Goal: Task Accomplishment & Management: Complete application form

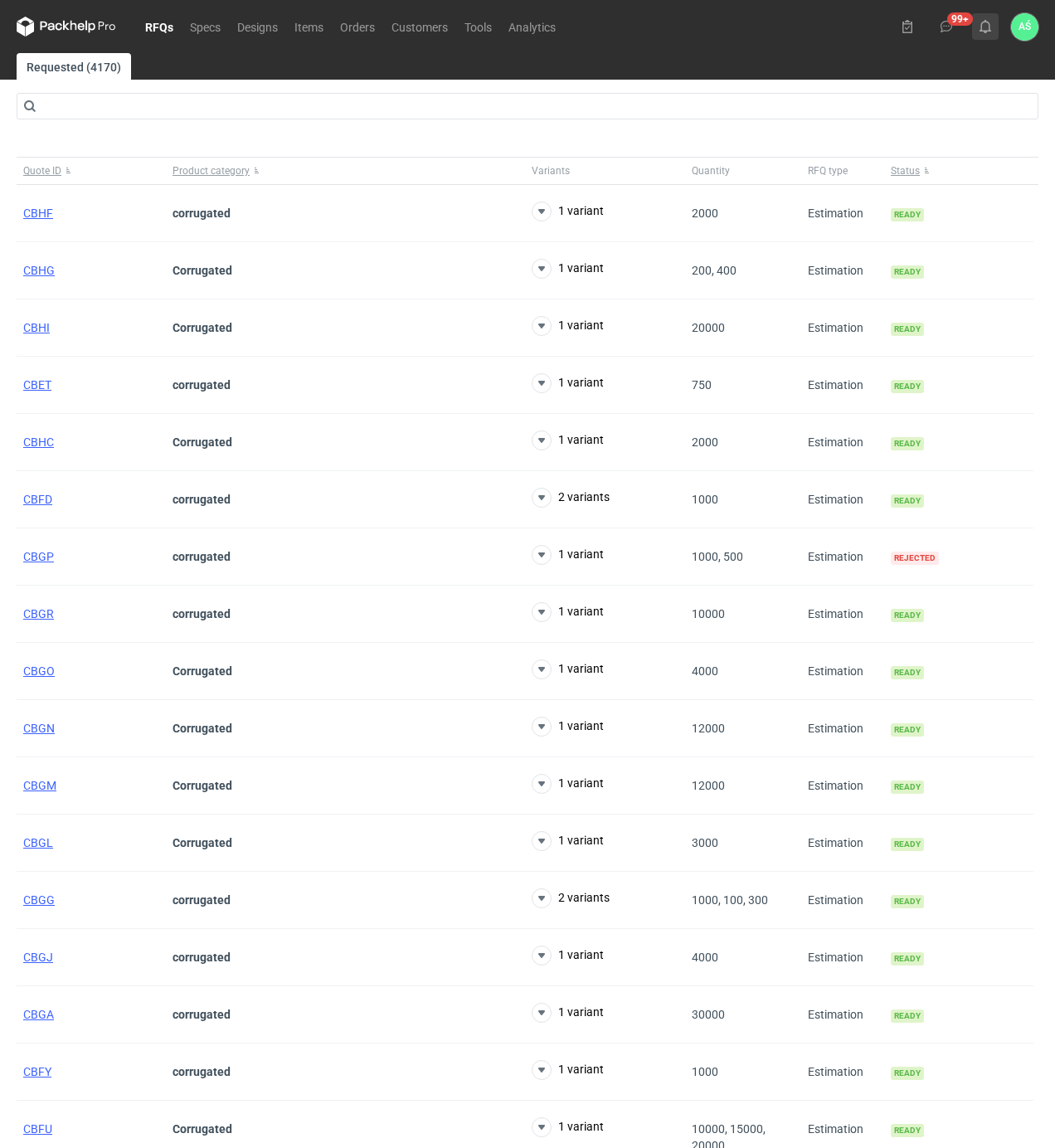
click at [977, 22] on button at bounding box center [986, 27] width 27 height 27
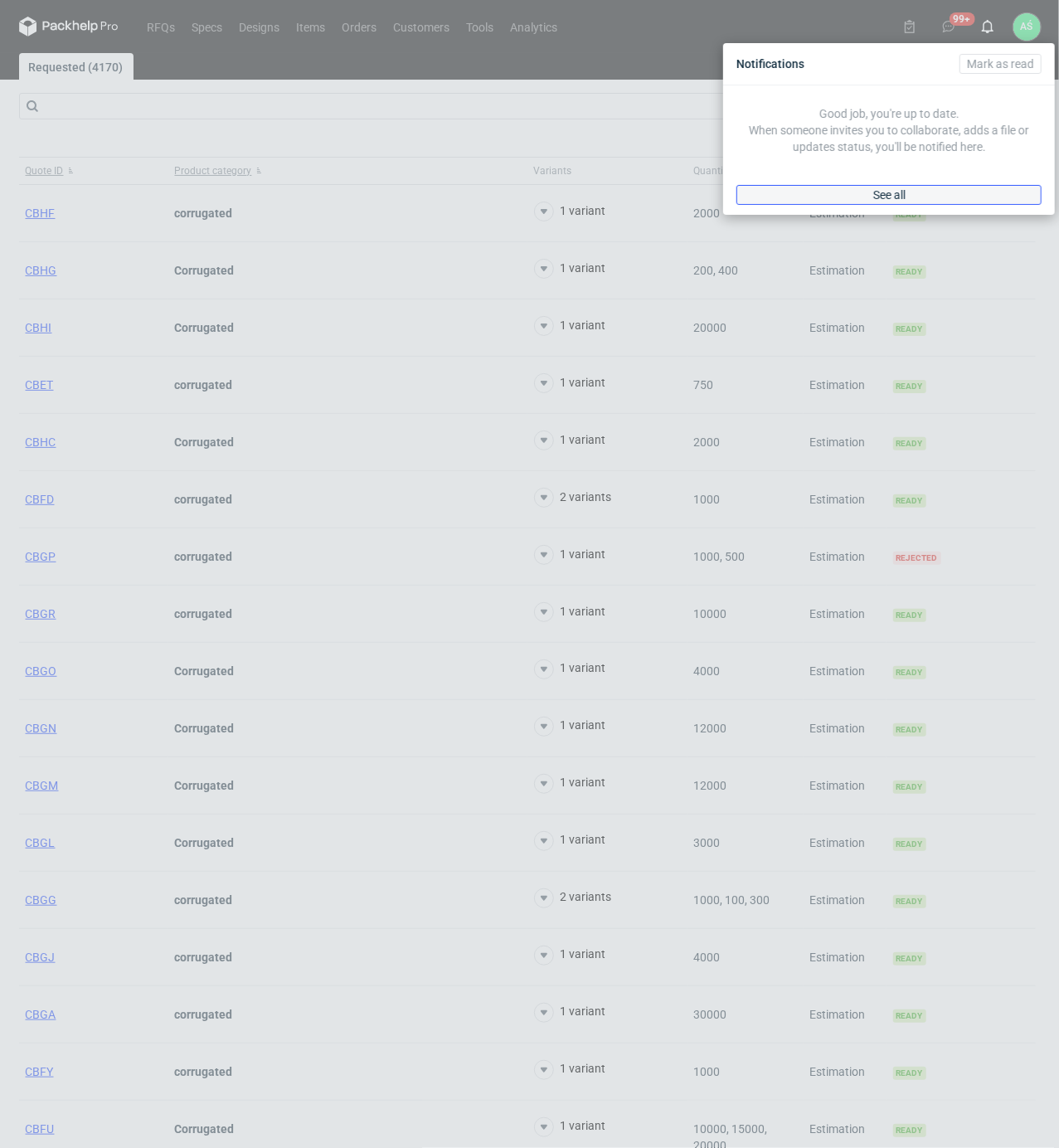
click at [901, 201] on link "See all" at bounding box center [889, 195] width 305 height 20
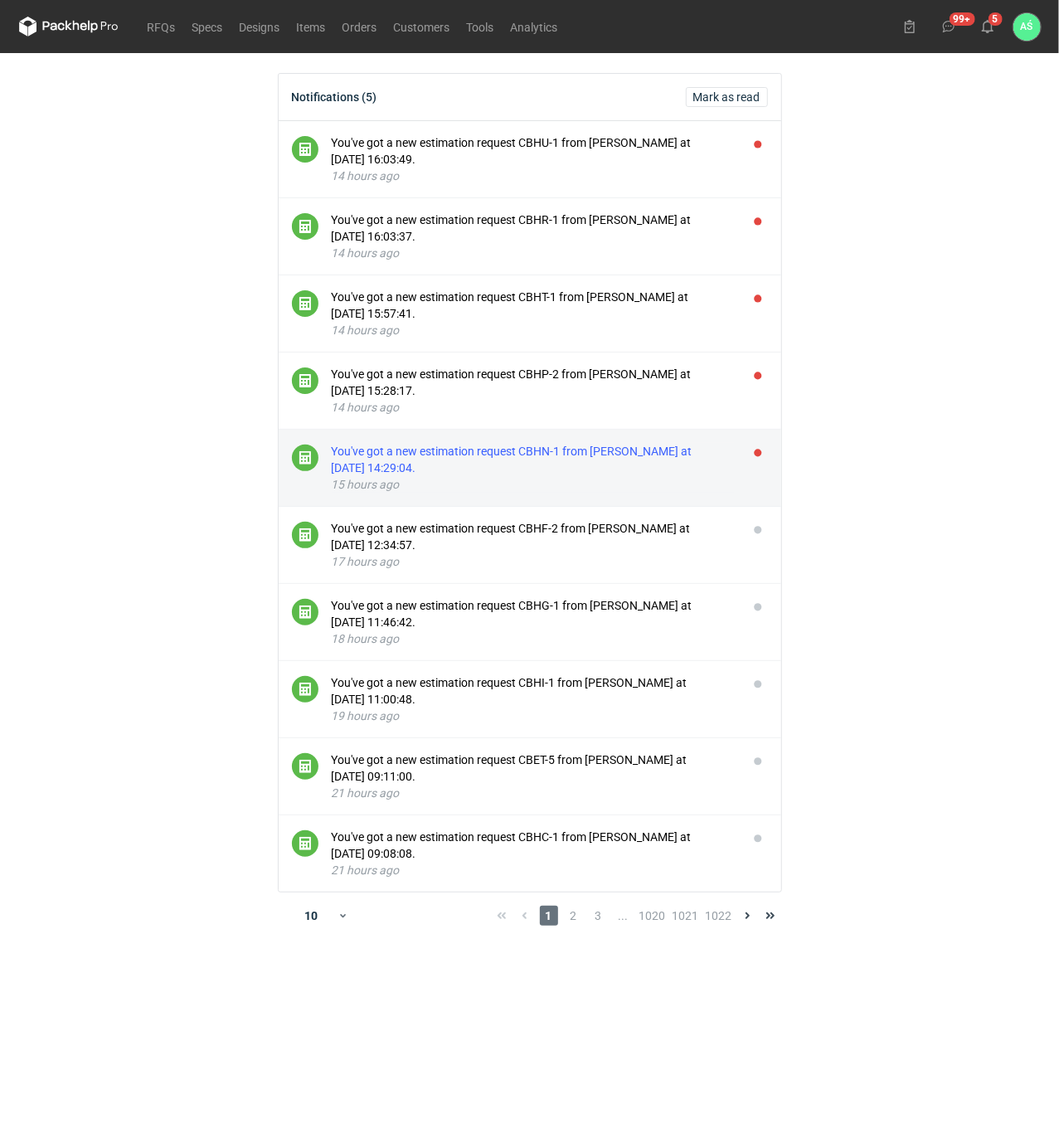
click at [551, 456] on div "You've got a new estimation request CBHN-1 from [PERSON_NAME] at [DATE] 14:29:0…" at bounding box center [534, 460] width 403 height 33
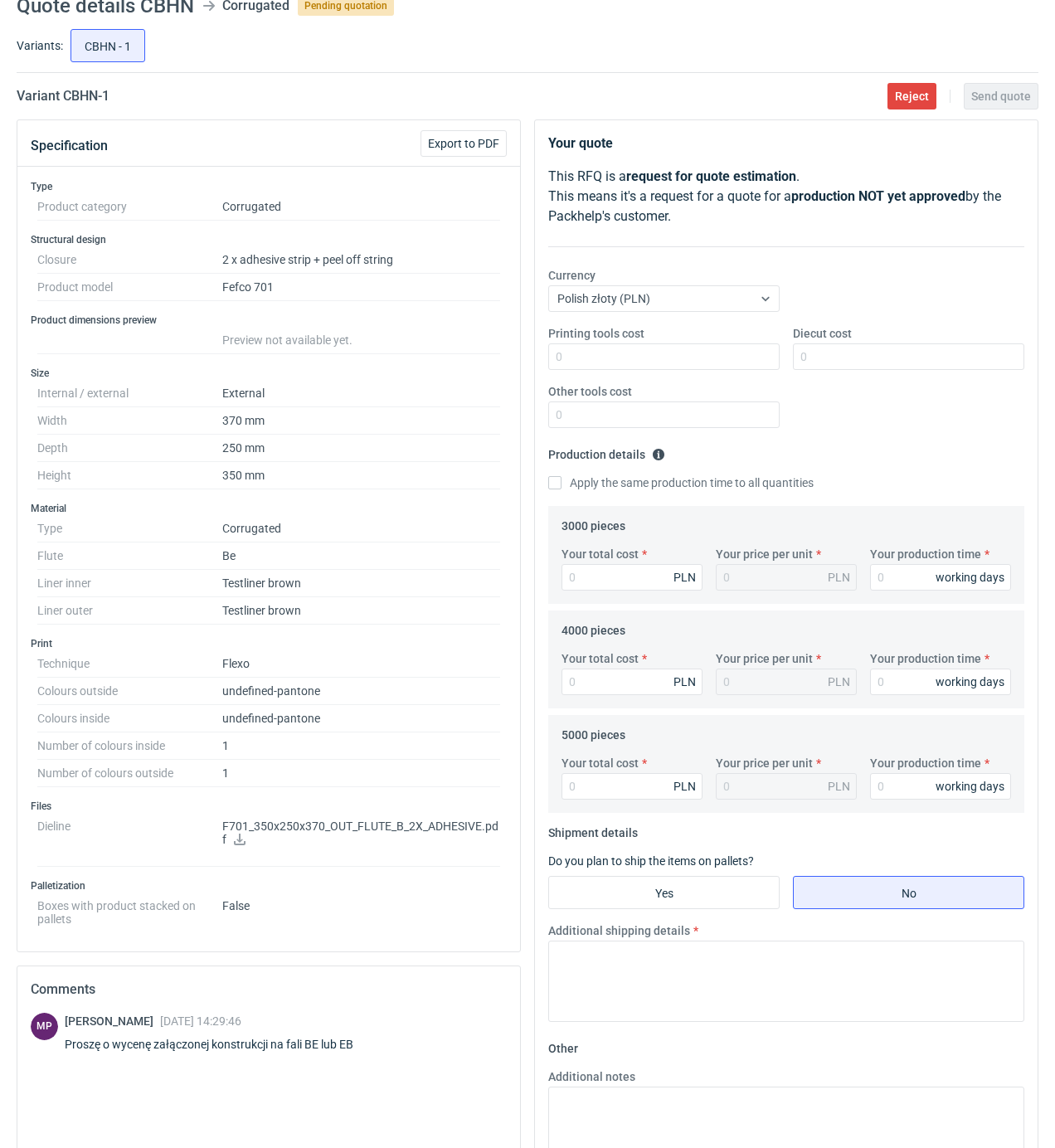
scroll to position [110, 0]
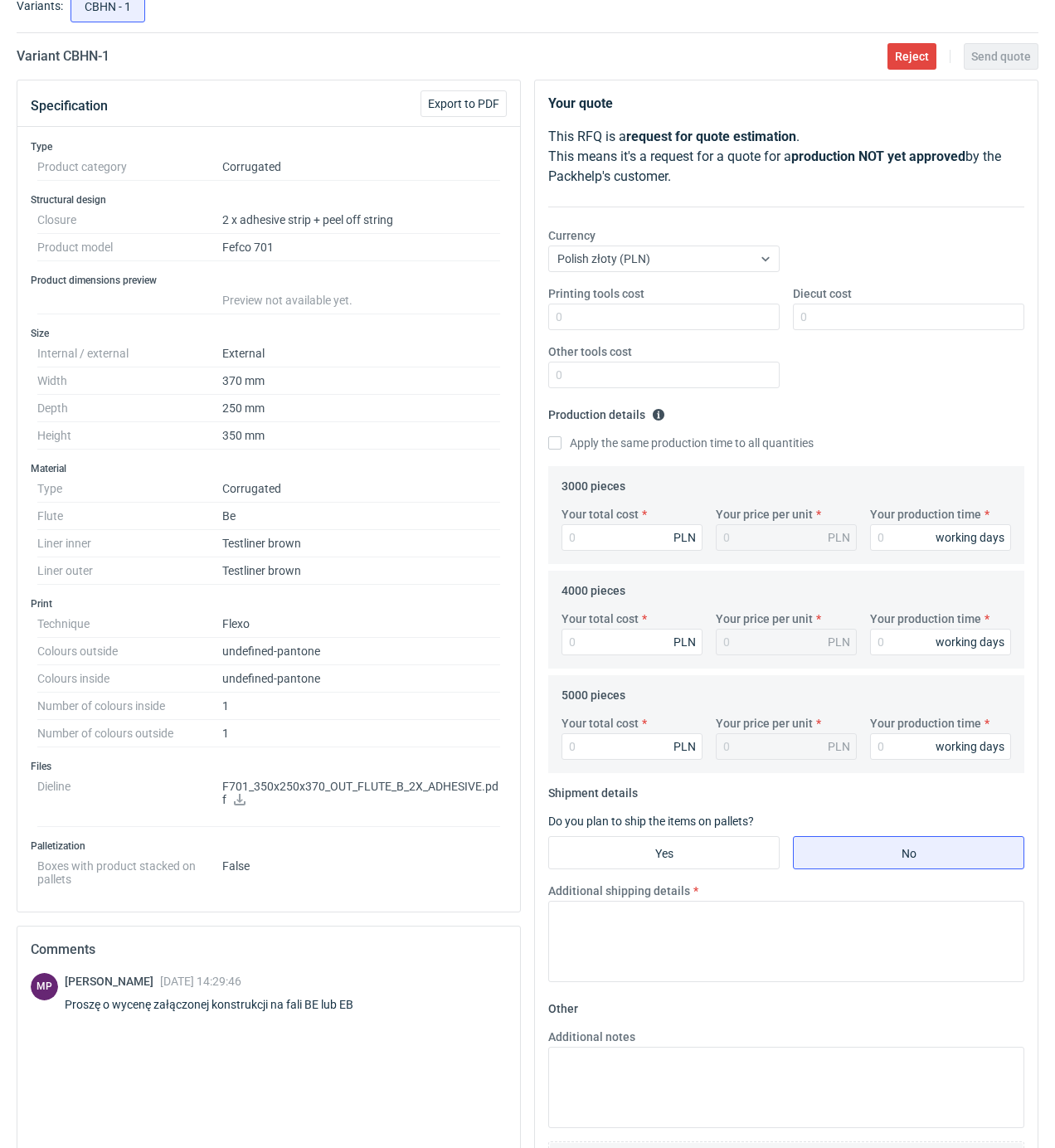
click at [239, 804] on icon at bounding box center [240, 800] width 13 height 12
click at [747, 310] on input "Printing tools cost" at bounding box center [663, 317] width 232 height 27
type input "2100"
type input "1250"
click at [588, 542] on input "Your total cost" at bounding box center [632, 538] width 141 height 27
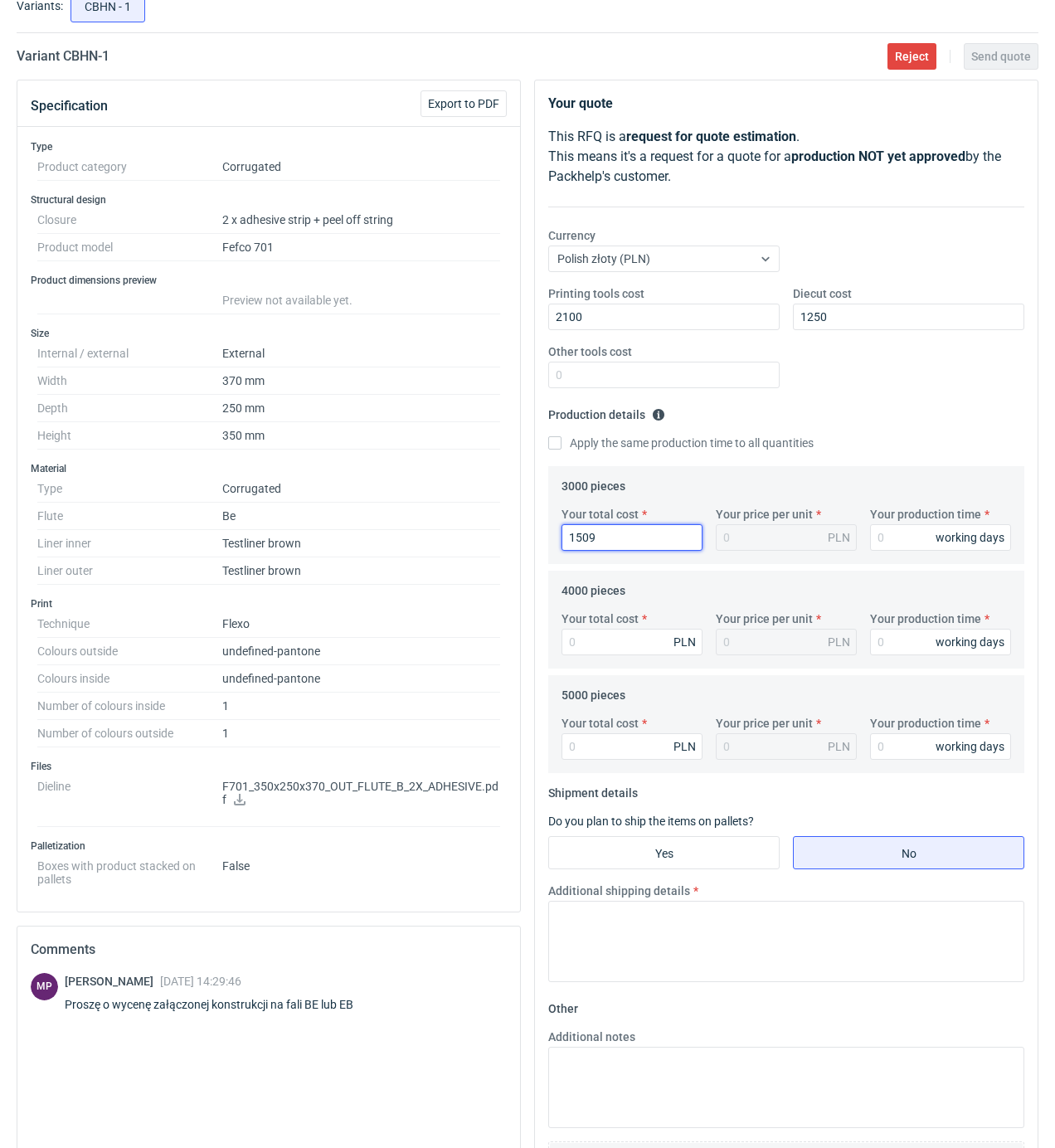
type input "15090"
type input "5.03"
type input "15090"
type input "15"
type input "19840"
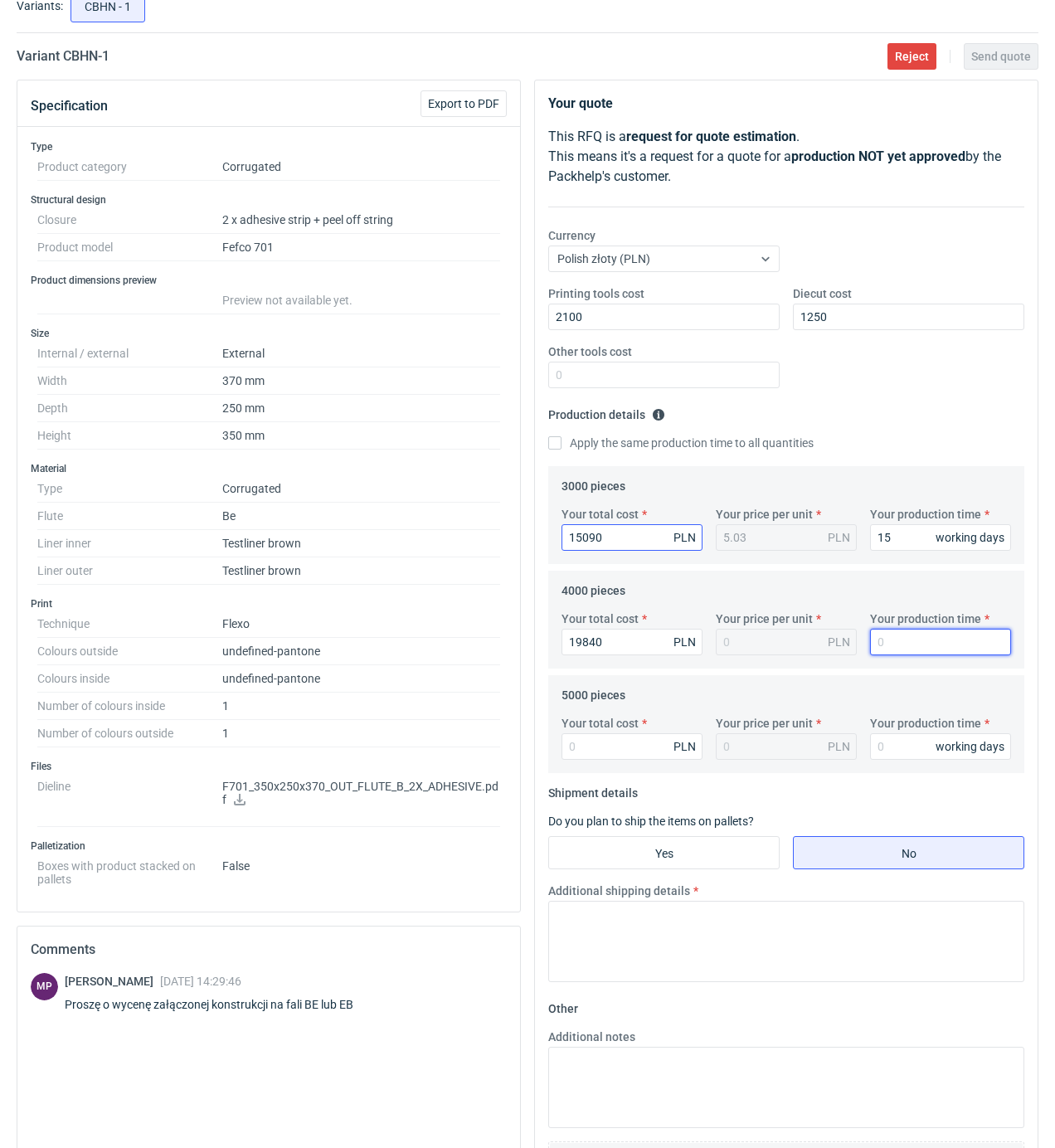
type input "4.96"
type input "15"
type input "2460"
type input "0.49"
type input "15"
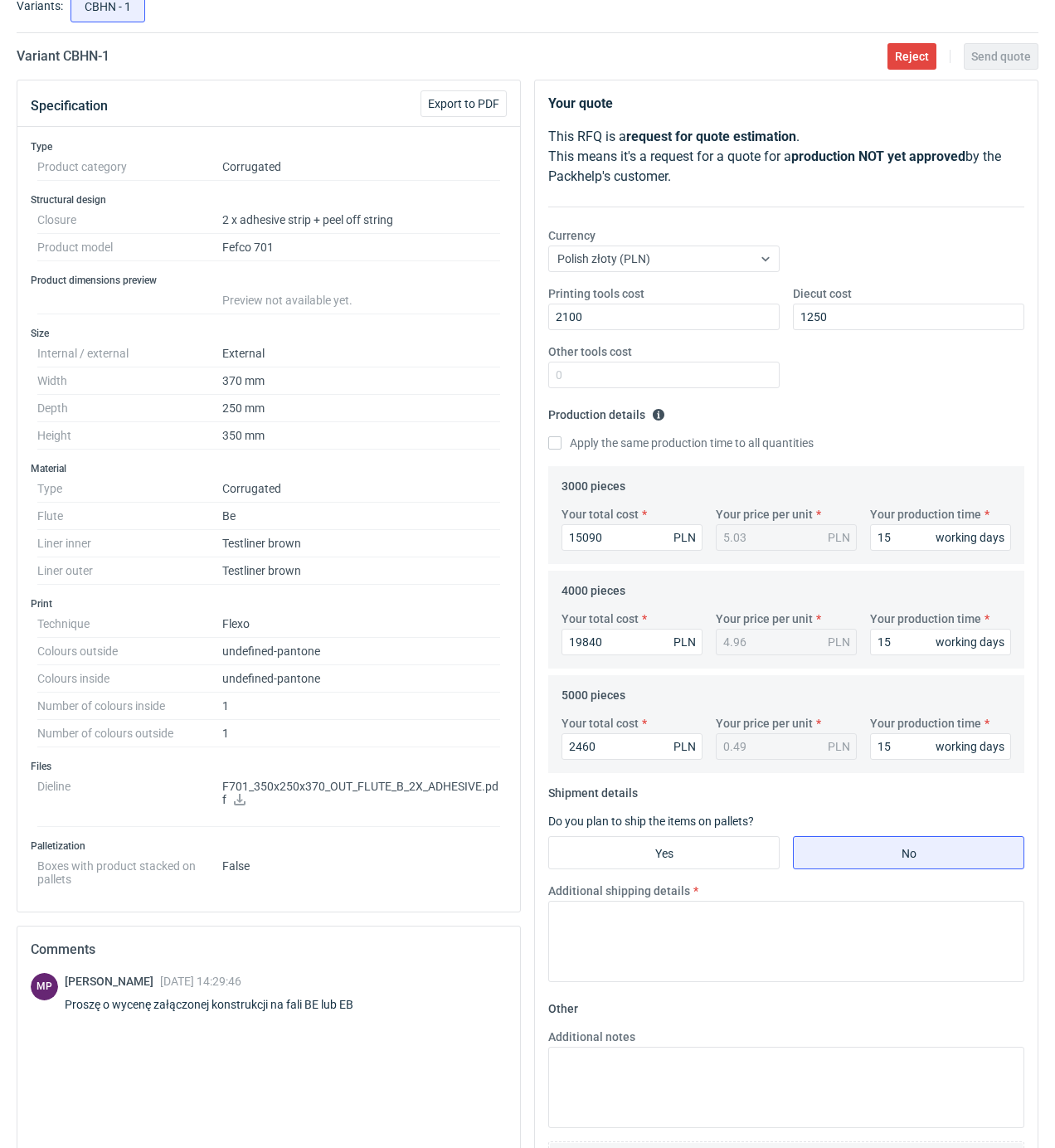
click at [697, 880] on fieldset "Shipment details Do you plan to ship the items on pallets? Yes No Additional sh…" at bounding box center [786, 888] width 476 height 216
click at [701, 864] on input "Yes" at bounding box center [663, 853] width 230 height 32
radio input "true"
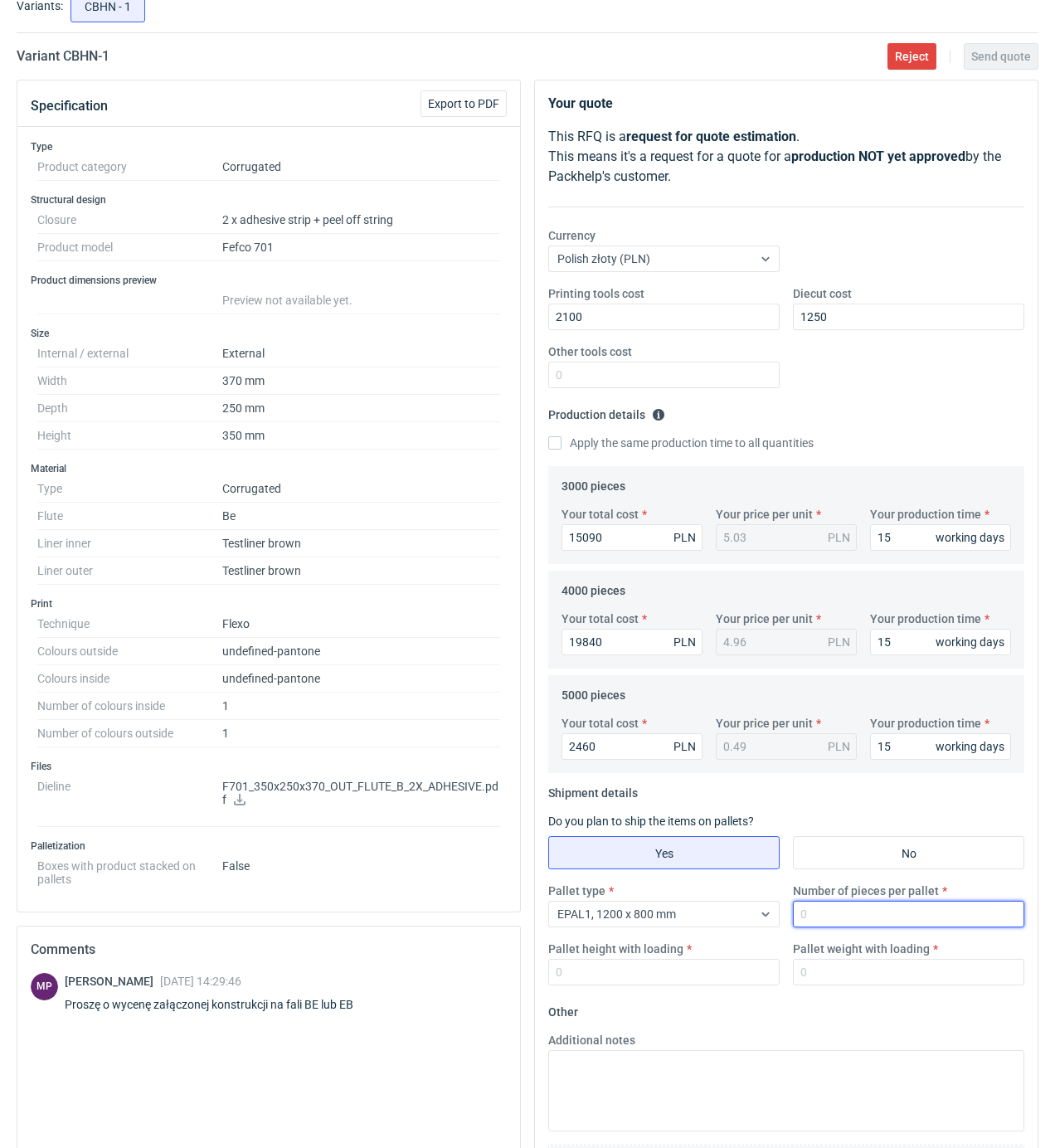
click at [883, 921] on input "Number of pieces per pallet" at bounding box center [909, 915] width 232 height 27
type input "250"
type input "1850"
type input "300"
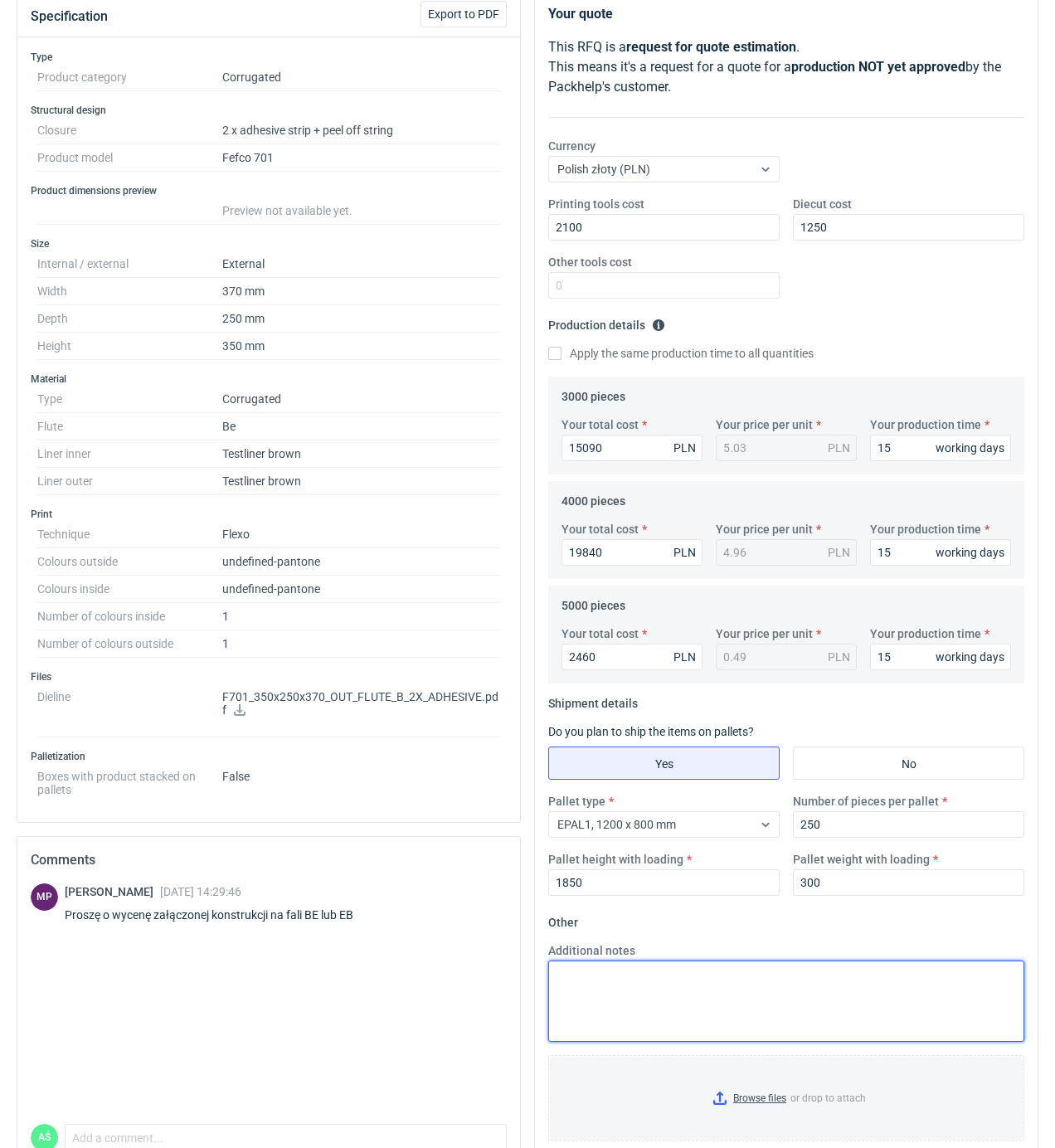
scroll to position [293, 0]
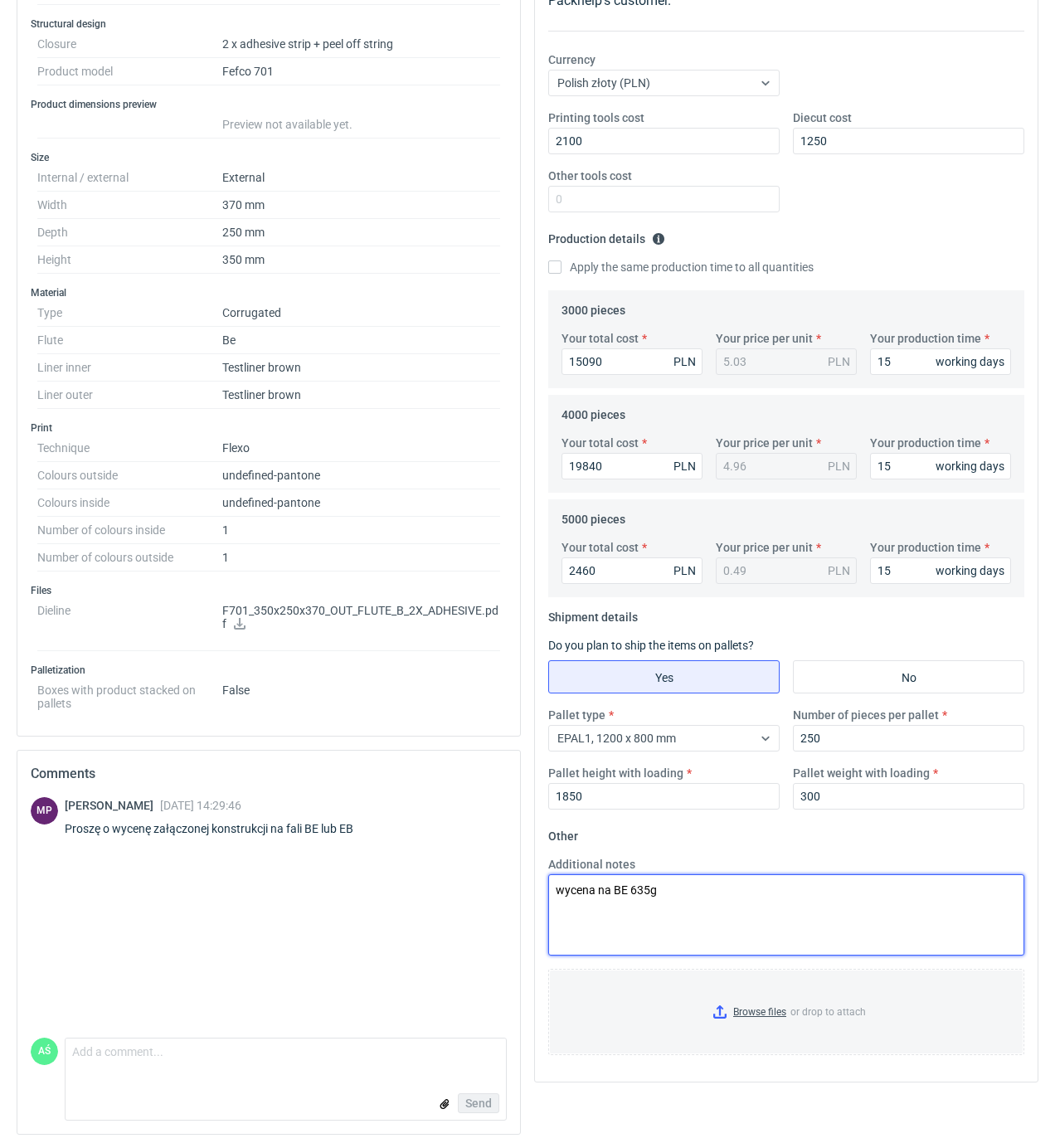
click at [612, 884] on textarea "wycena na BE 635g" at bounding box center [786, 915] width 476 height 81
type textarea "wycena na 5w BE 635g"
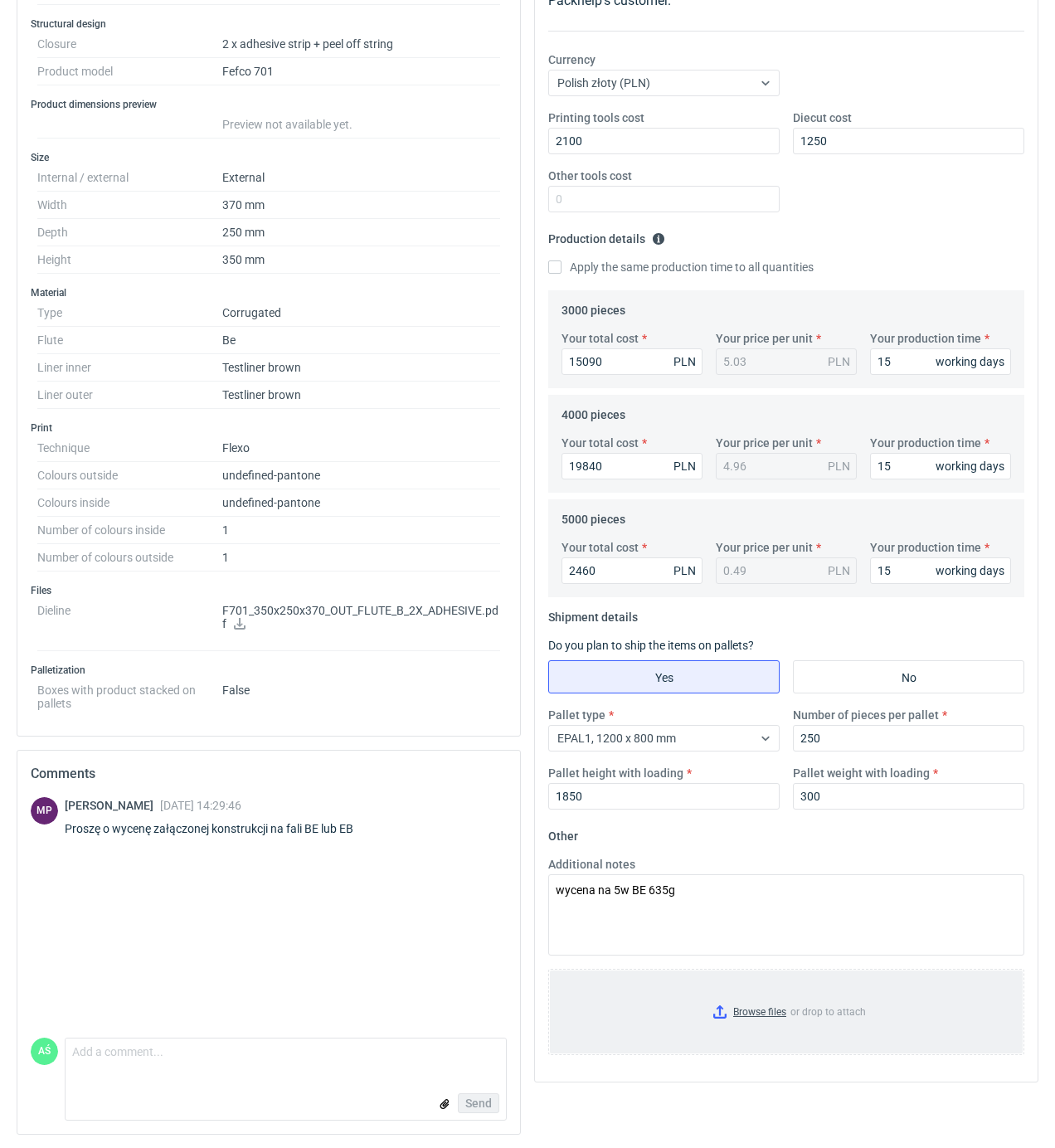
click at [739, 1017] on input "Browse files or drop to attach" at bounding box center [786, 1012] width 473 height 83
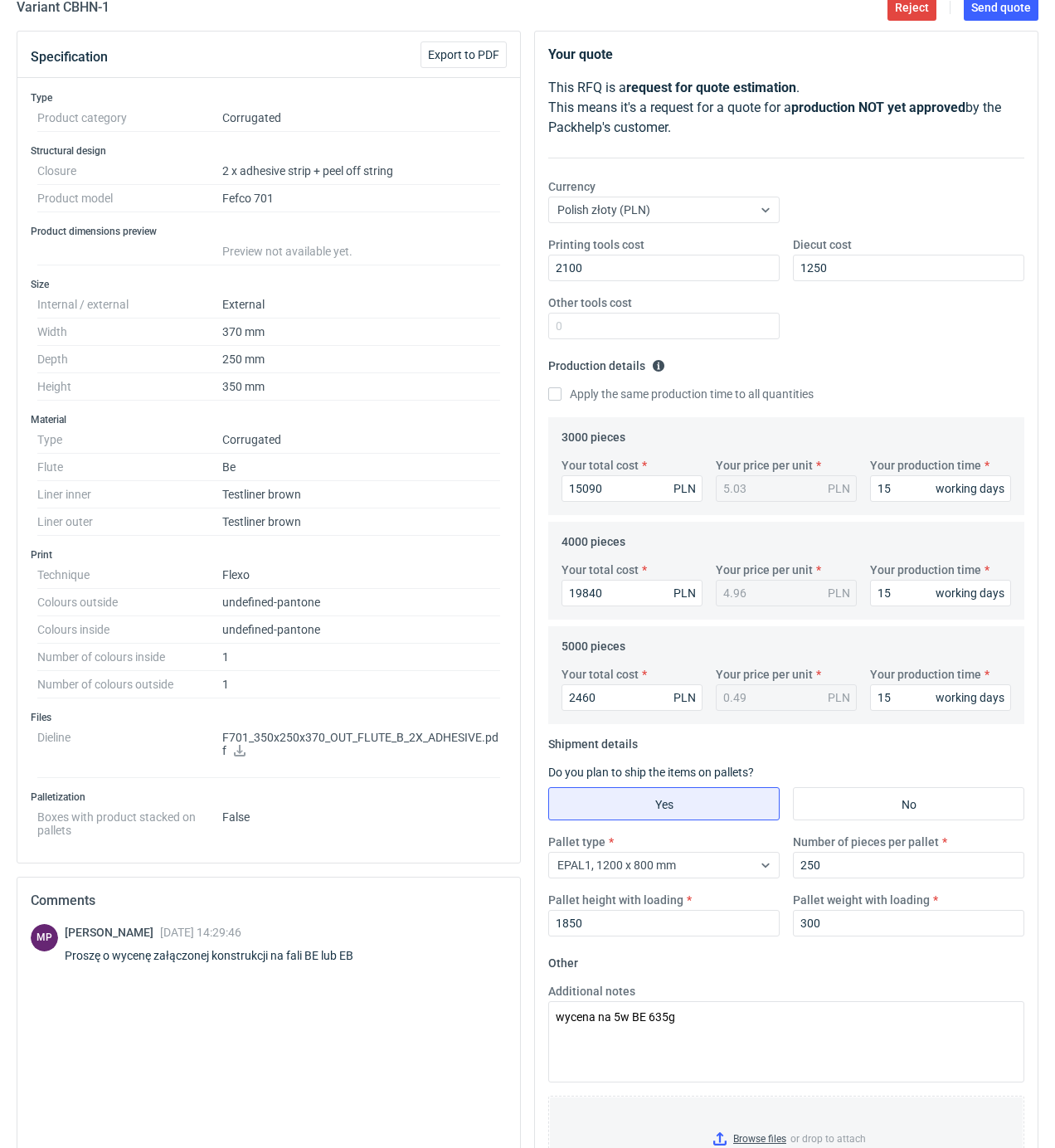
scroll to position [0, 0]
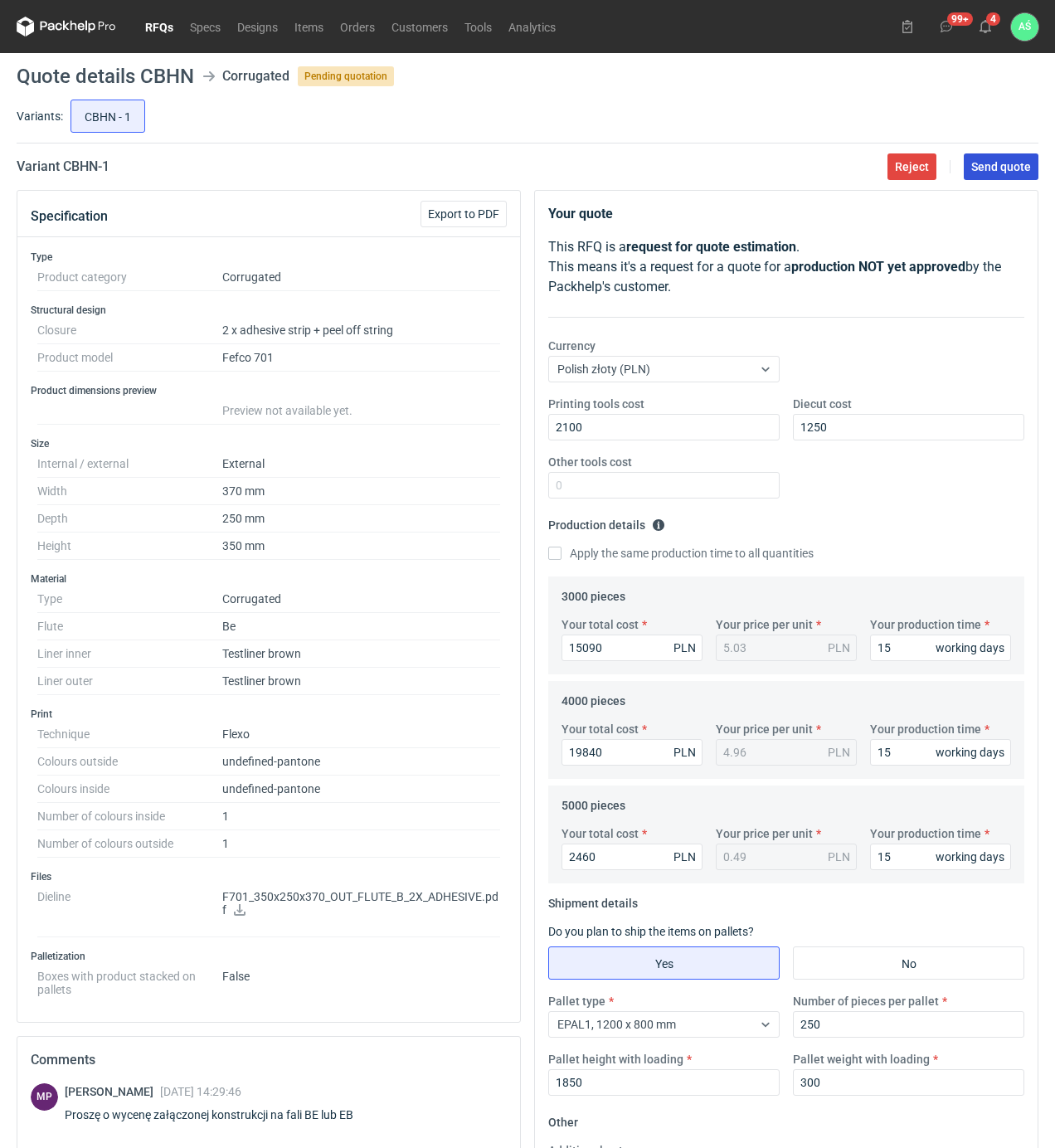
click at [997, 172] on span "Send quote" at bounding box center [1001, 167] width 59 height 12
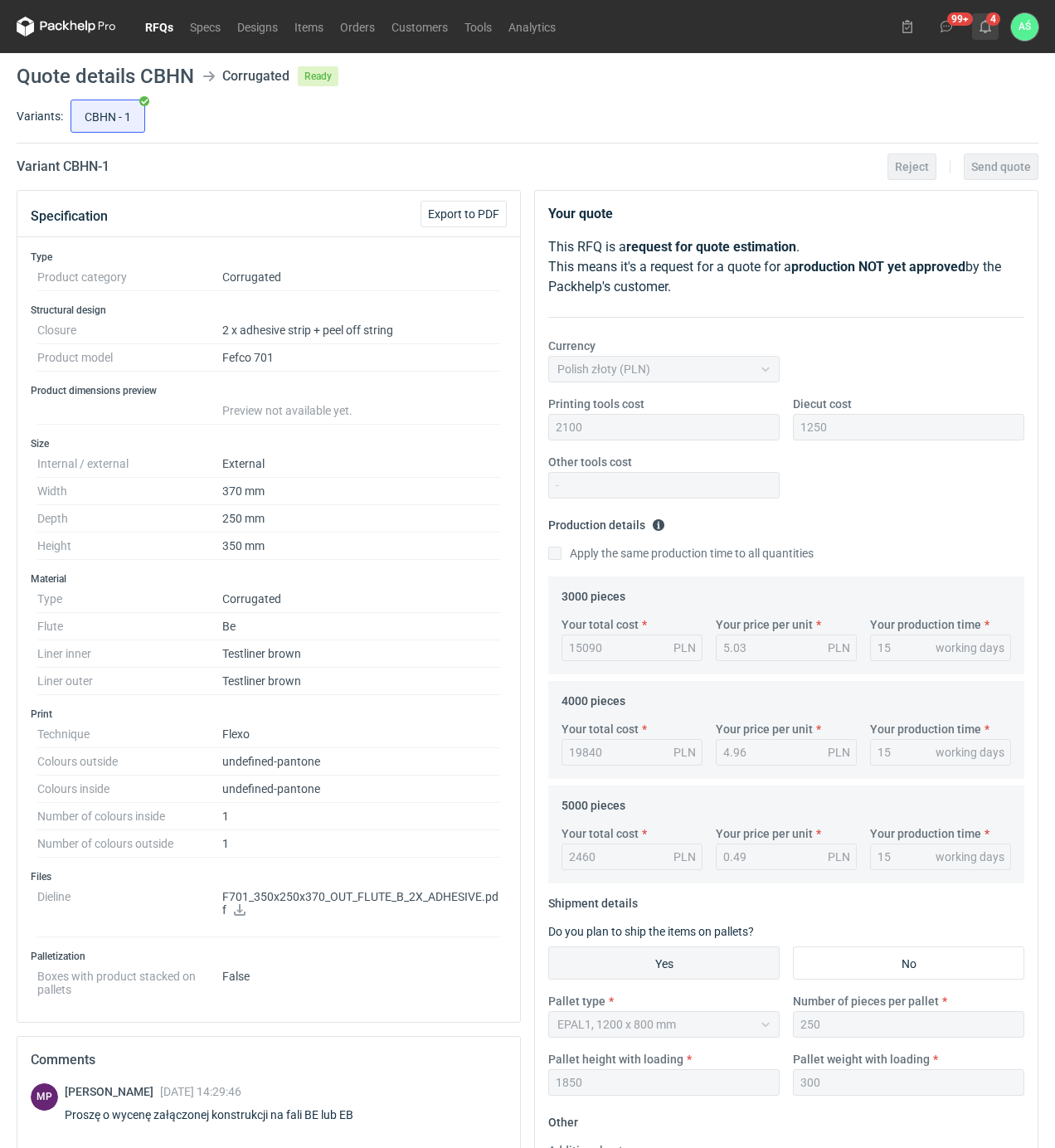
click at [986, 30] on icon at bounding box center [986, 27] width 13 height 13
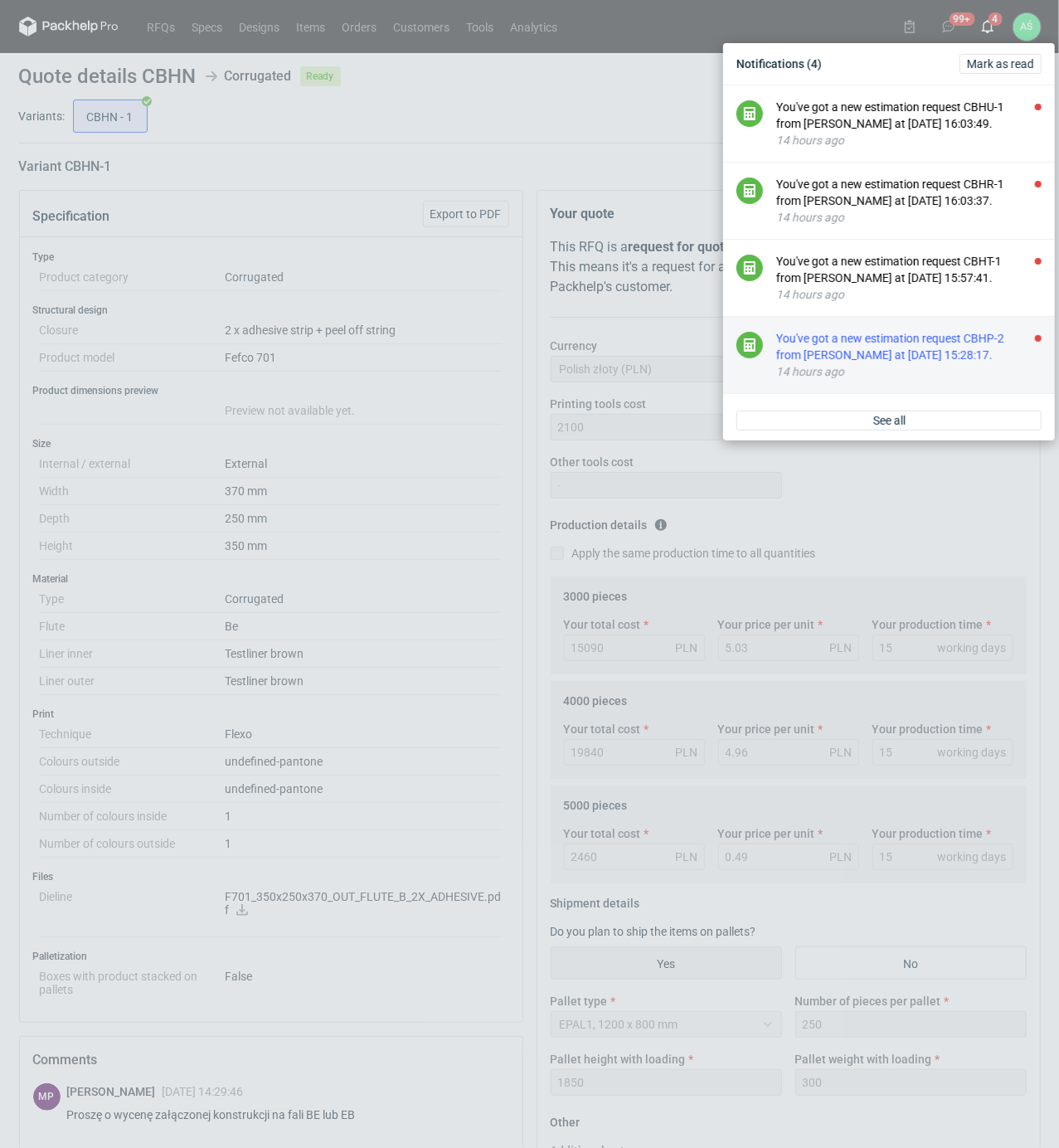
click at [947, 356] on div "You've got a new estimation request CBHP-2 from [PERSON_NAME] at [DATE] 15:28:1…" at bounding box center [908, 347] width 265 height 33
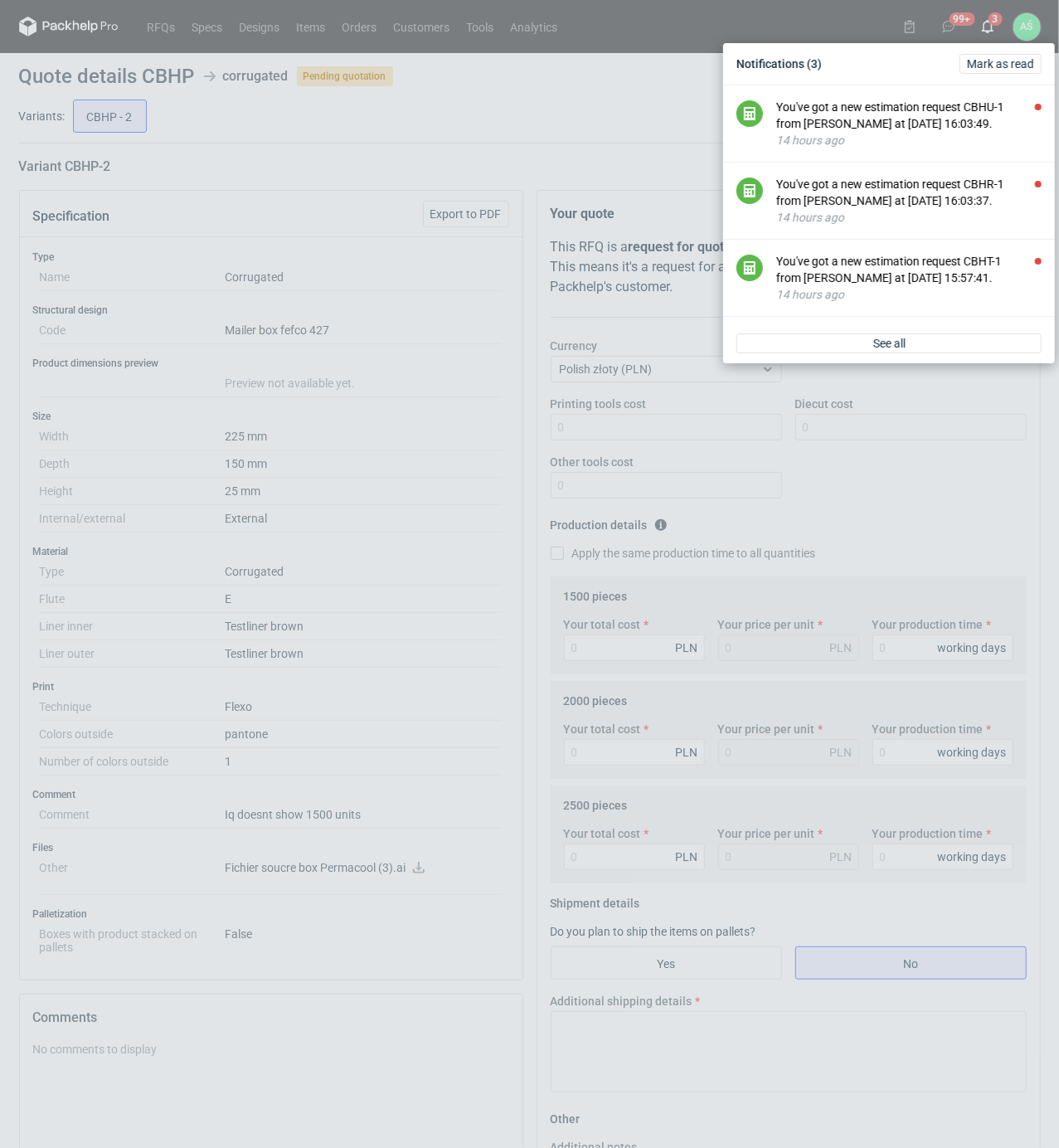
click at [425, 283] on div "Notifications (3) [PERSON_NAME] as read You've got a new estimation request CBH…" at bounding box center [530, 574] width 1059 height 1148
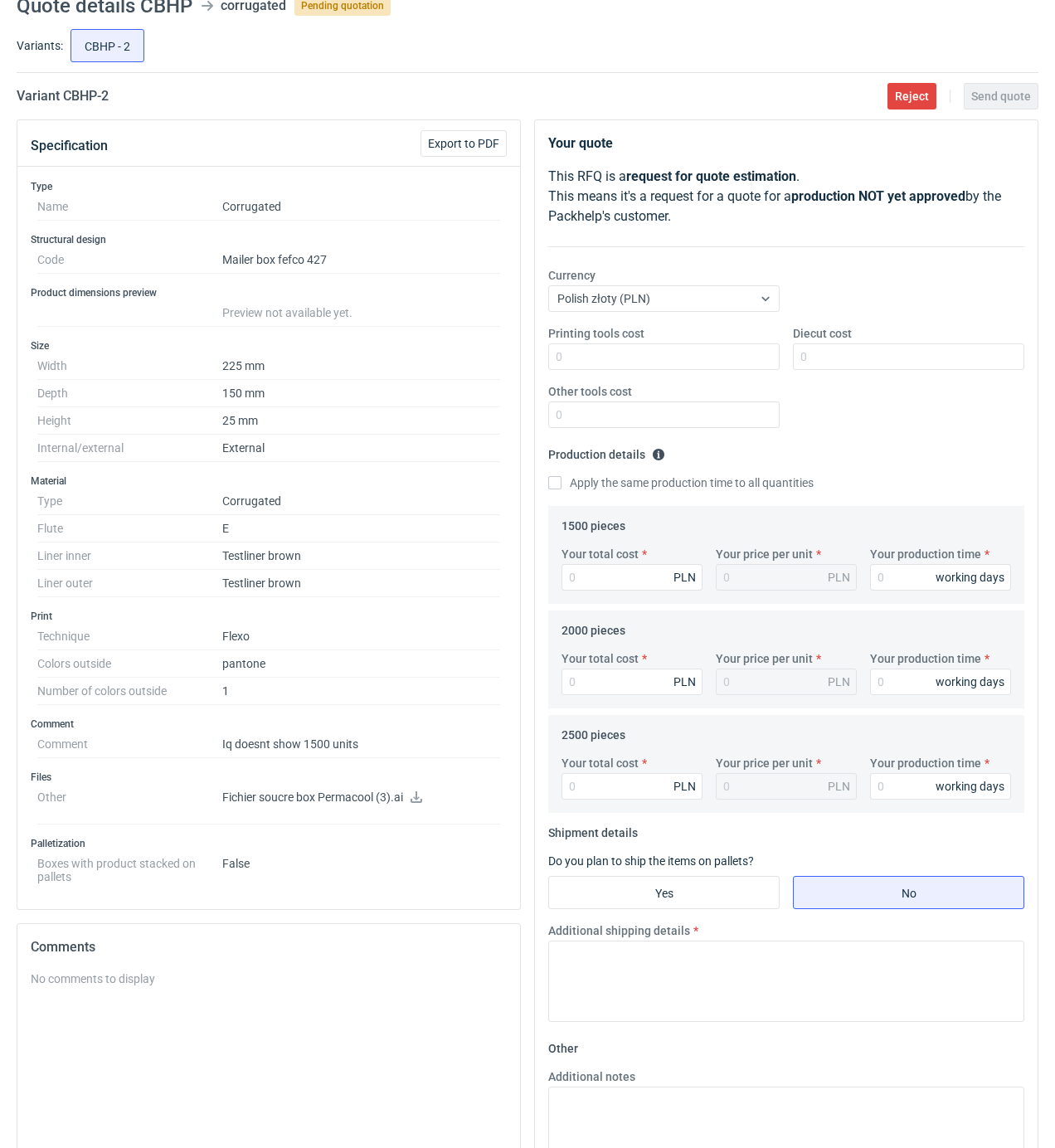
scroll to position [110, 0]
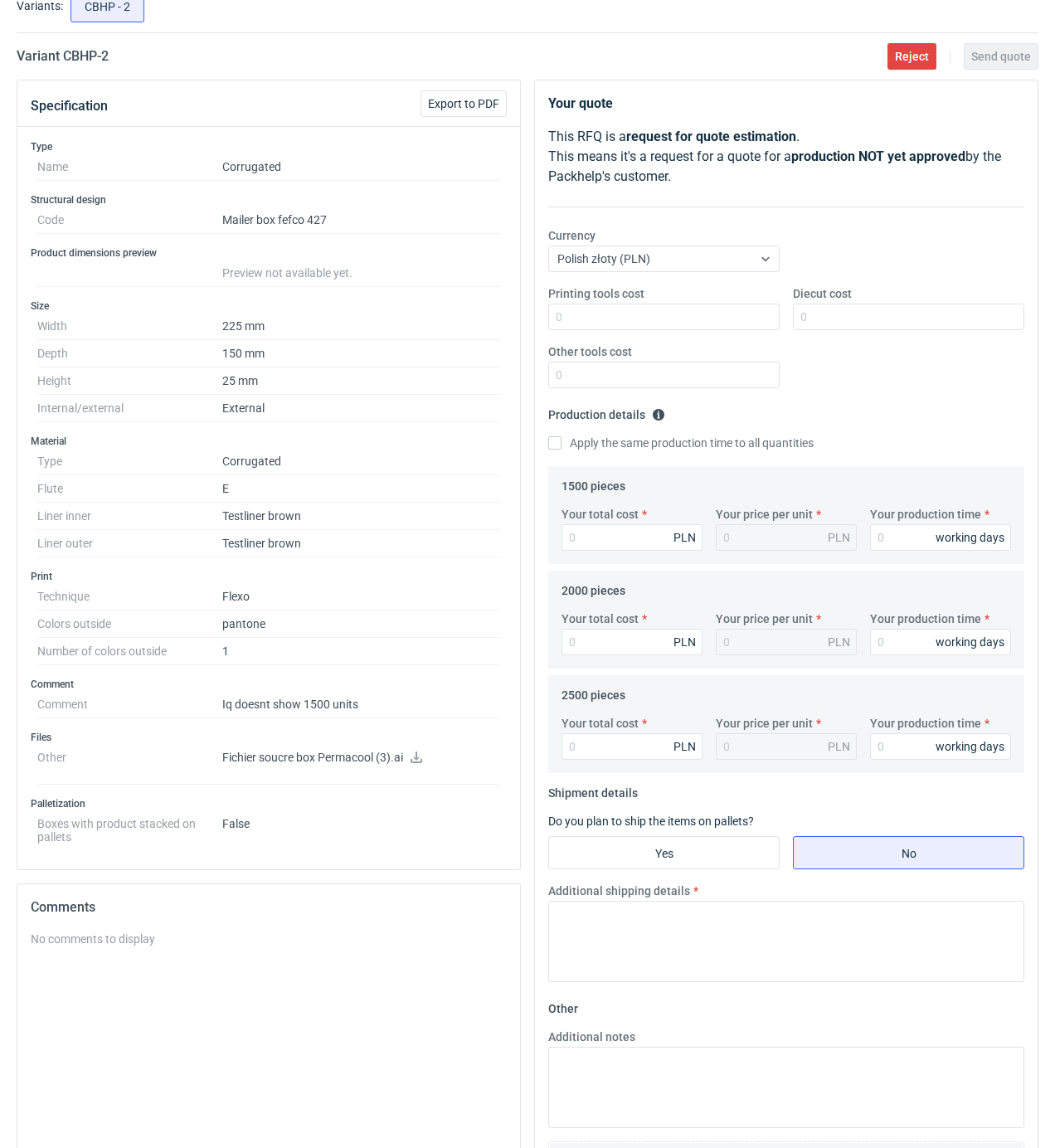
click at [418, 757] on icon at bounding box center [417, 757] width 12 height 12
click at [663, 314] on input "Printing tools cost" at bounding box center [663, 317] width 232 height 27
type input "500"
type input "800"
type input "945"
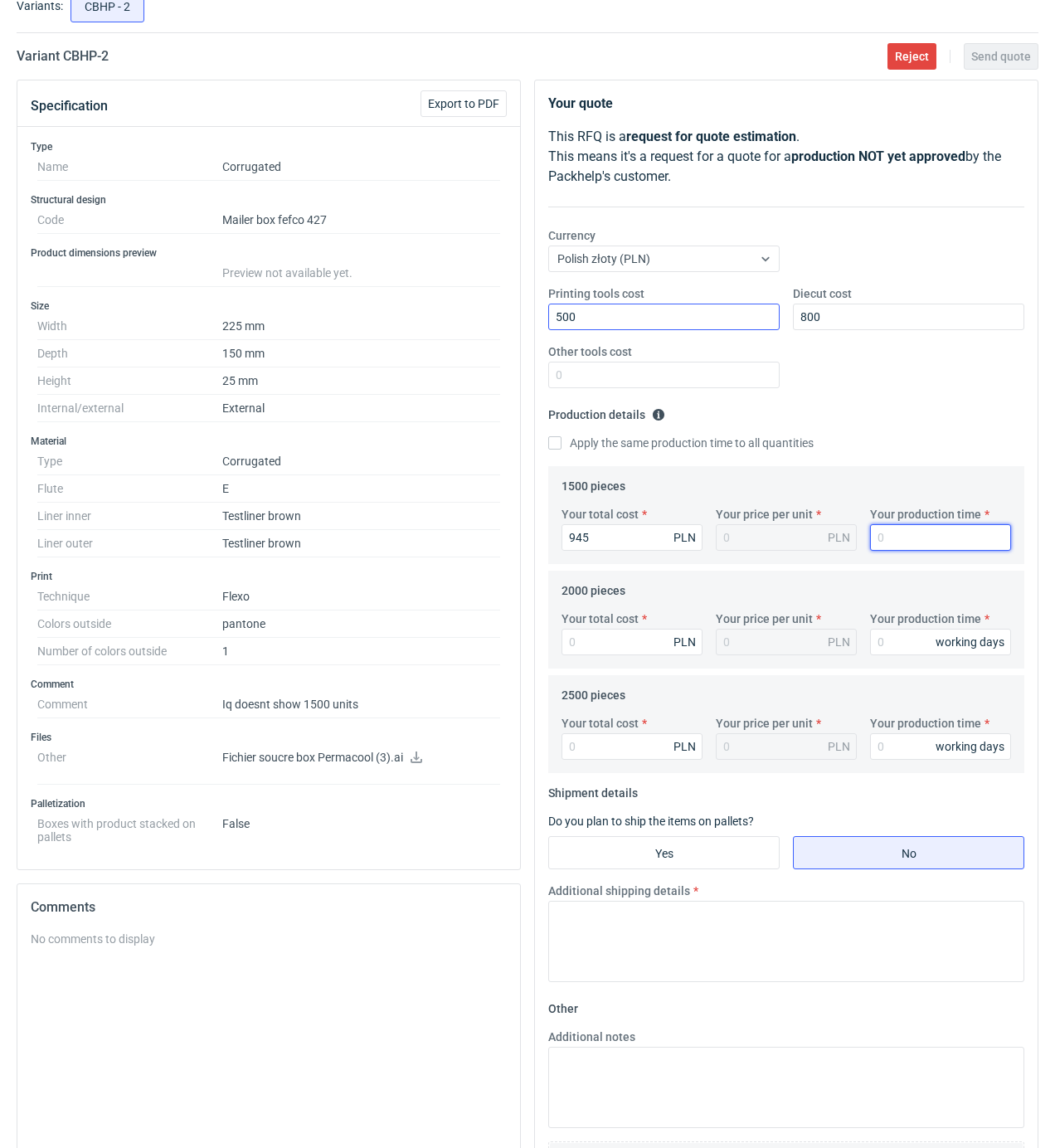
type input "0.63"
type input "15"
type input "1160"
type input "0.58"
type input "15"
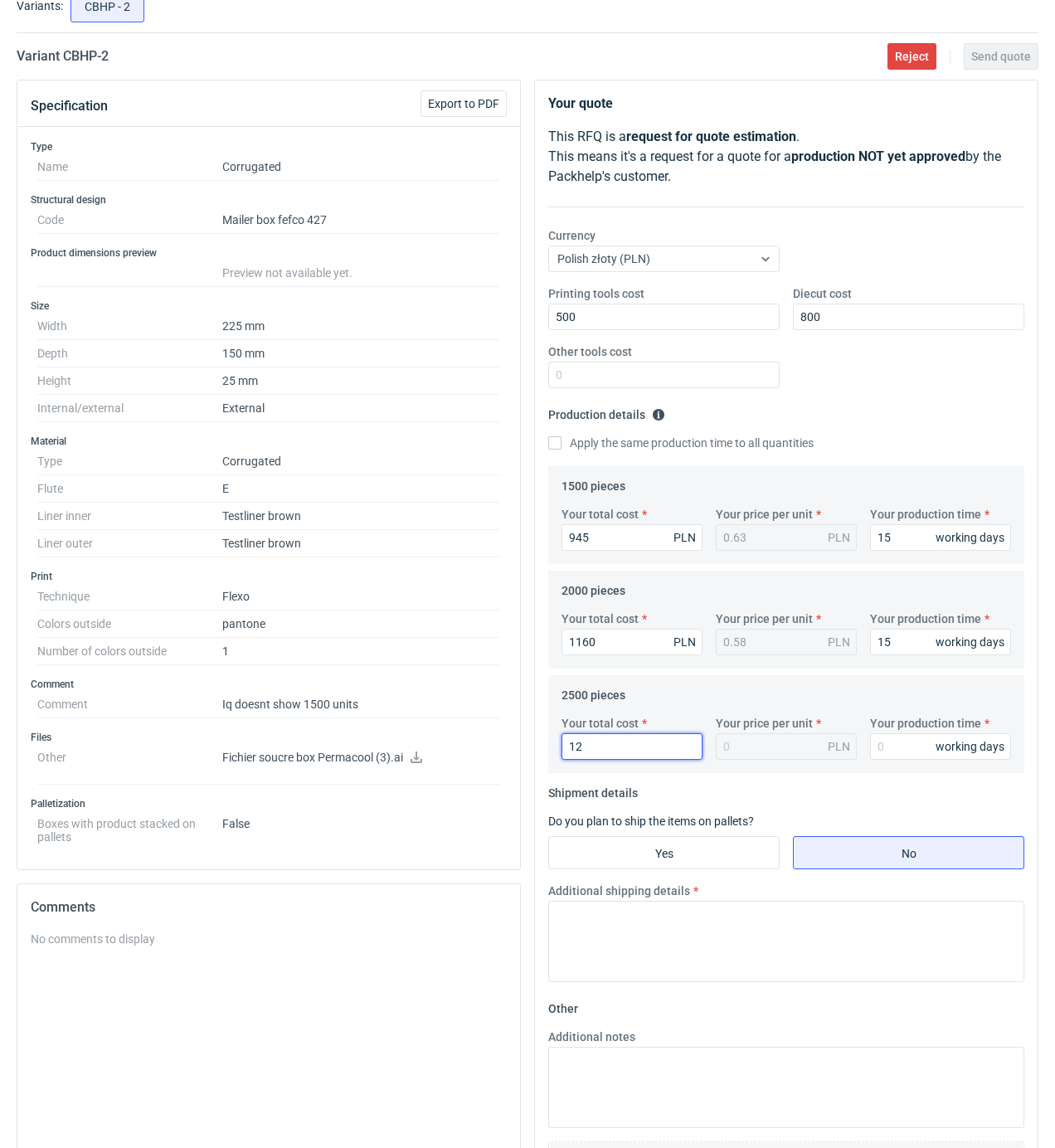
click at [605, 747] on input "12" at bounding box center [632, 747] width 141 height 27
type input "1400"
type input "0.56"
type input "15"
click at [639, 854] on input "Yes" at bounding box center [663, 853] width 230 height 32
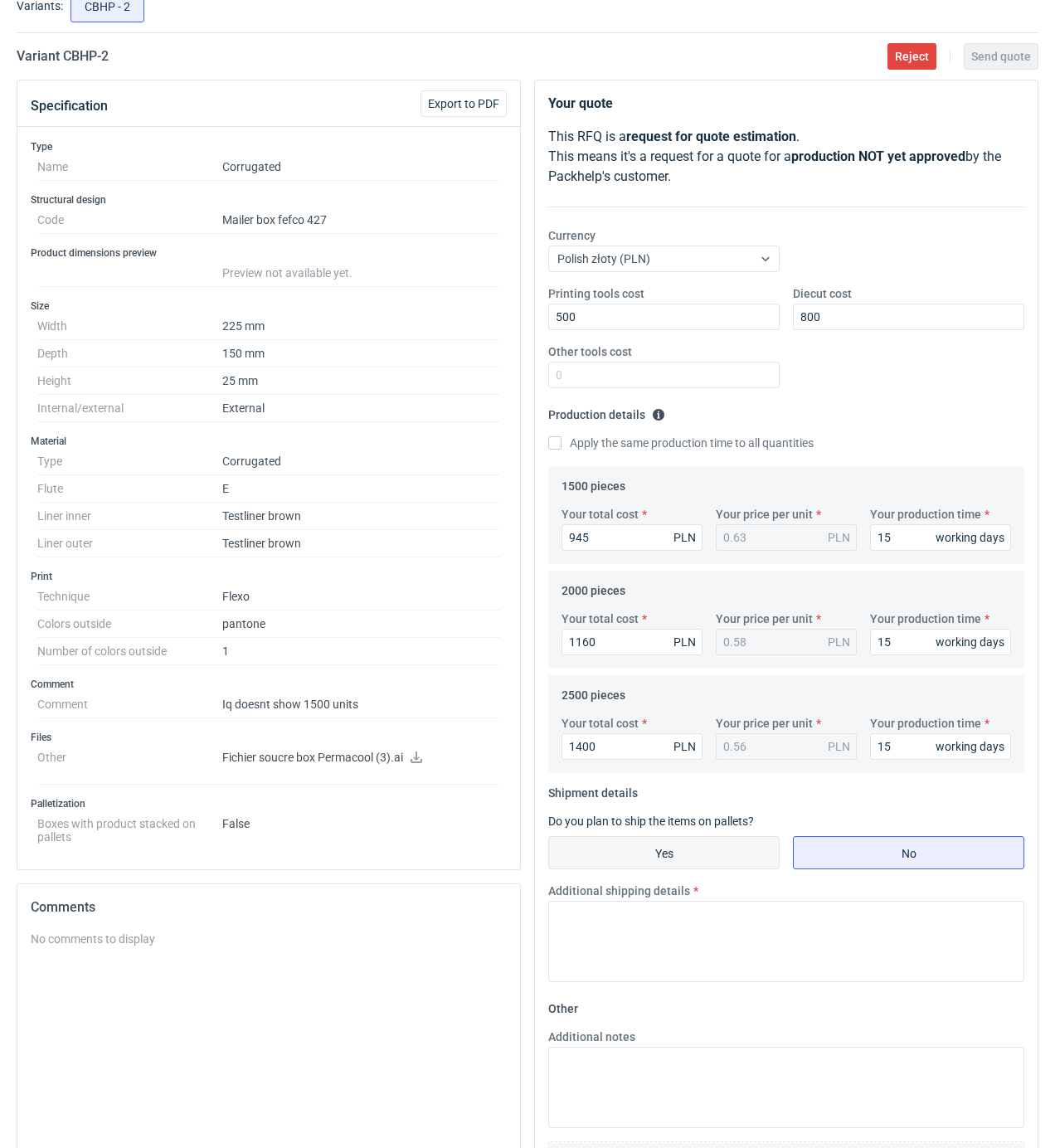
radio input "true"
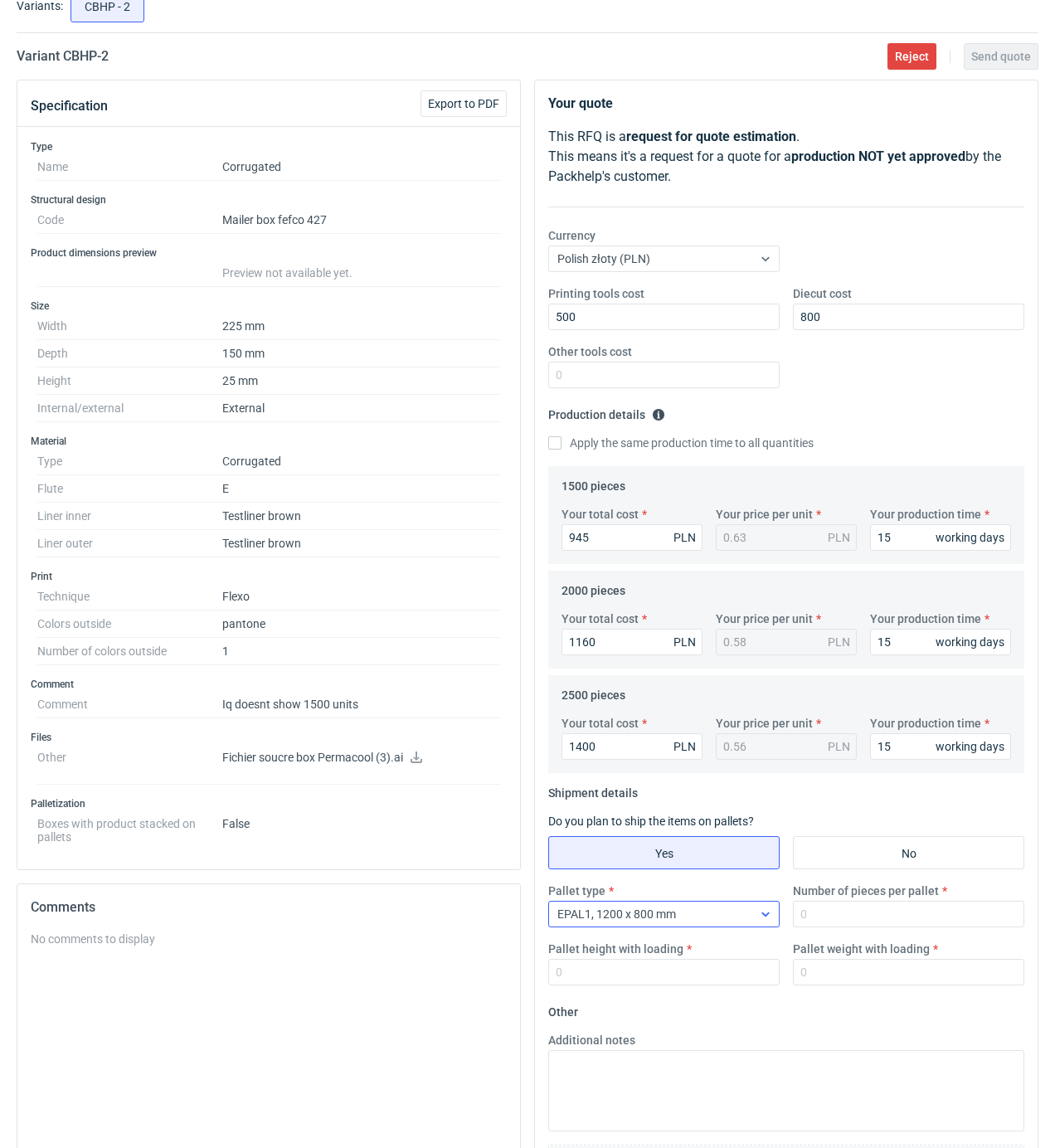
click at [748, 915] on div "EPAL1, 1200 x 800 mm" at bounding box center [650, 915] width 203 height 23
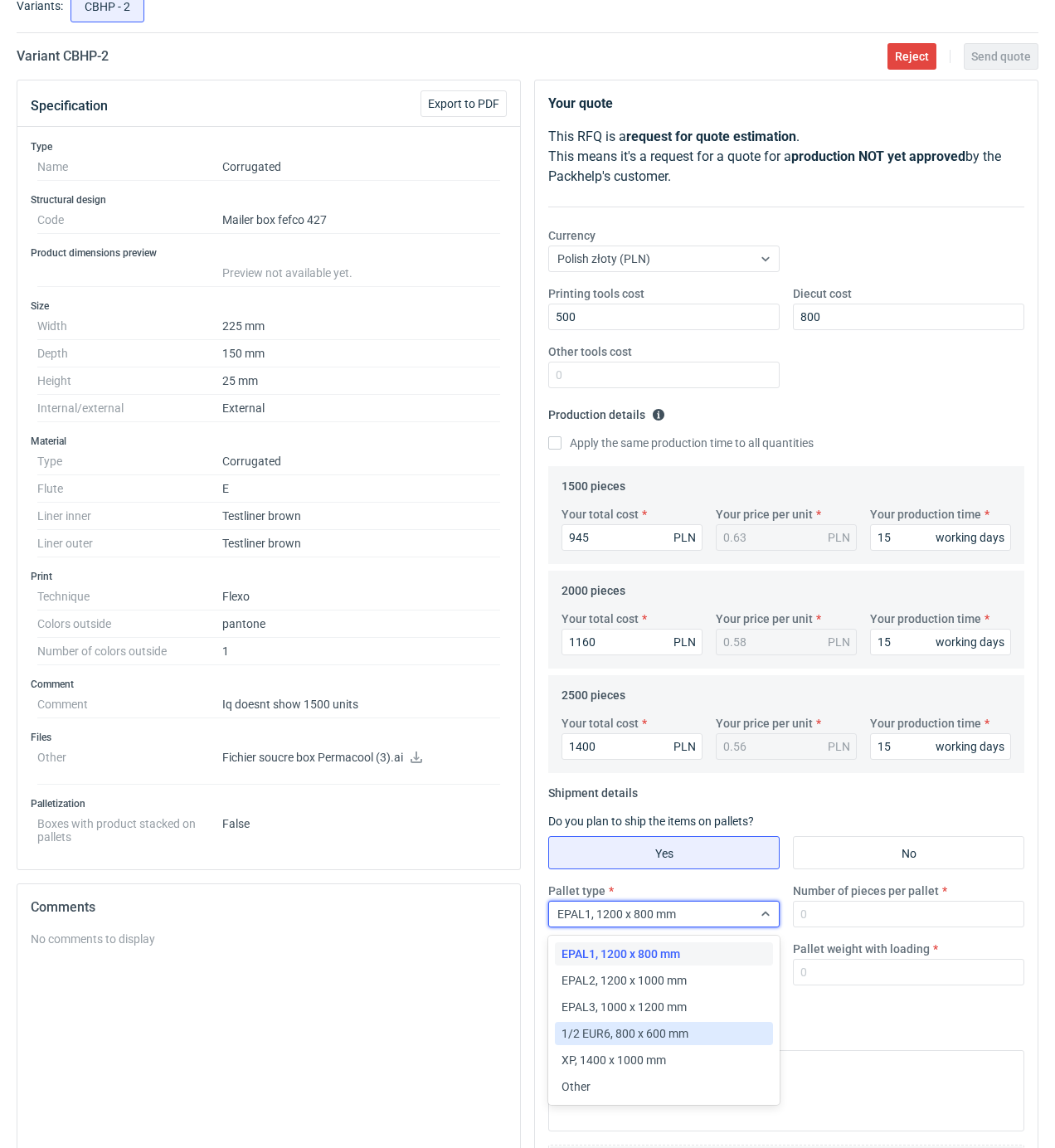
click at [644, 1023] on div "1/2 EUR6, 800 x 600 mm" at bounding box center [663, 1034] width 218 height 23
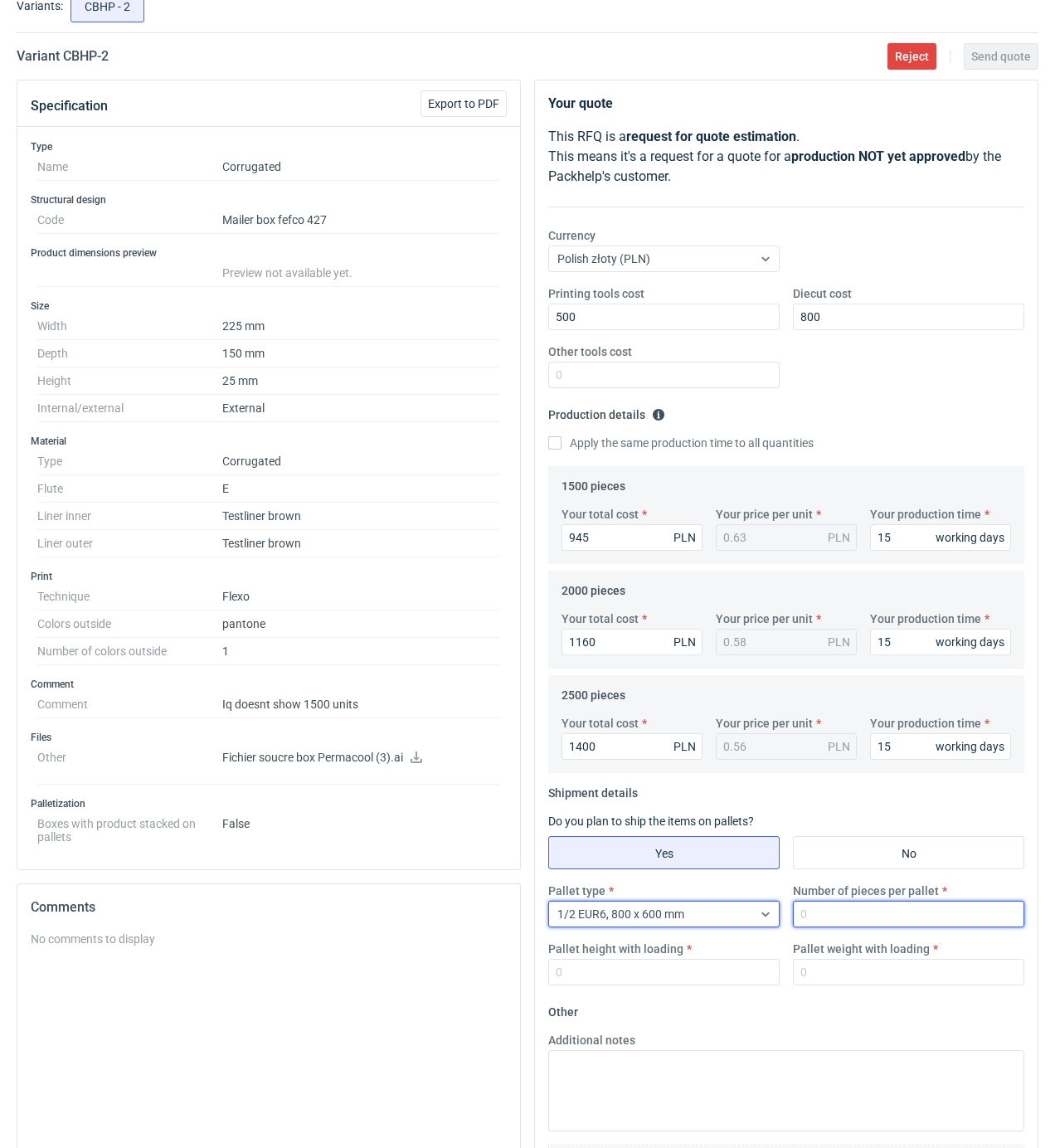
click at [870, 914] on input "Number of pieces per pallet" at bounding box center [909, 915] width 232 height 27
type input "2500"
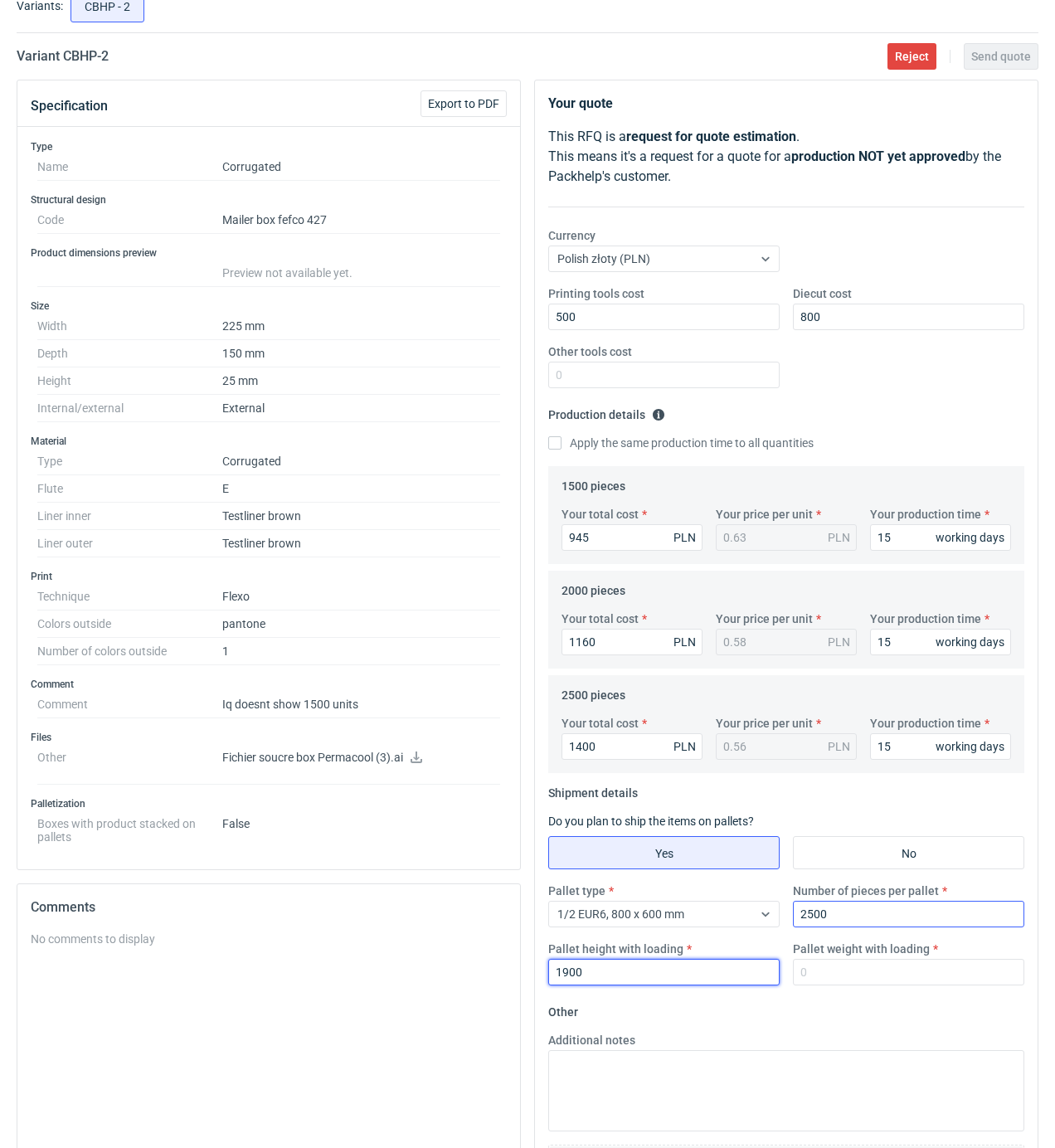
type input "1900"
type input "200"
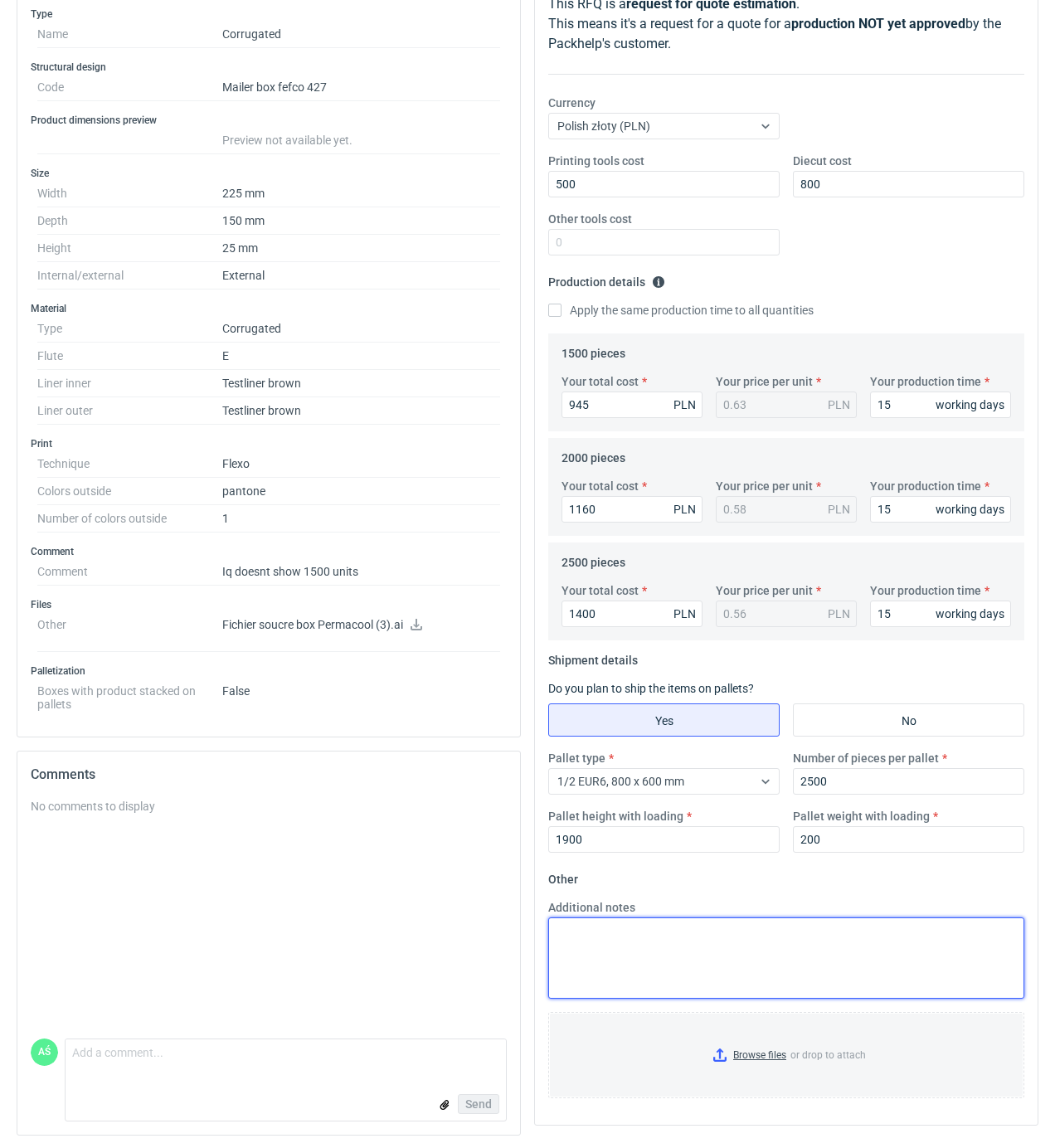
scroll to position [249, 0]
click at [760, 1048] on input "Browse files or drop to attach" at bounding box center [786, 1054] width 473 height 83
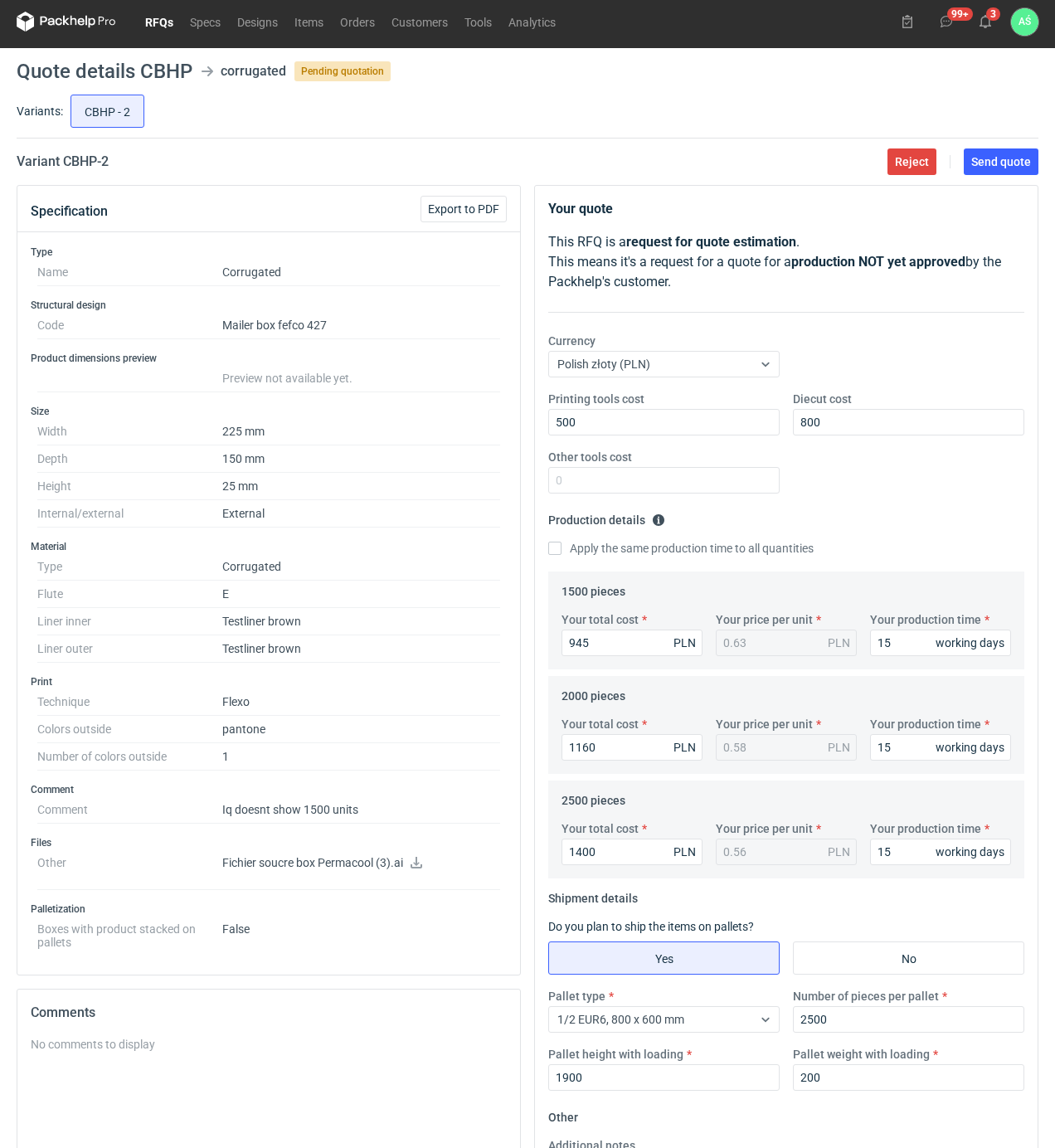
scroll to position [0, 0]
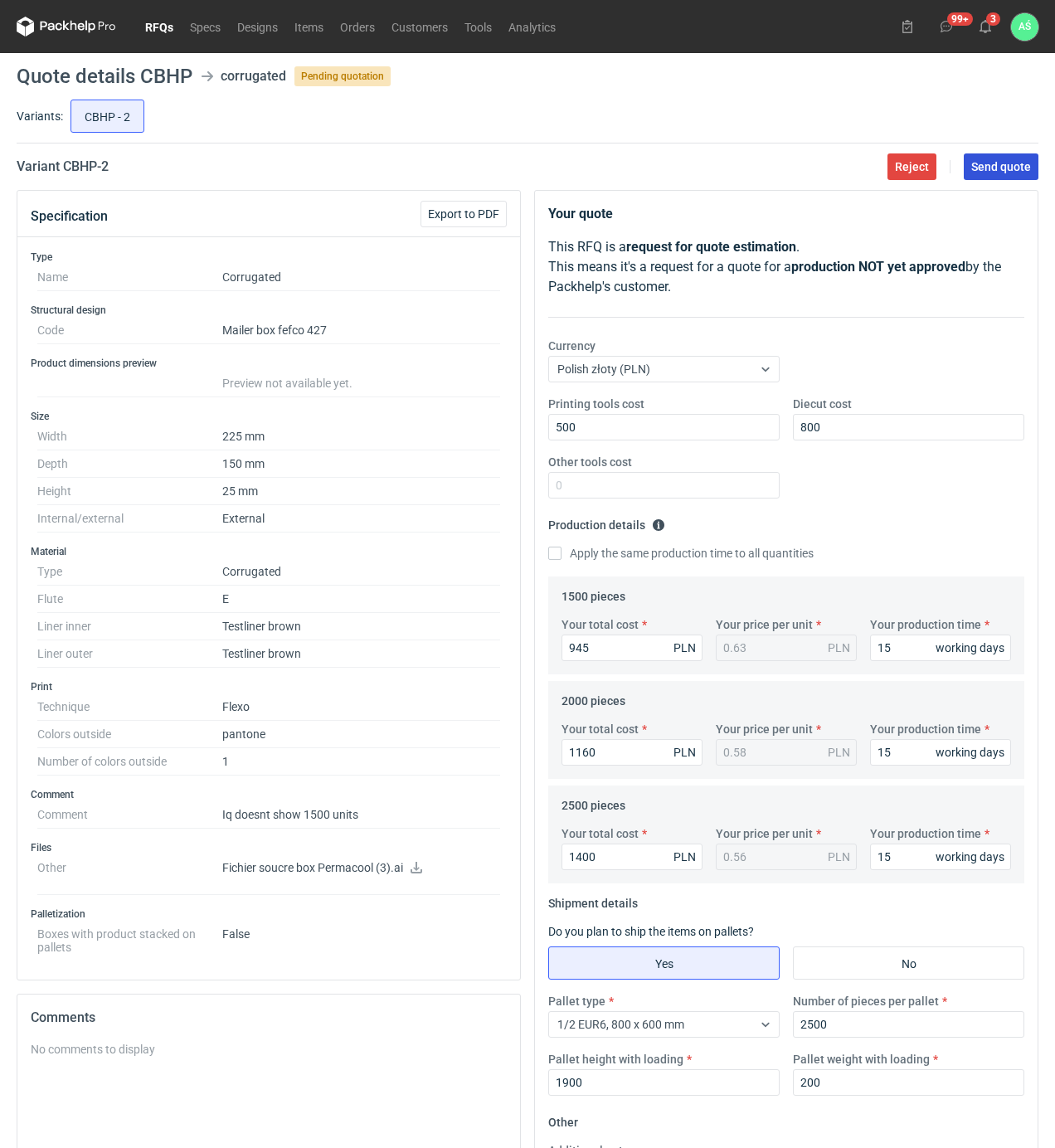
click at [994, 166] on span "Send quote" at bounding box center [1001, 167] width 59 height 12
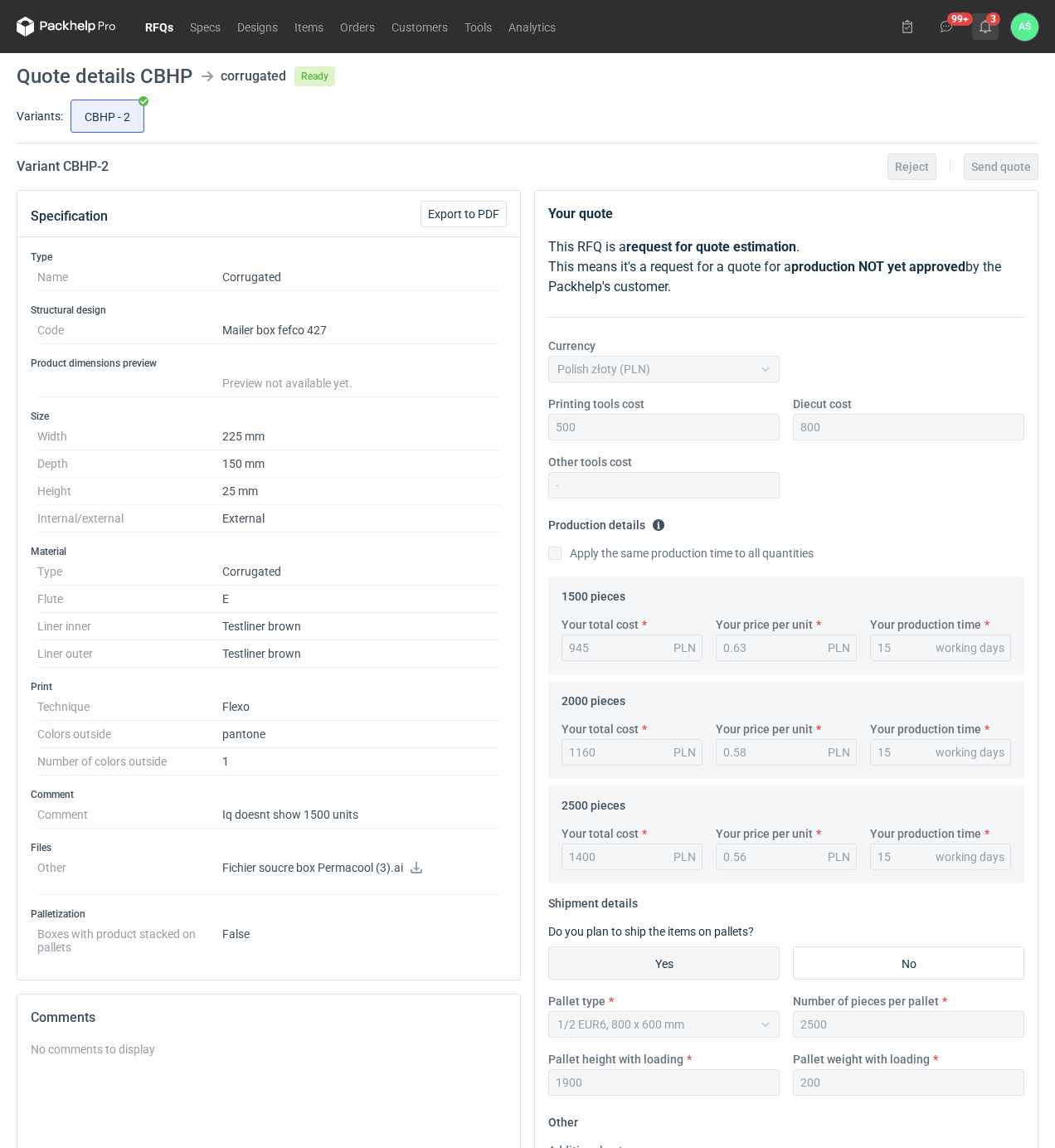
click at [996, 31] on button "3" at bounding box center [986, 27] width 27 height 27
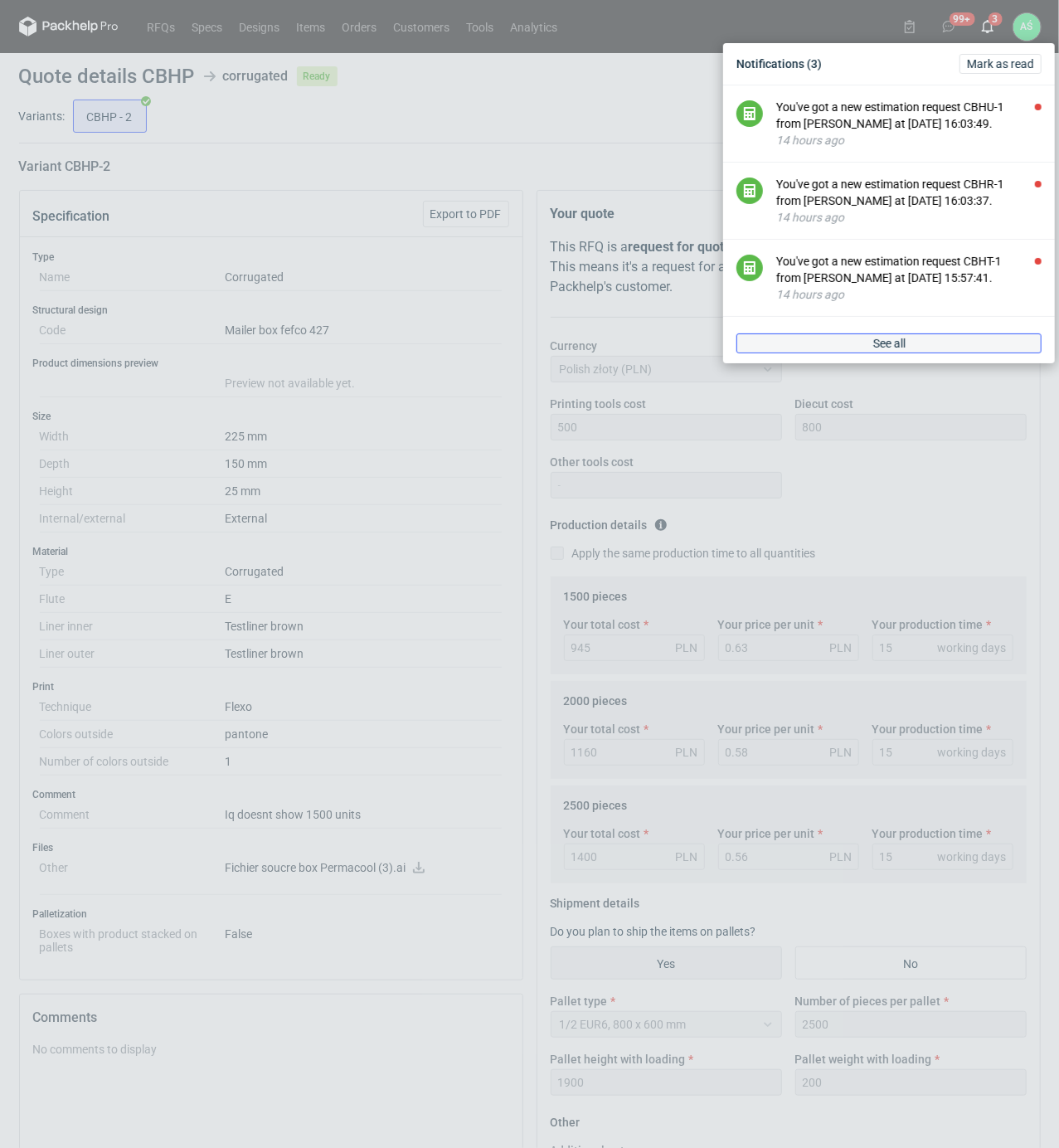
click at [900, 348] on span "See all" at bounding box center [889, 344] width 33 height 12
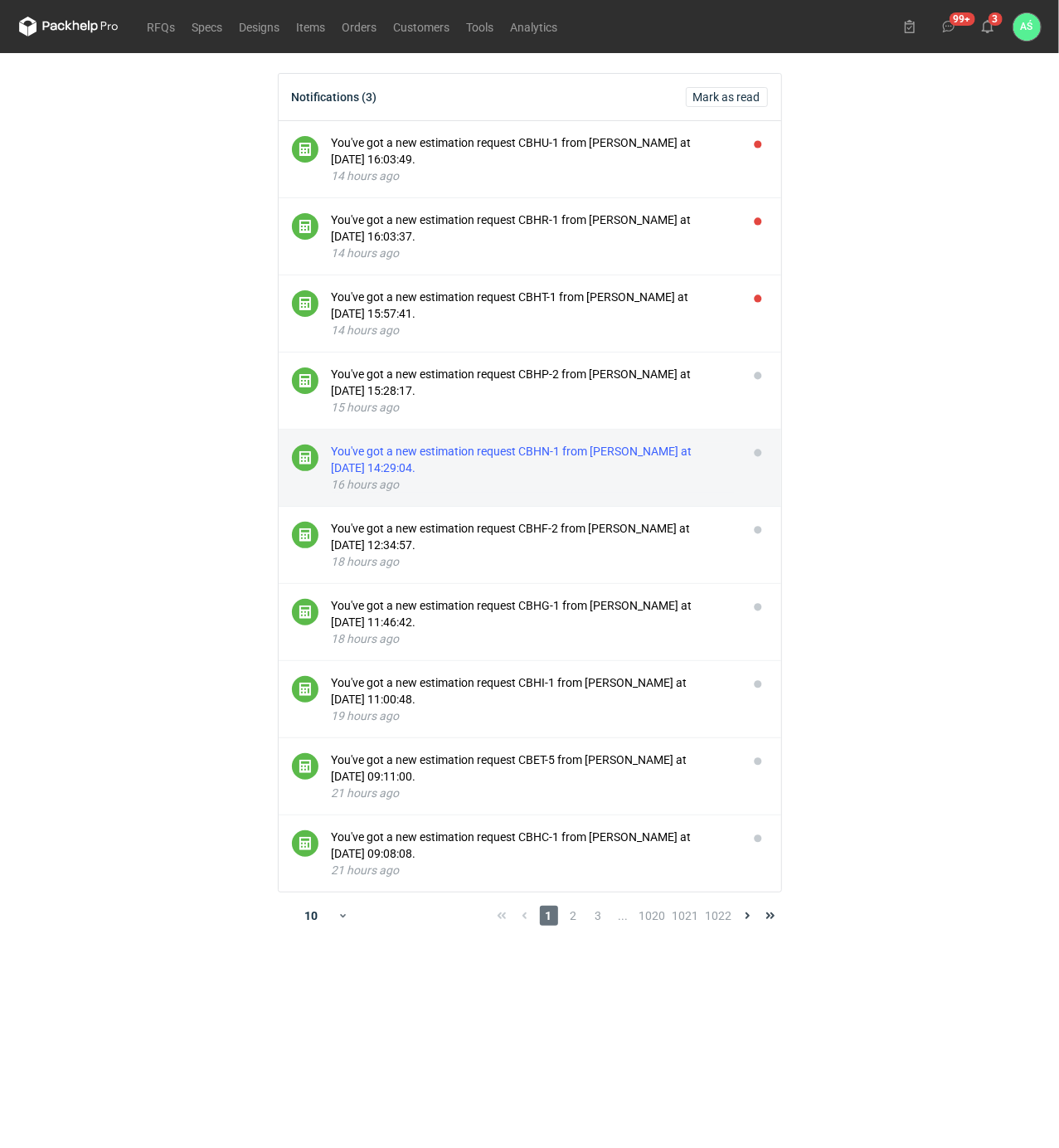
click at [710, 449] on div "You've got a new estimation request CBHN-1 from [PERSON_NAME] at [DATE] 14:29:0…" at bounding box center [534, 460] width 403 height 33
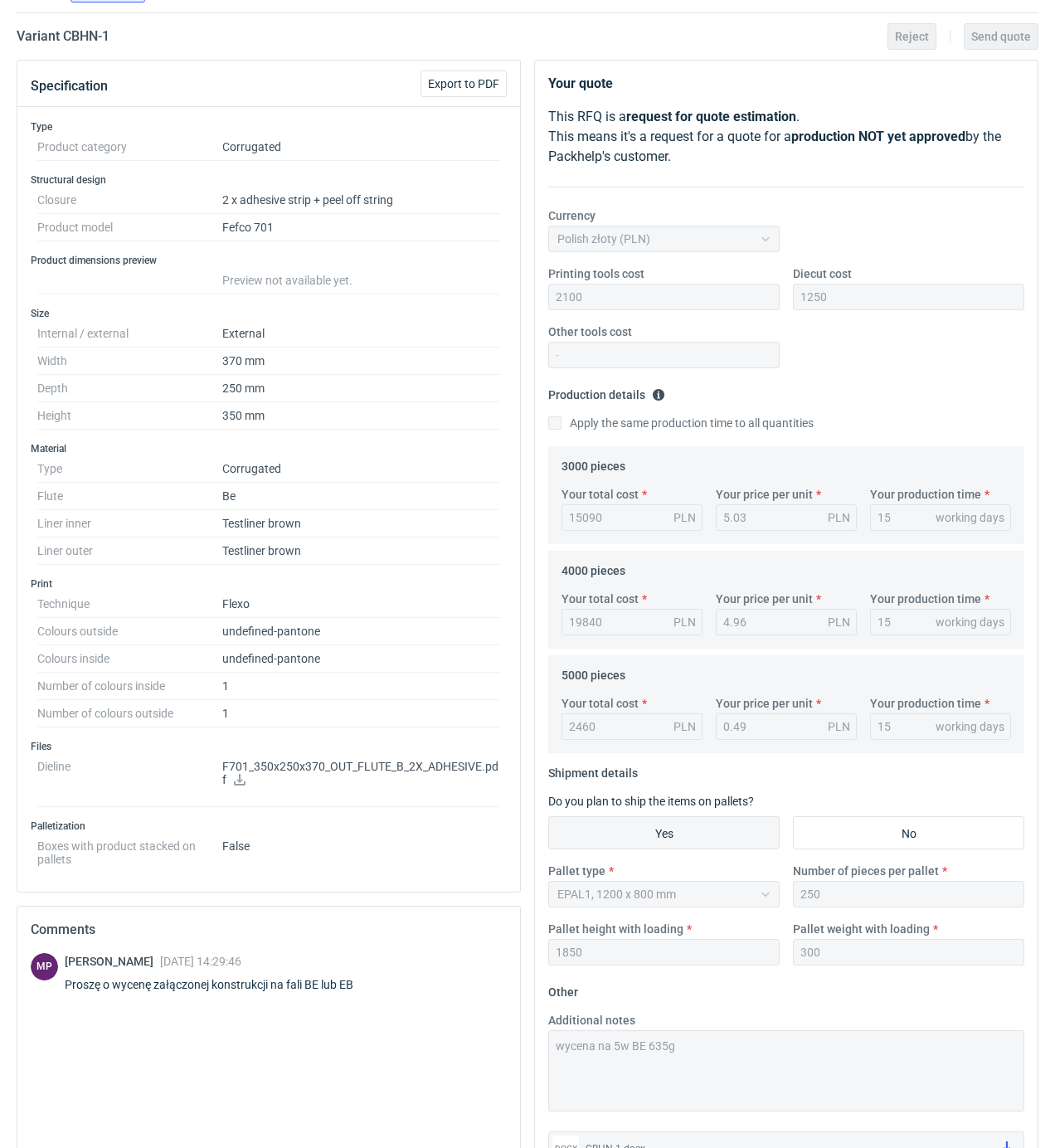
scroll to position [293, 0]
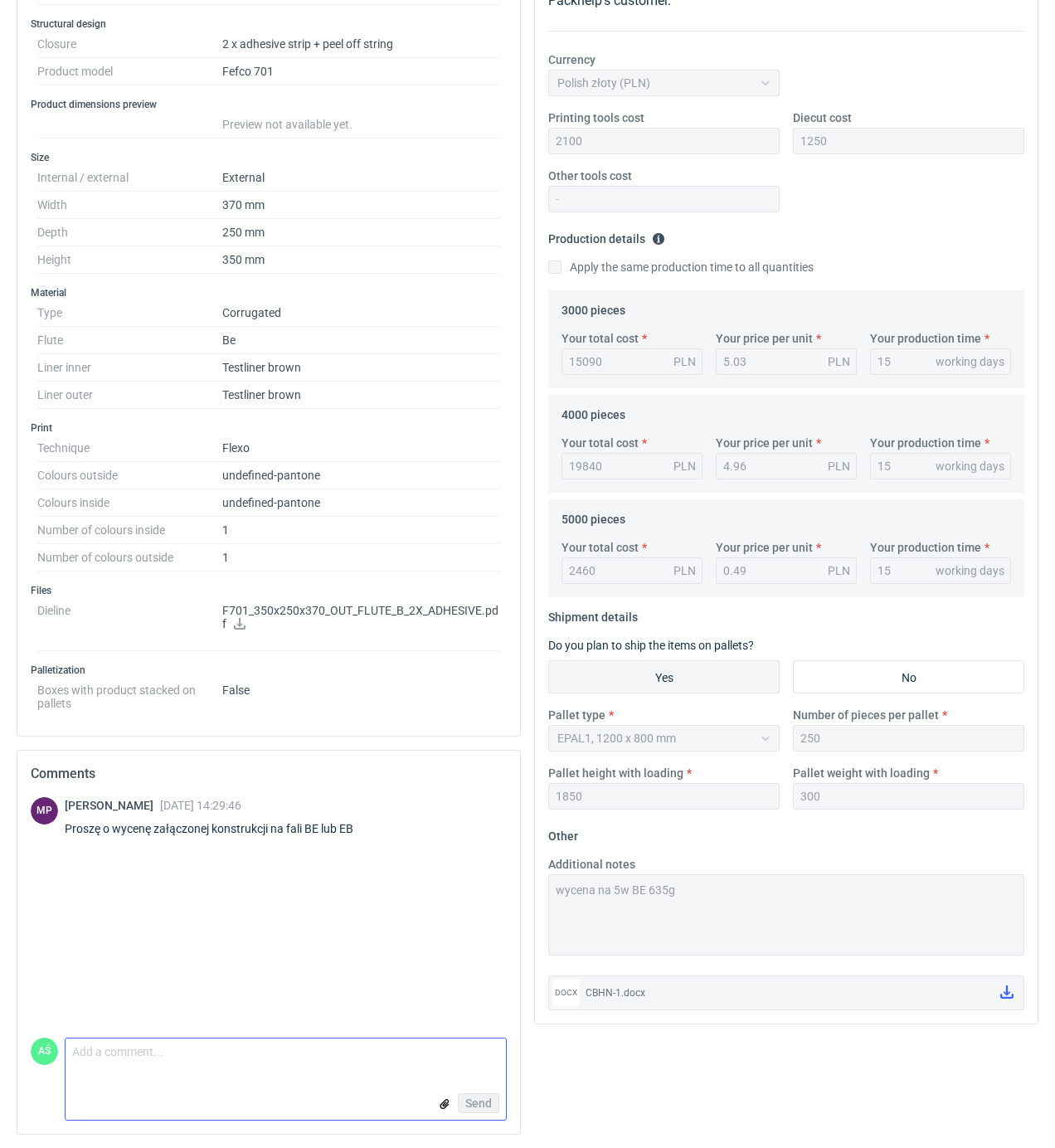
click at [100, 1065] on textarea "Comment message" at bounding box center [285, 1056] width 441 height 35
click at [253, 1082] on form "Comment message Send" at bounding box center [285, 1079] width 443 height 83
click at [223, 1066] on textarea "Comment message" at bounding box center [285, 1056] width 441 height 35
type textarea "poprawiona oferta"
click at [439, 1104] on input "file" at bounding box center [445, 1104] width 13 height 18
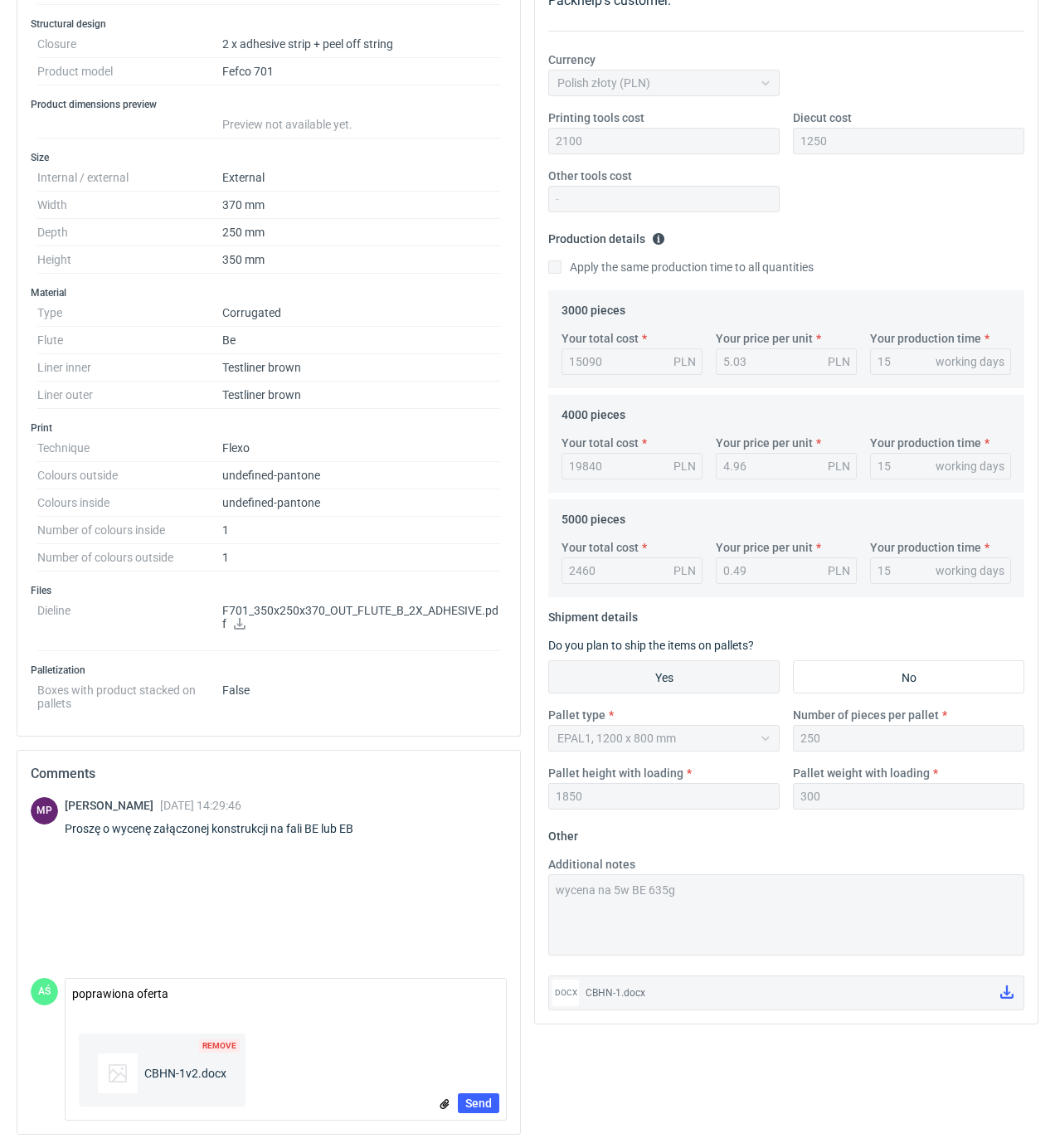
click at [479, 1124] on div "MP [PERSON_NAME] [DATE] 14:29:46 Proszę o wycenę załączonej konstrukcji na fali…" at bounding box center [269, 966] width 503 height 337
click at [476, 1100] on span "Send" at bounding box center [479, 1104] width 27 height 12
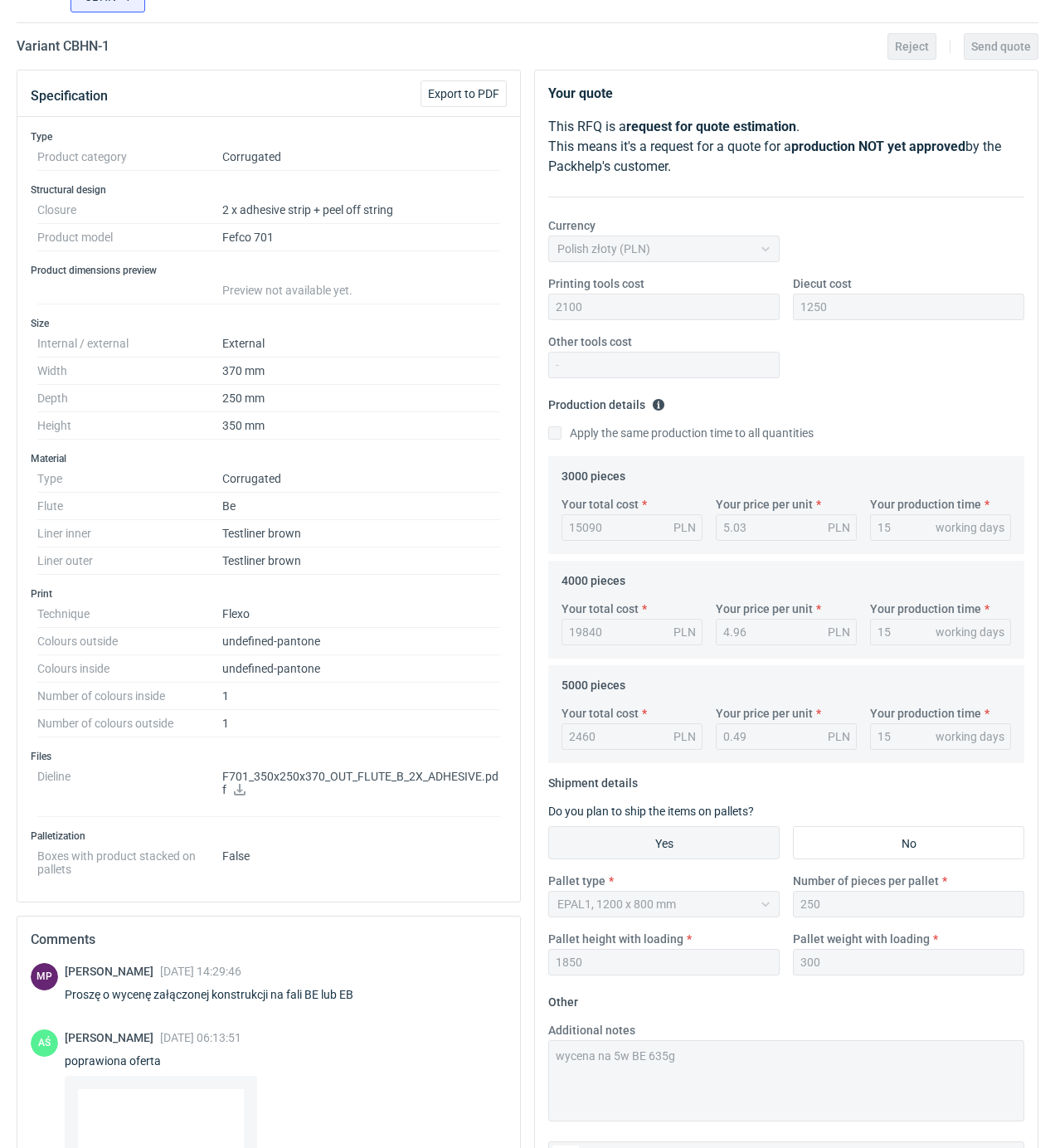
scroll to position [0, 0]
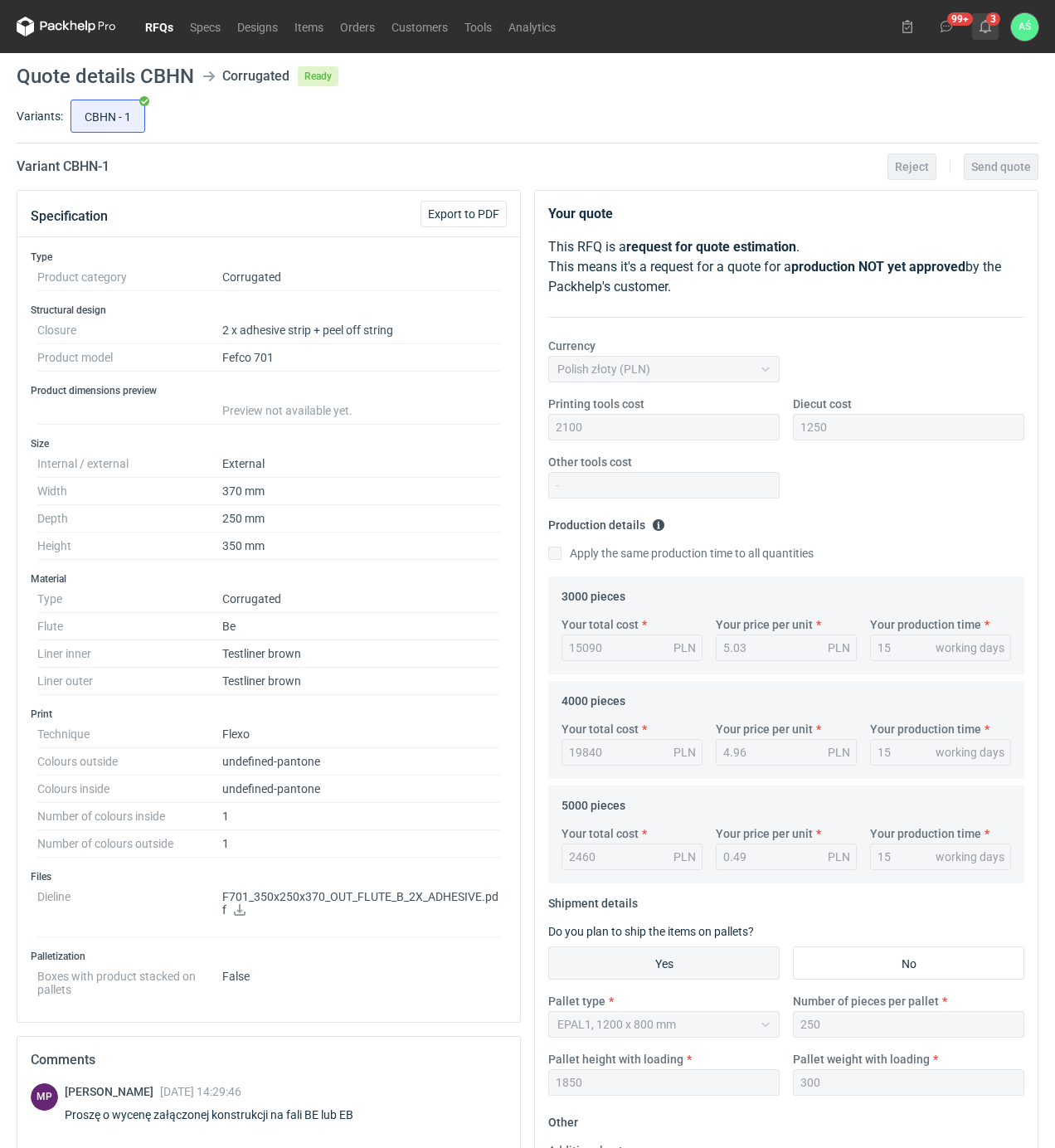
click at [986, 23] on icon at bounding box center [986, 27] width 13 height 13
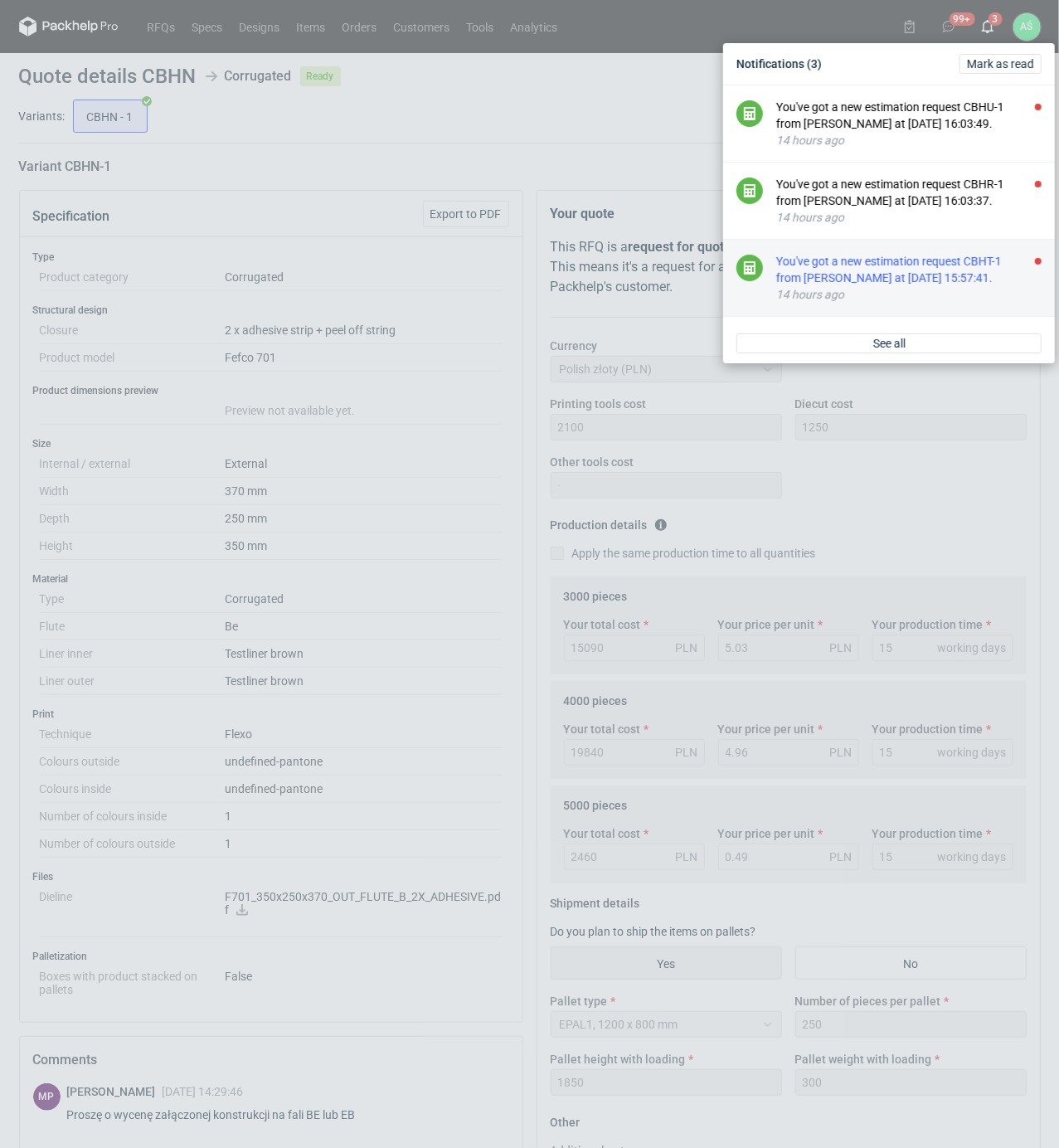
click at [929, 279] on div "You've got a new estimation request CBHT-1 from [PERSON_NAME] at [DATE] 15:57:4…" at bounding box center [908, 269] width 265 height 33
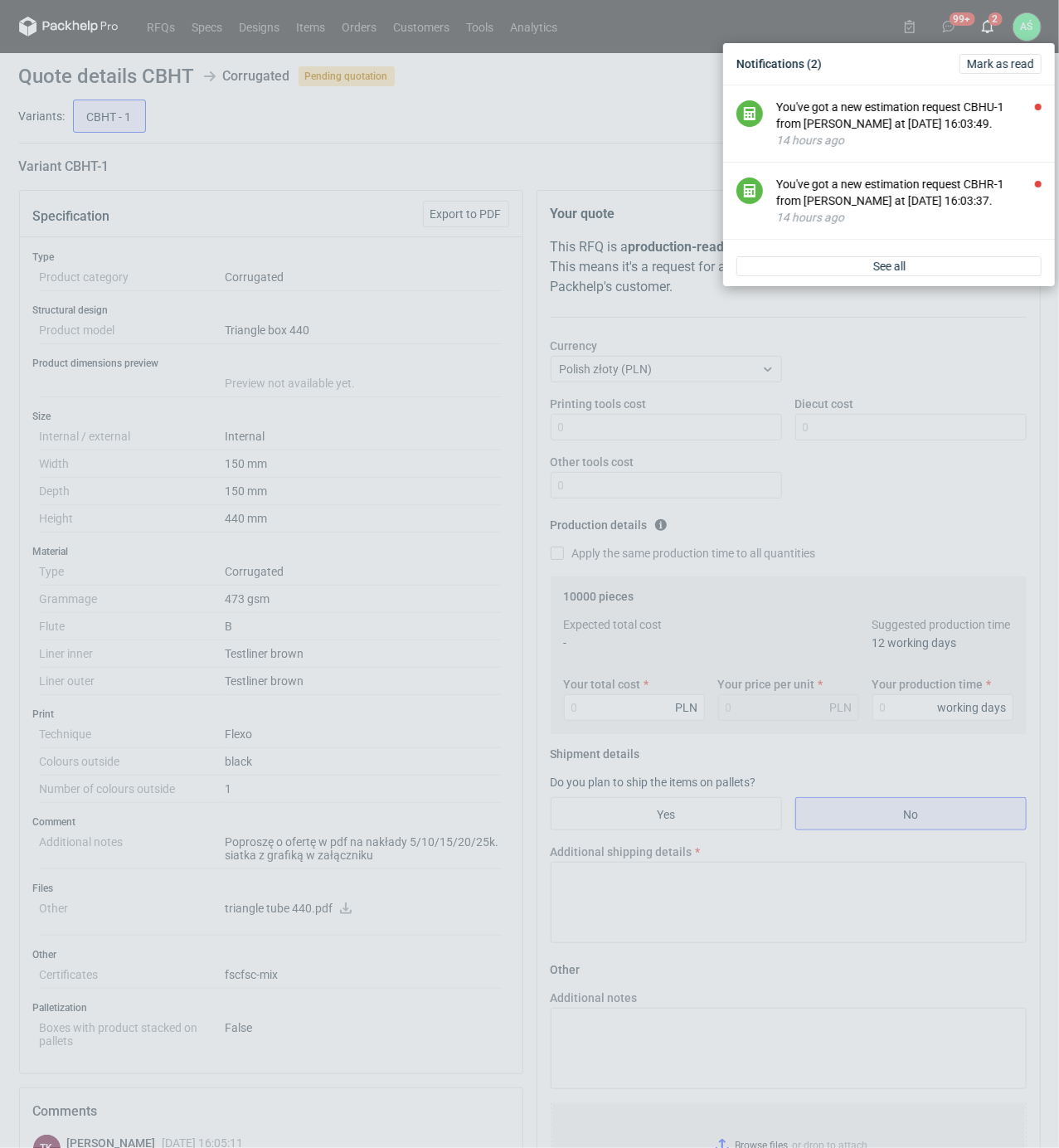
click at [418, 473] on div "Notifications (2) [PERSON_NAME] as read You've got a new estimation request CBH…" at bounding box center [530, 574] width 1059 height 1148
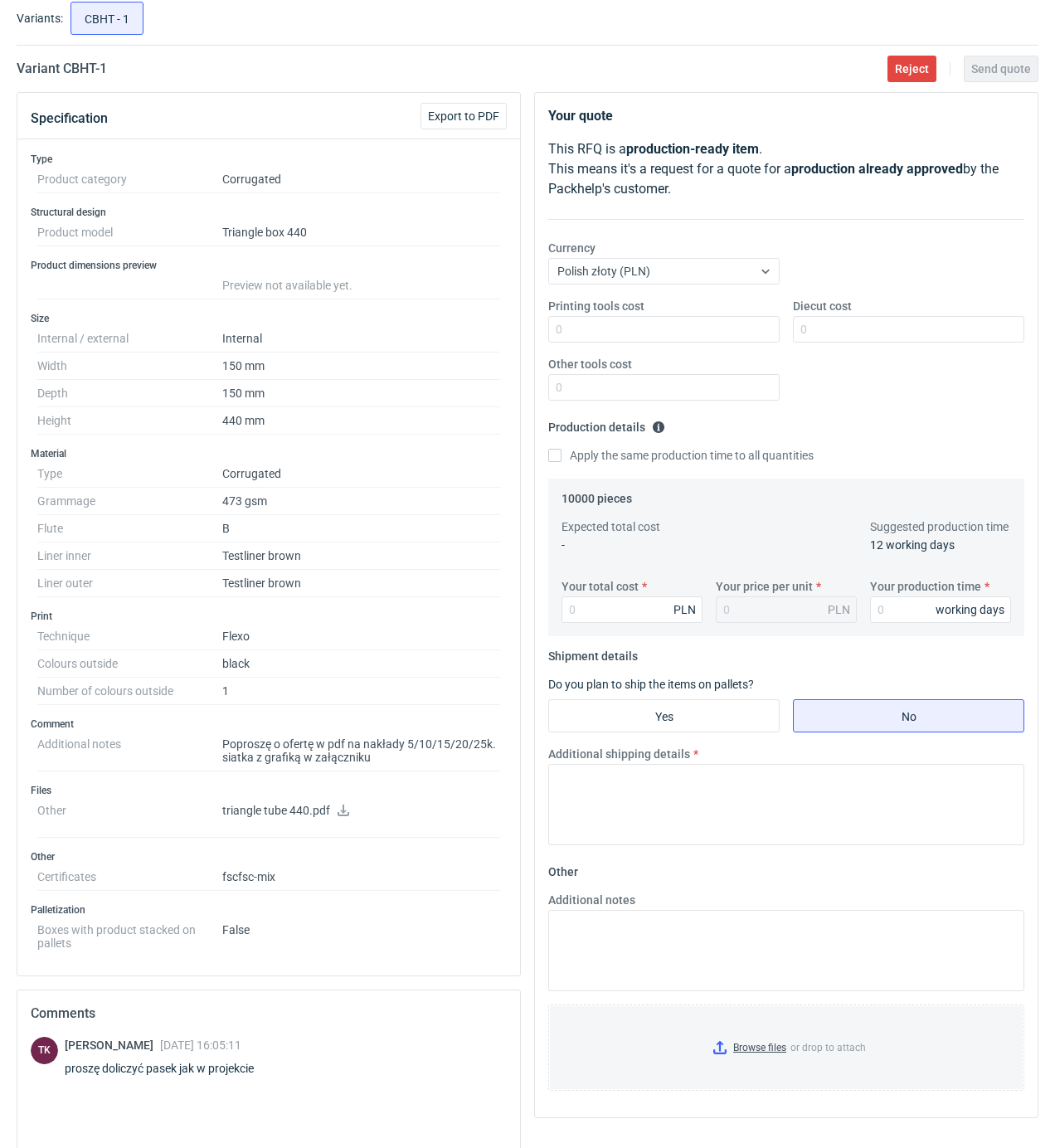
scroll to position [221, 0]
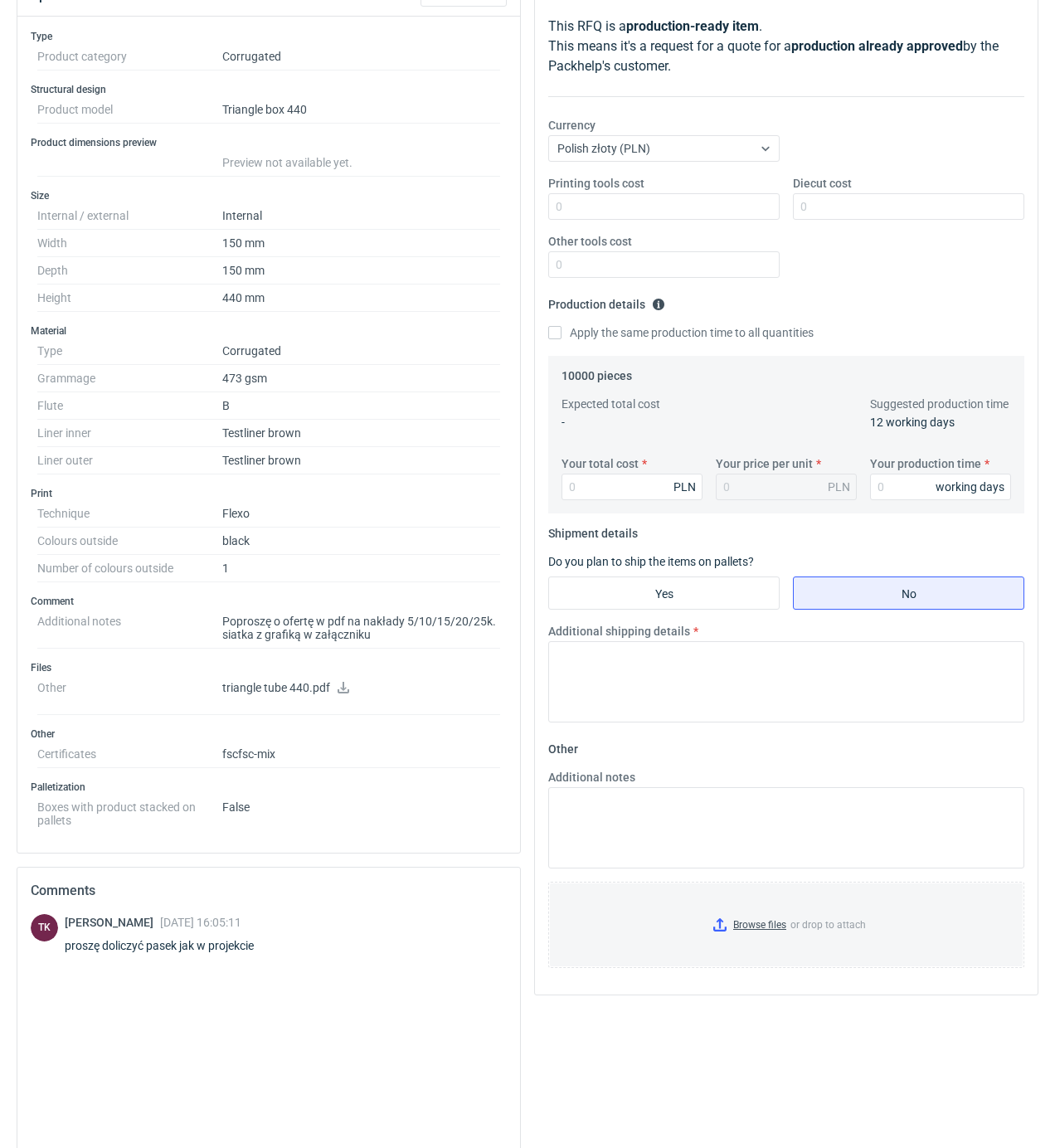
click at [341, 688] on icon at bounding box center [344, 688] width 13 height 12
drag, startPoint x: 578, startPoint y: 378, endPoint x: 591, endPoint y: 379, distance: 13.0
click at [591, 379] on legend "10000 pieces" at bounding box center [597, 372] width 70 height 20
click at [426, 751] on dd "fsc fsc-mix" at bounding box center [361, 755] width 278 height 28
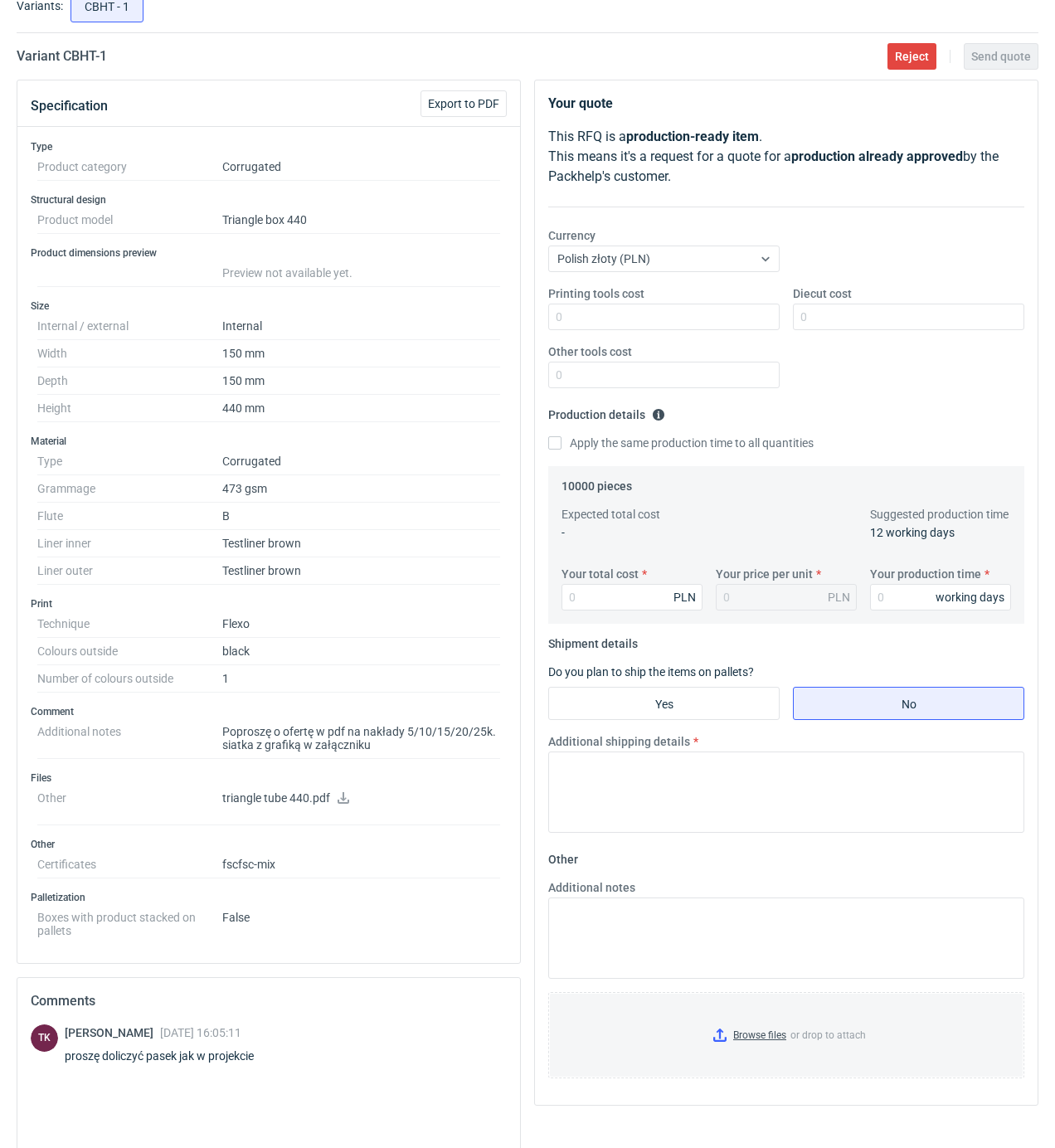
click at [471, 659] on dd "black" at bounding box center [361, 652] width 278 height 28
click at [744, 319] on input "Printing tools cost" at bounding box center [663, 317] width 232 height 27
type input "200"
type input "1200"
type input "12300"
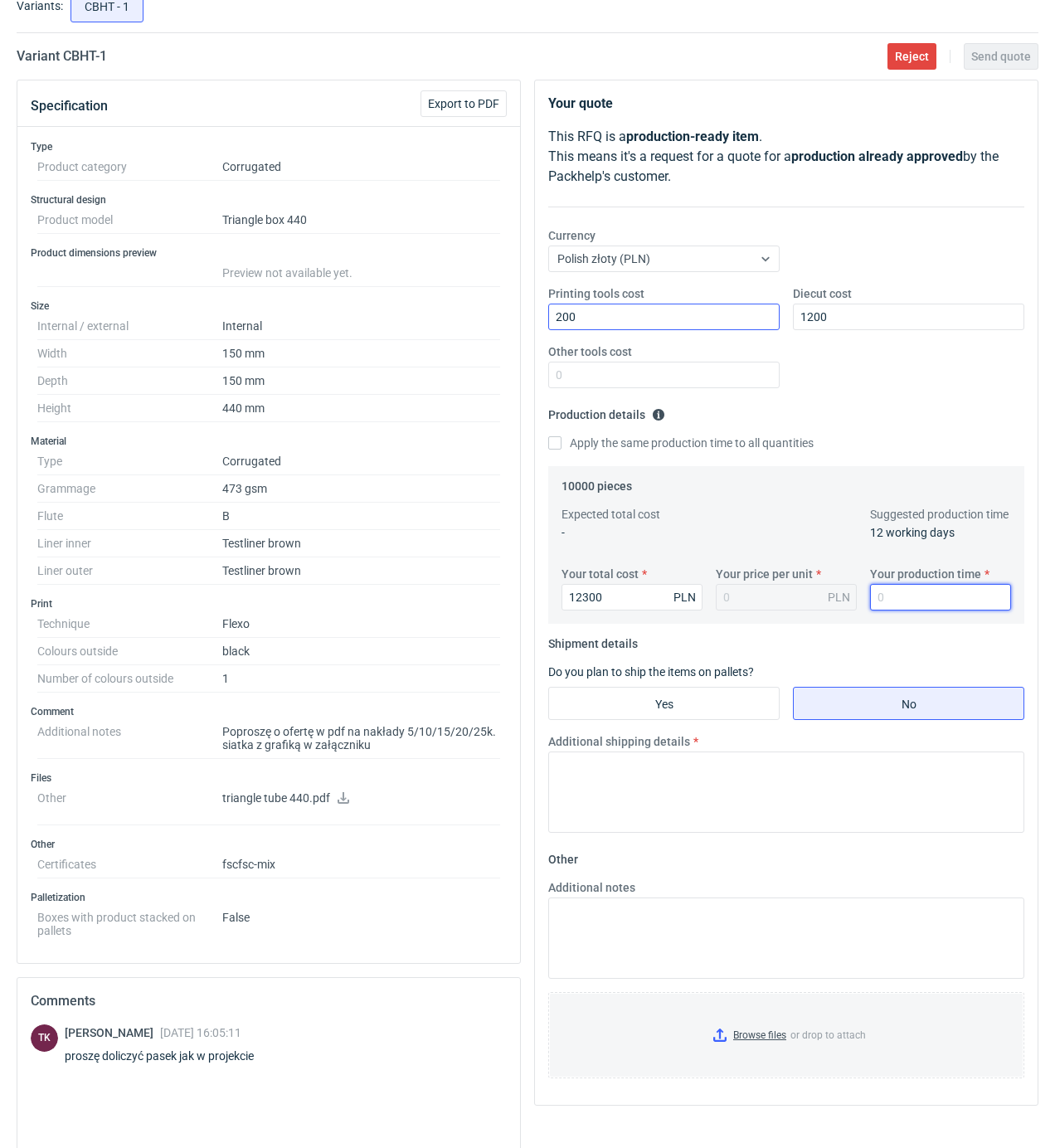
type input "1.23"
type input "15"
click at [672, 715] on input "Yes" at bounding box center [663, 704] width 230 height 32
radio input "true"
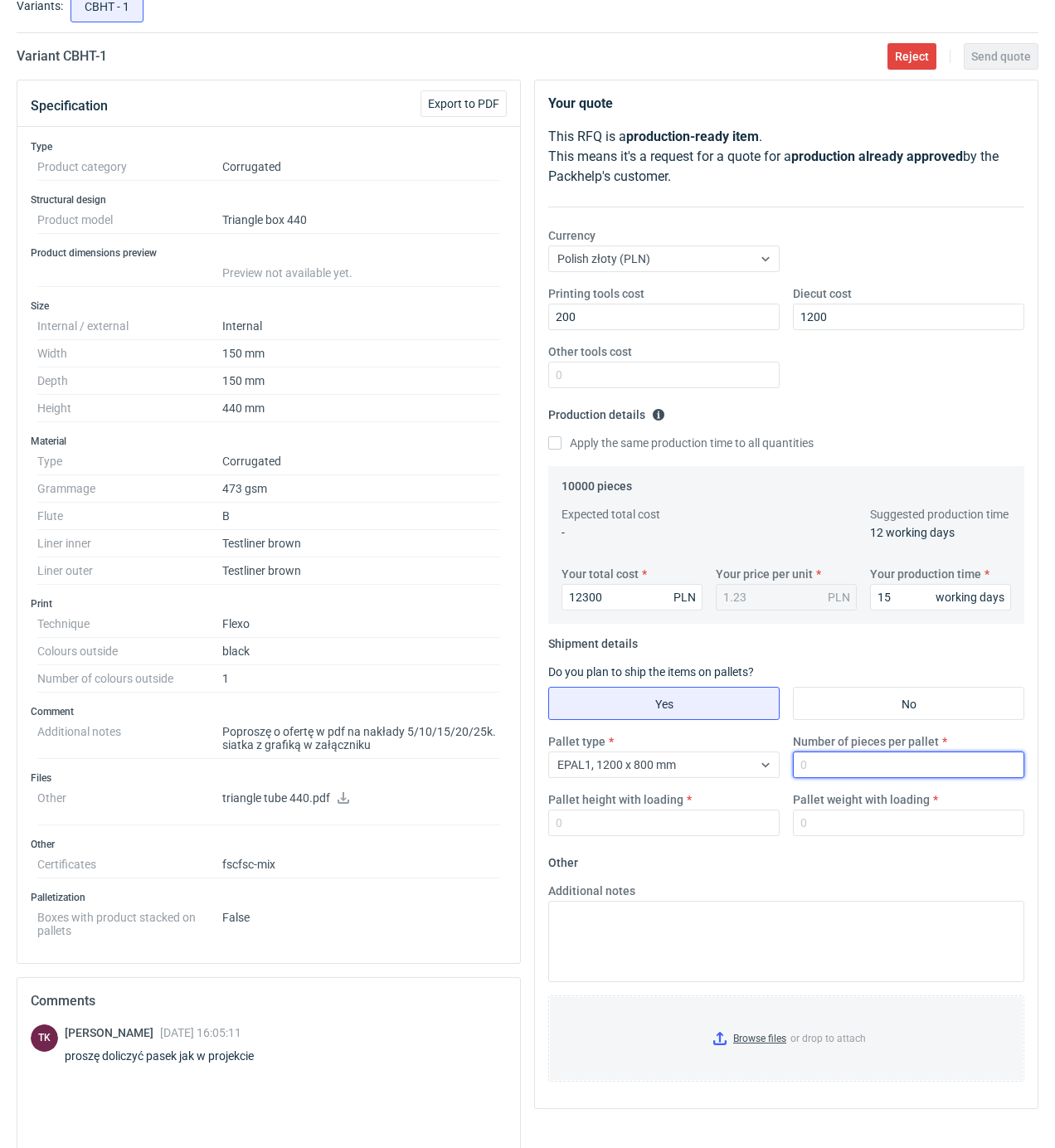
click at [851, 763] on input "Number of pieces per pallet" at bounding box center [909, 765] width 232 height 27
type input "1000"
type input "1900"
type input "300"
click at [748, 1039] on input "Browse files or drop to attach" at bounding box center [786, 1038] width 473 height 83
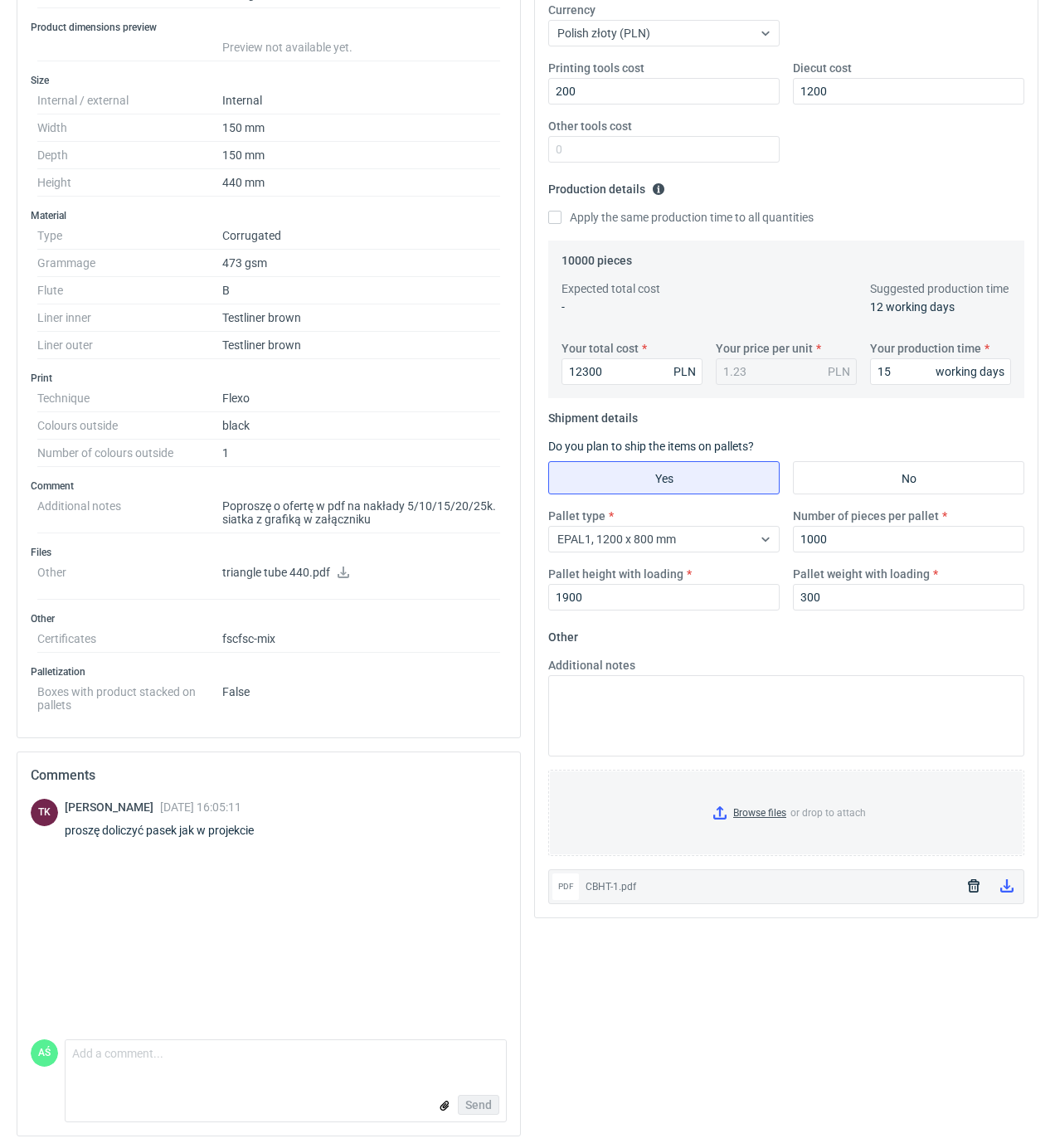
scroll to position [344, 0]
click at [760, 807] on input "Browse files or drop to attach" at bounding box center [786, 811] width 473 height 83
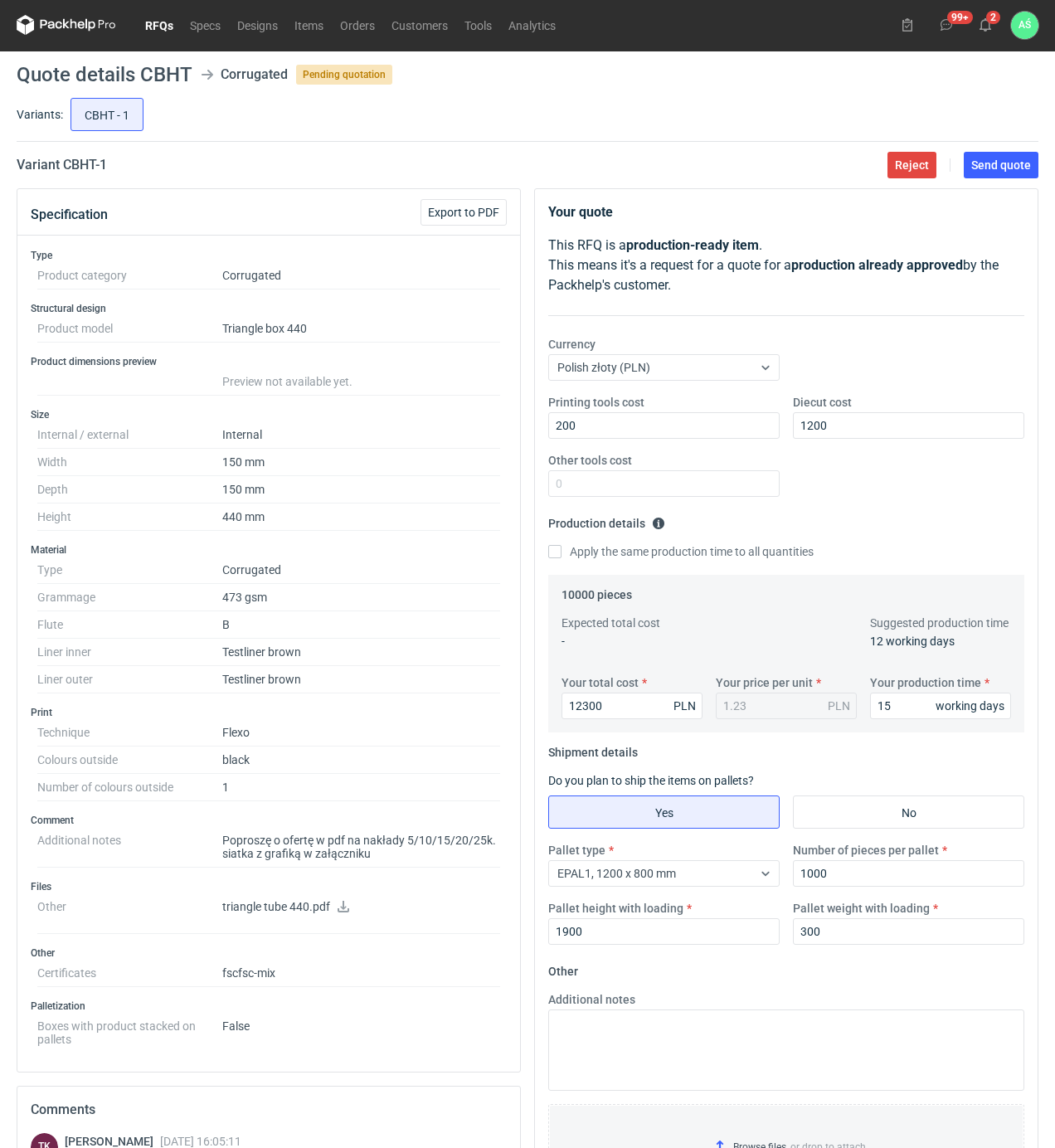
scroll to position [0, 0]
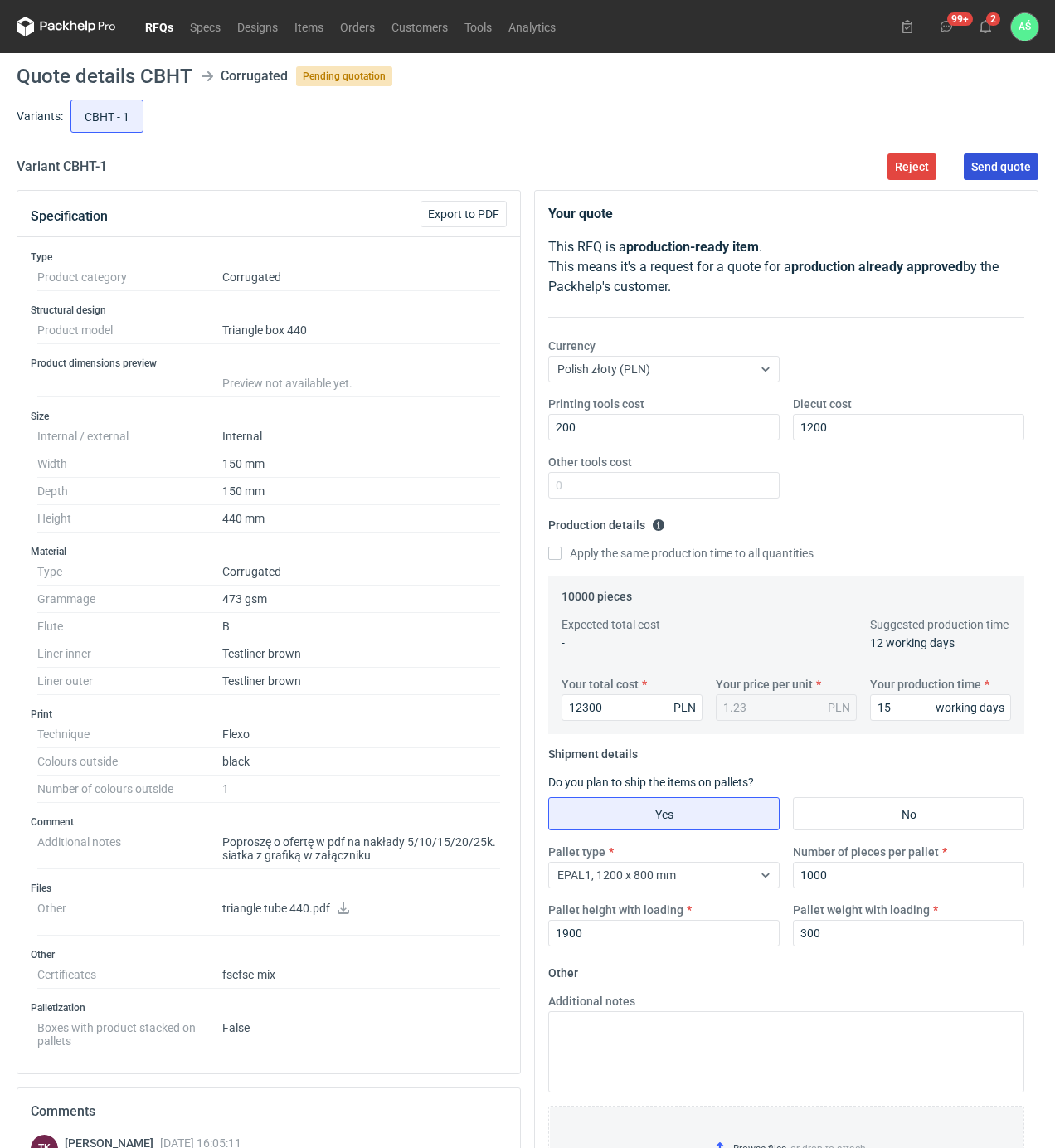
click at [992, 173] on button "Send quote" at bounding box center [1001, 167] width 74 height 27
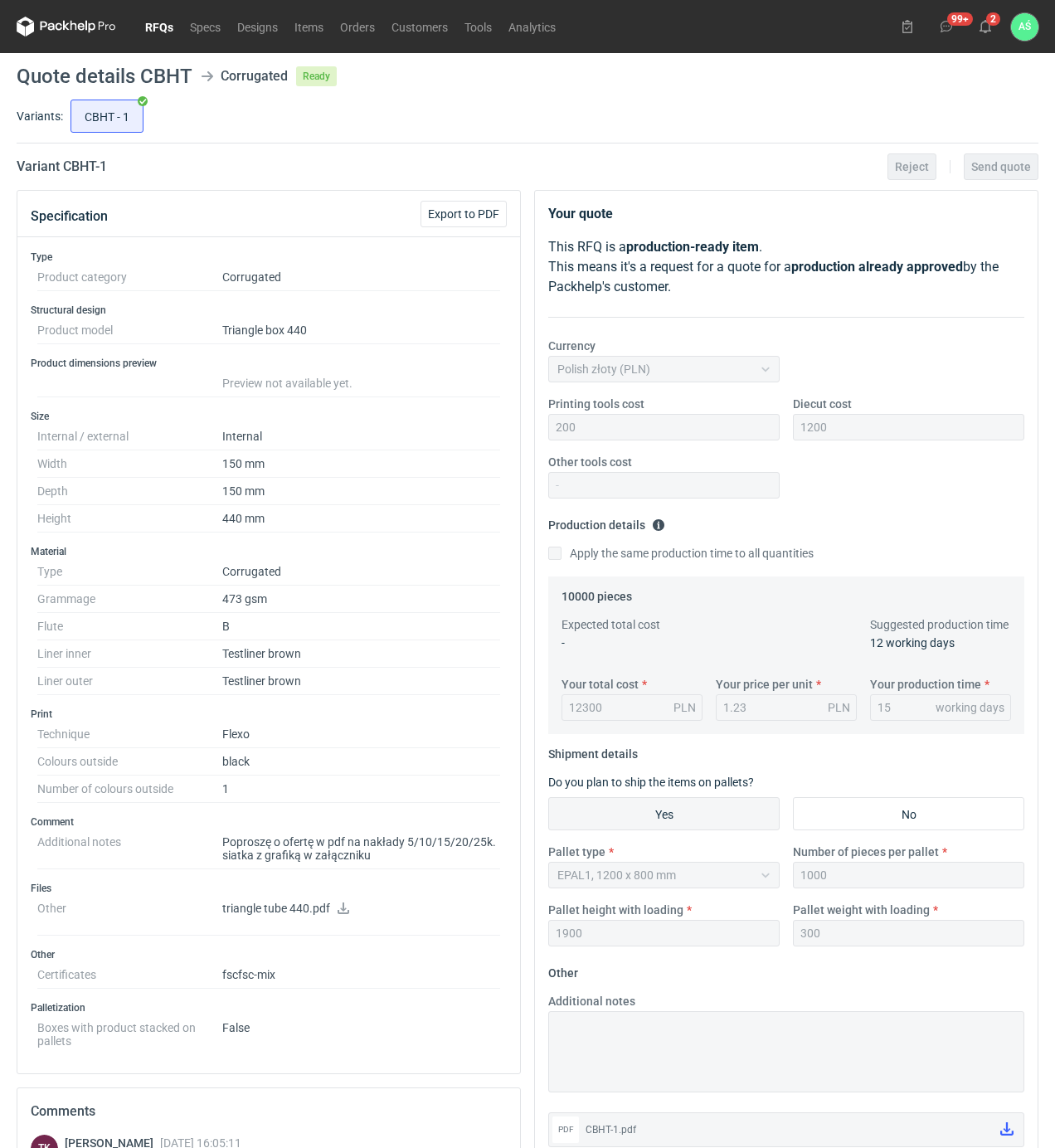
click at [395, 160] on div "Variant CBHT - 1 Reject Send quote" at bounding box center [528, 167] width 1022 height 20
click at [983, 28] on icon at bounding box center [986, 27] width 13 height 13
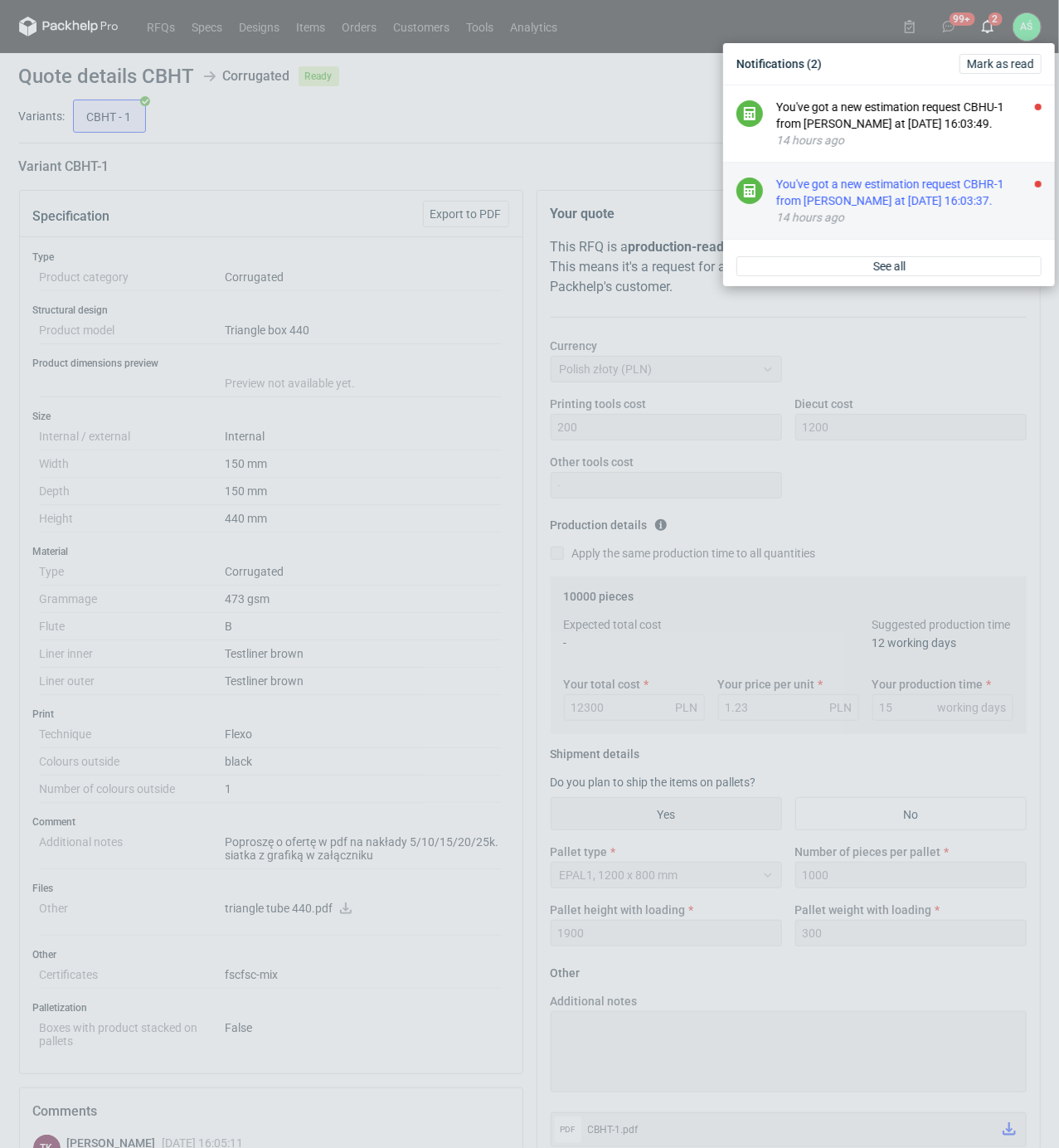
click at [931, 201] on div "You've got a new estimation request CBHR-1 from [PERSON_NAME] at [DATE] 16:03:3…" at bounding box center [908, 192] width 265 height 33
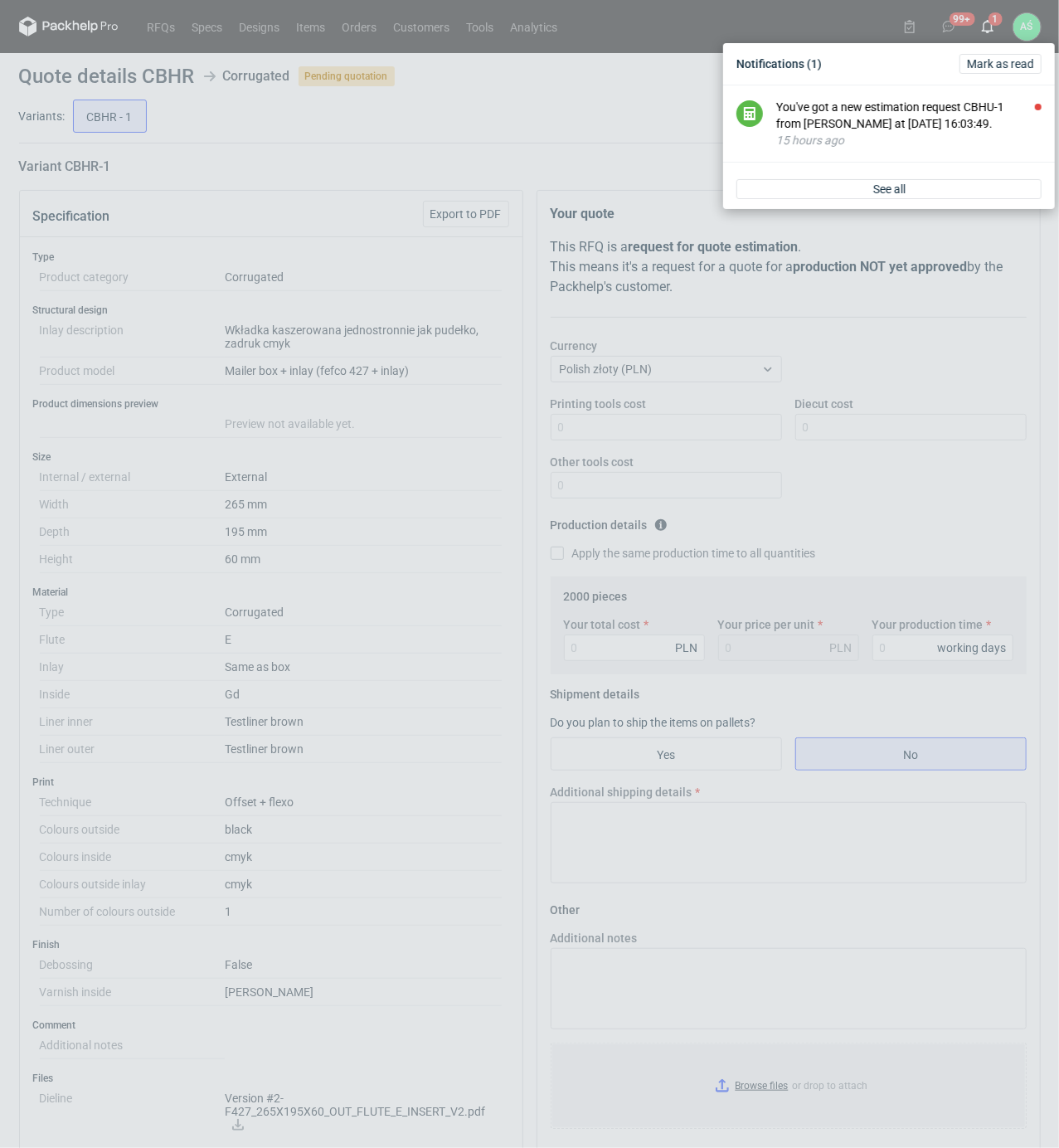
click at [371, 530] on div "Notifications (1) [PERSON_NAME] as read You've got a new estimation request CBH…" at bounding box center [530, 574] width 1059 height 1148
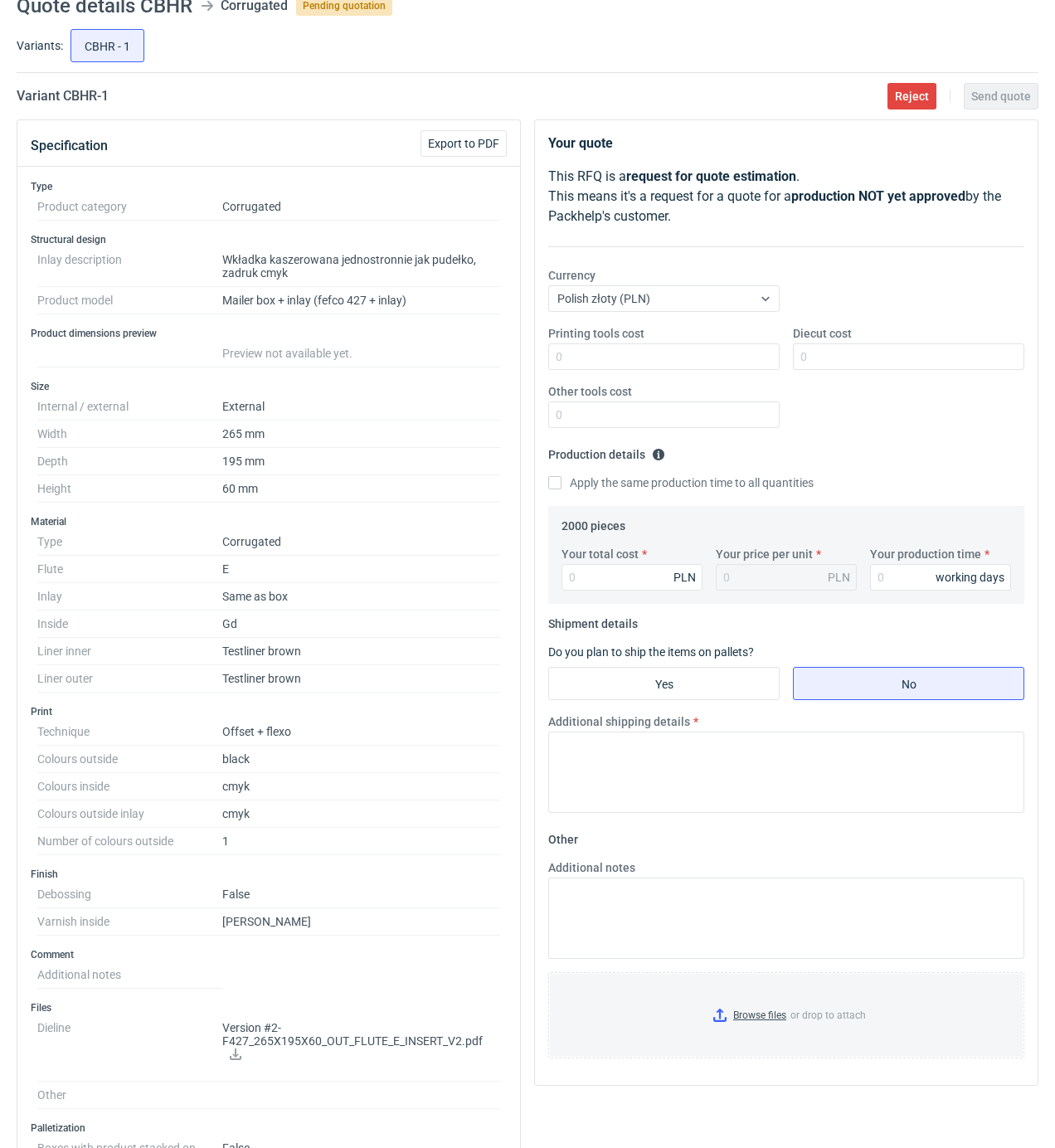
scroll to position [110, 0]
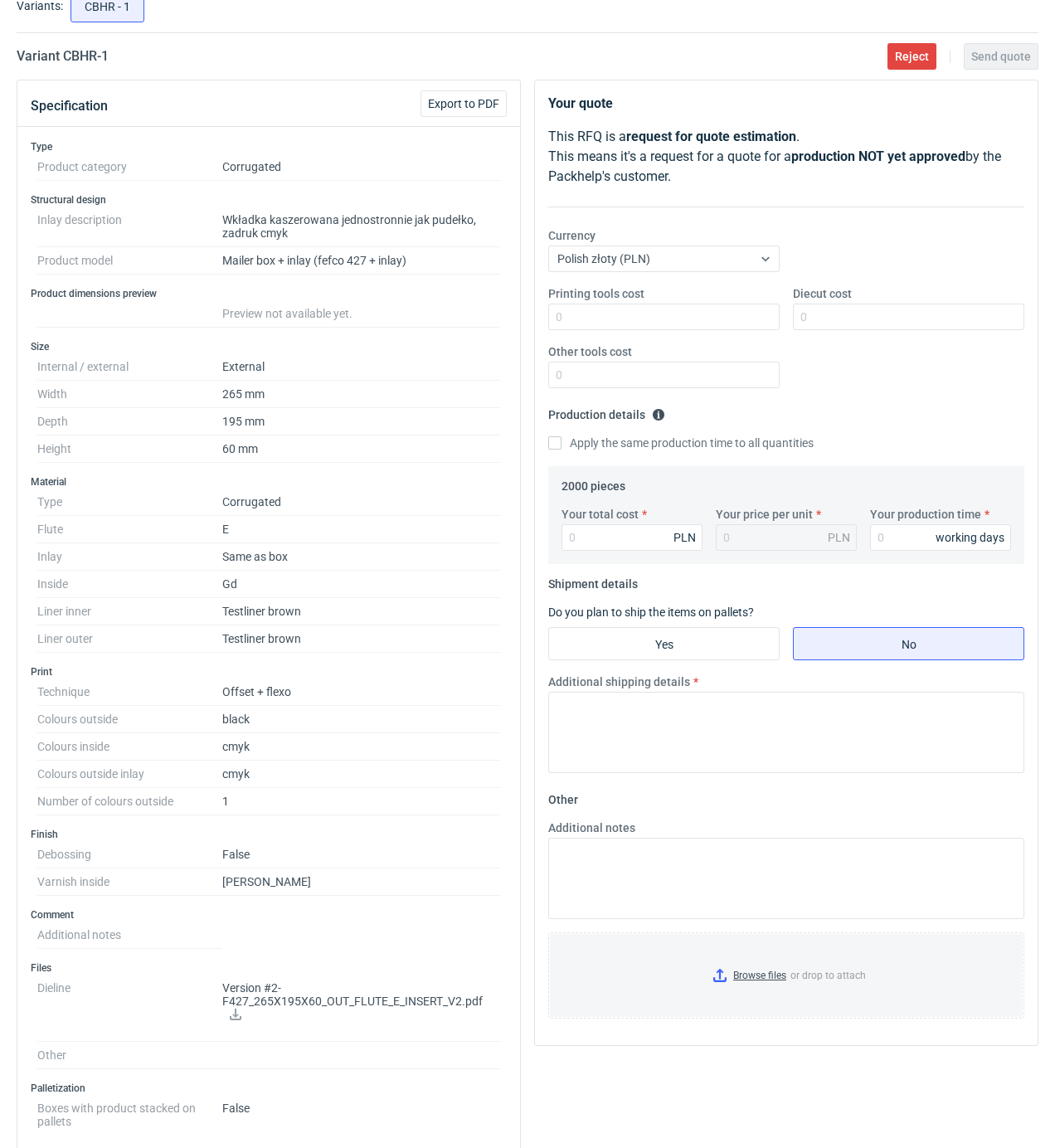
click at [240, 1014] on icon at bounding box center [236, 1015] width 13 height 12
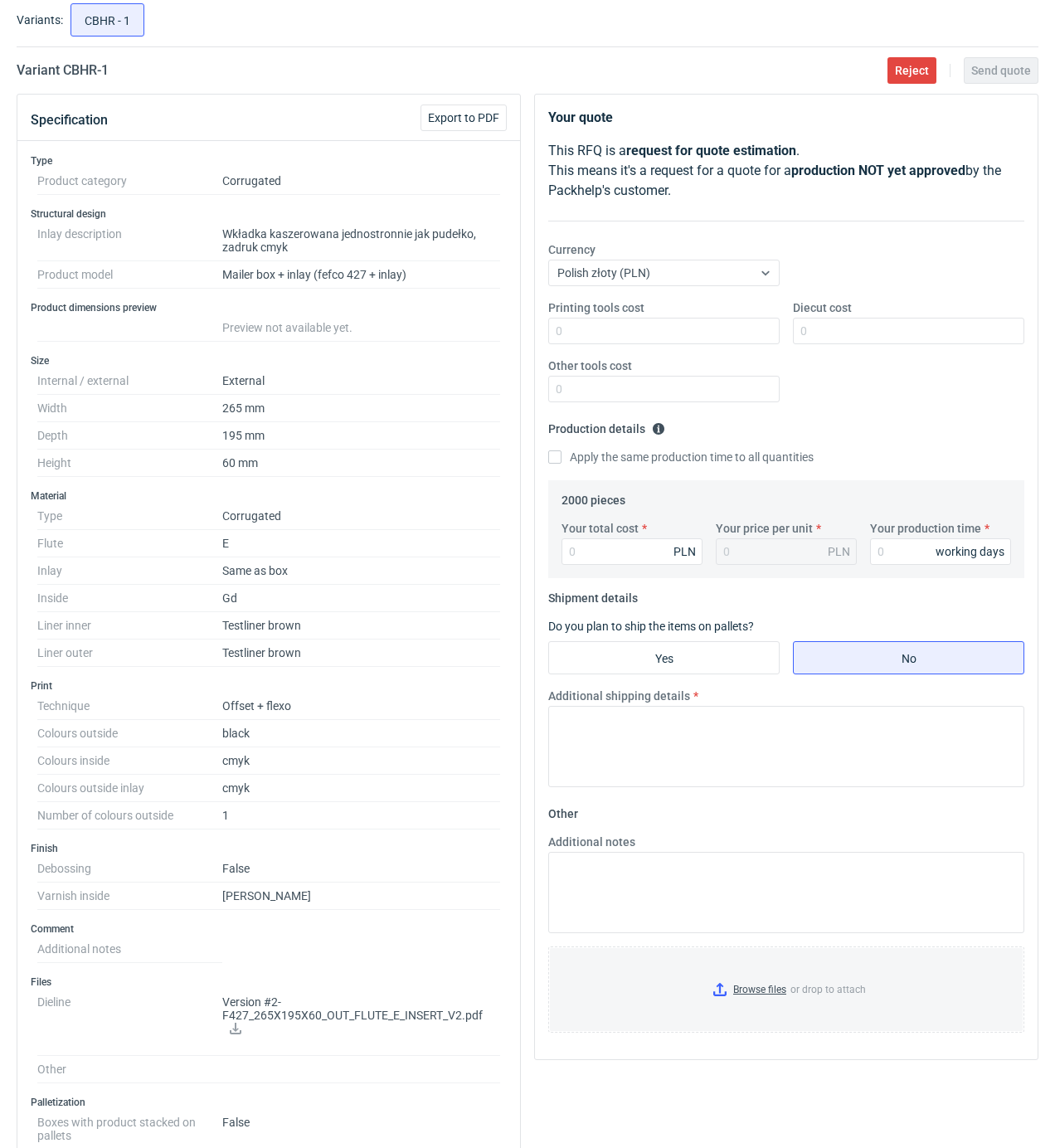
scroll to position [94, 0]
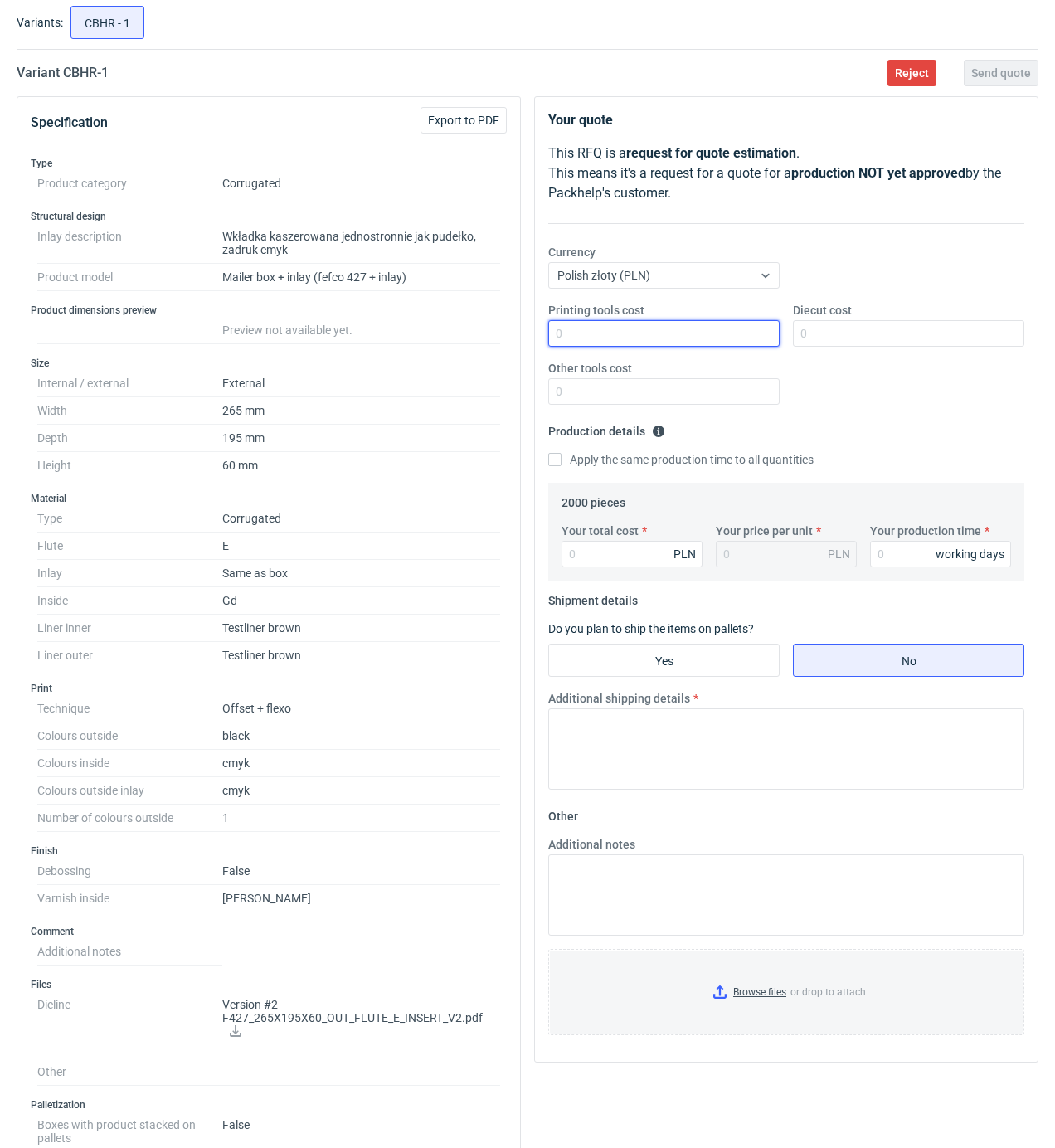
click at [715, 336] on input "Printing tools cost" at bounding box center [663, 334] width 232 height 27
type input "900"
type input "2400"
type input "10680"
type input "5.34"
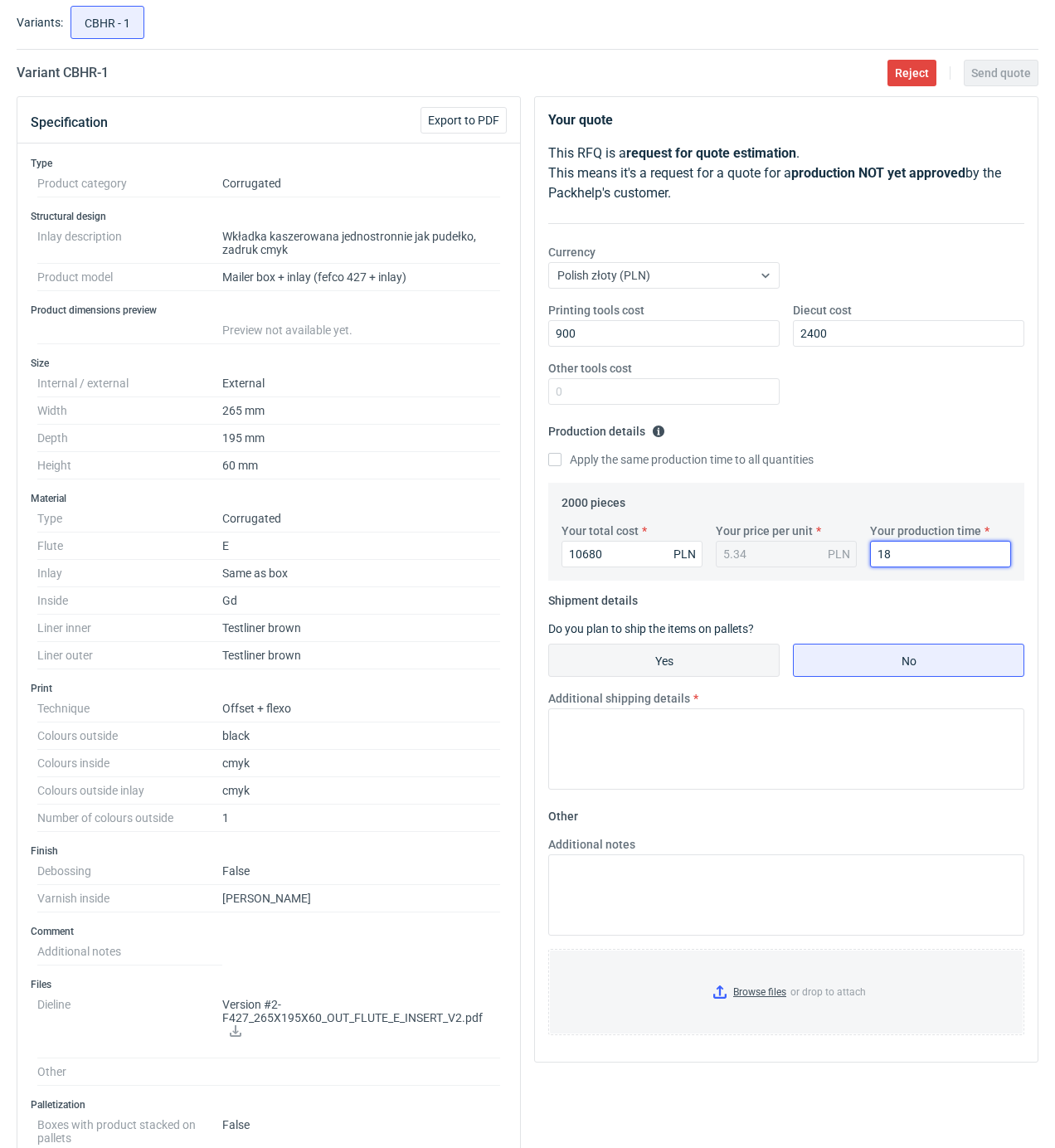
type input "18"
click at [667, 660] on input "Yes" at bounding box center [663, 660] width 230 height 32
radio input "true"
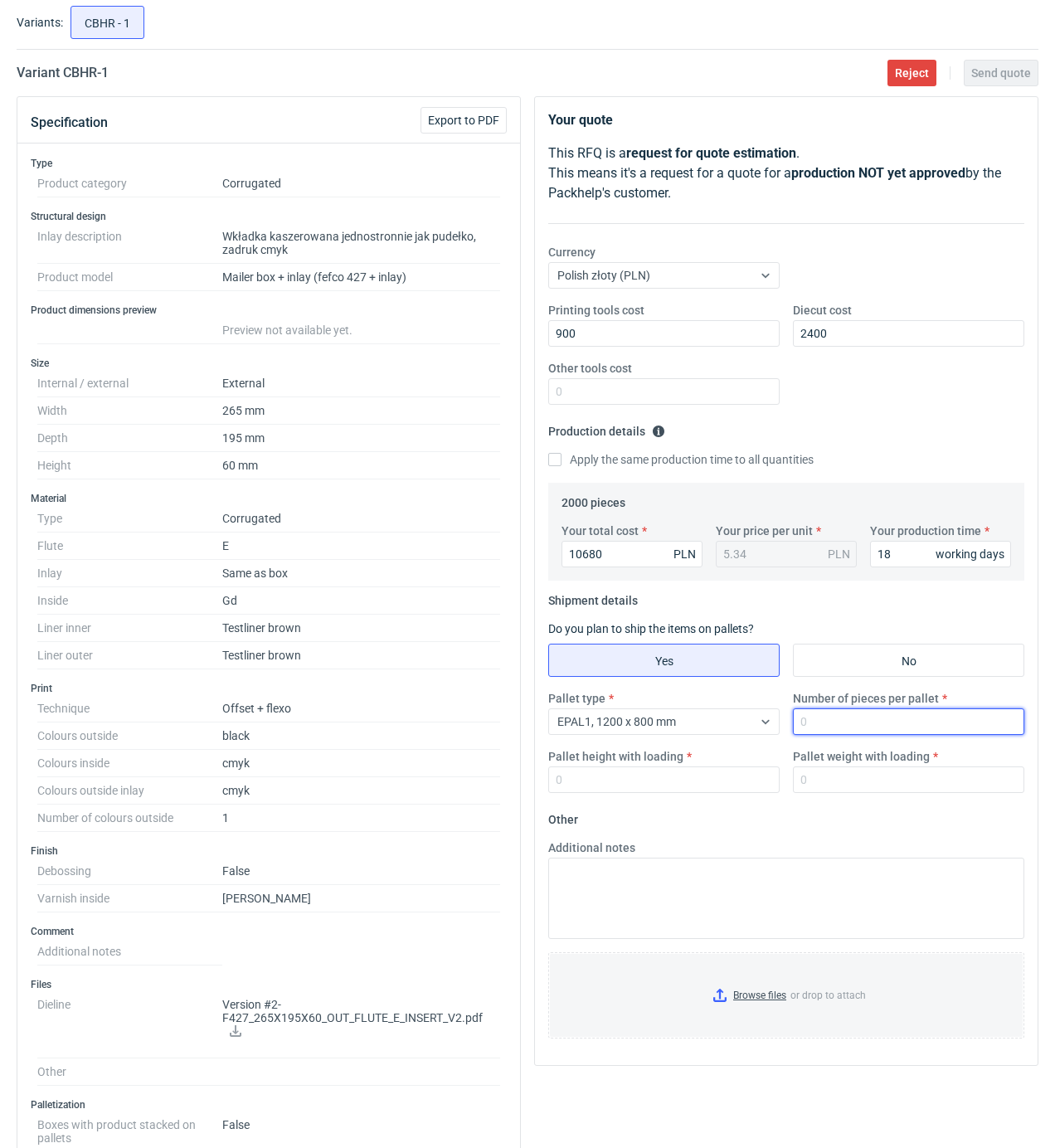
click at [859, 727] on input "Number of pieces per pallet" at bounding box center [909, 722] width 232 height 27
type input "2000"
type input "1900"
type input "450"
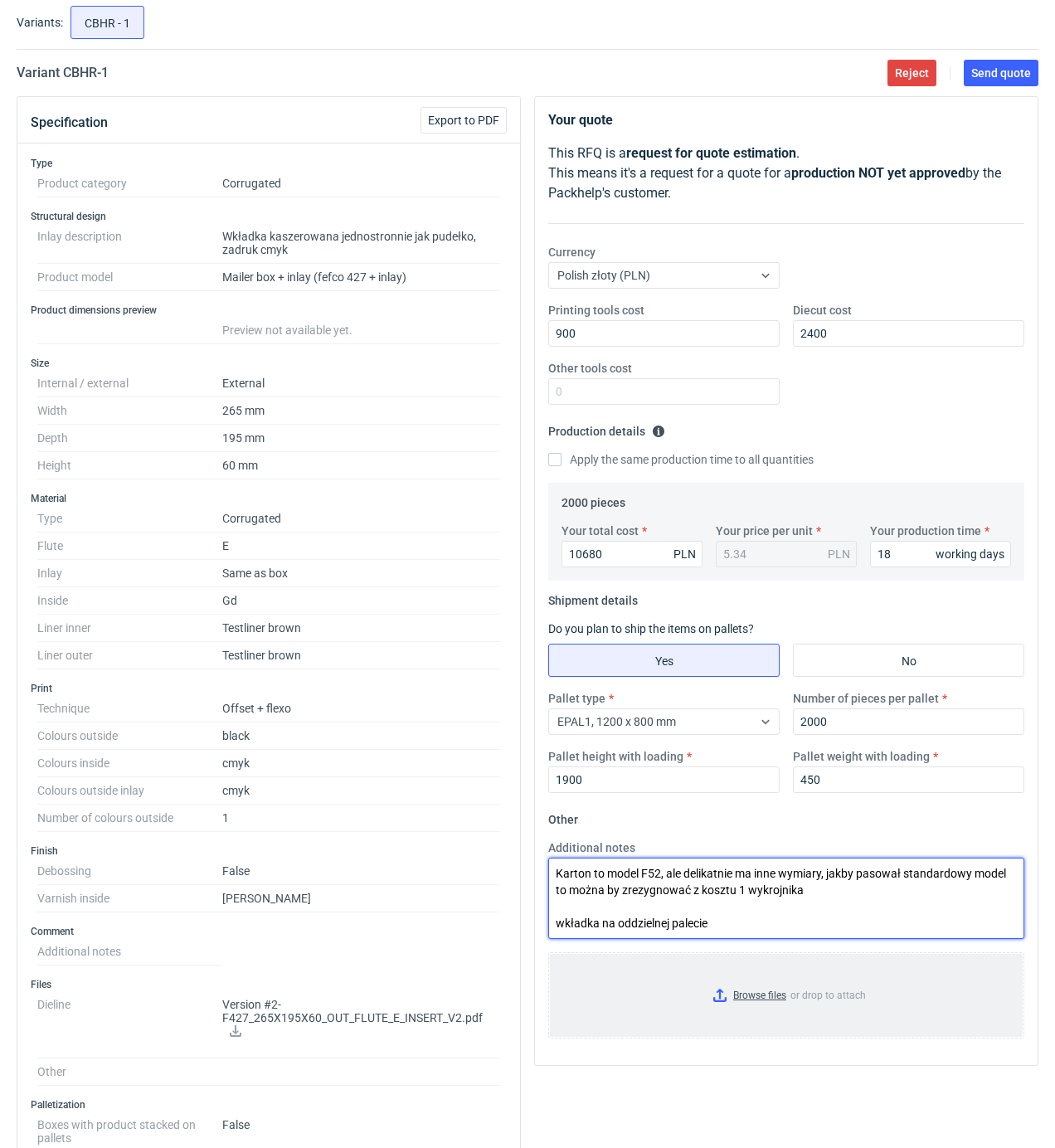
type textarea "Karton to model F52, ale delikatnie ma inne wymiary, jakby pasował standardowy …"
click at [783, 1001] on input "Browse files or drop to attach" at bounding box center [786, 995] width 473 height 83
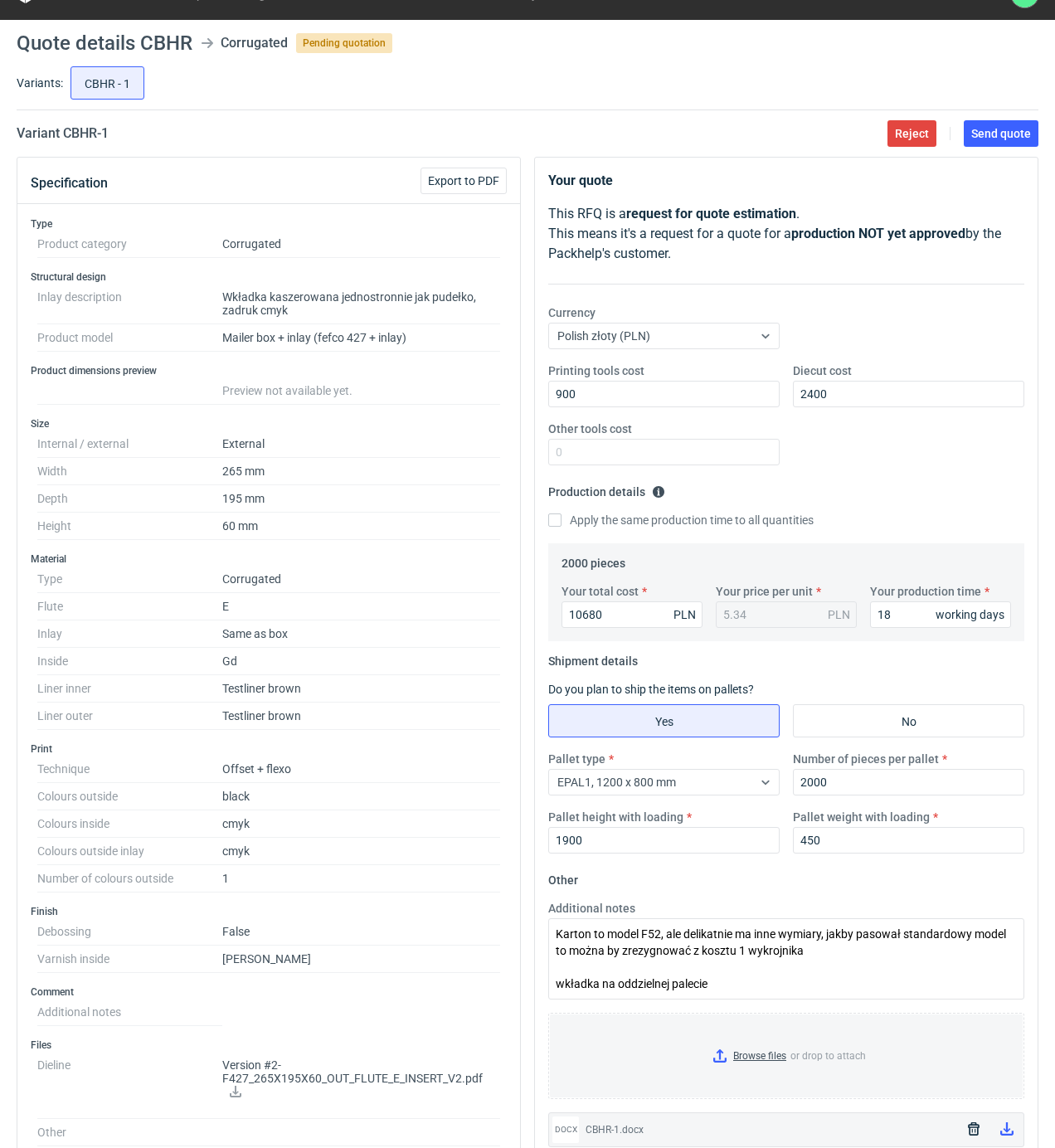
scroll to position [0, 0]
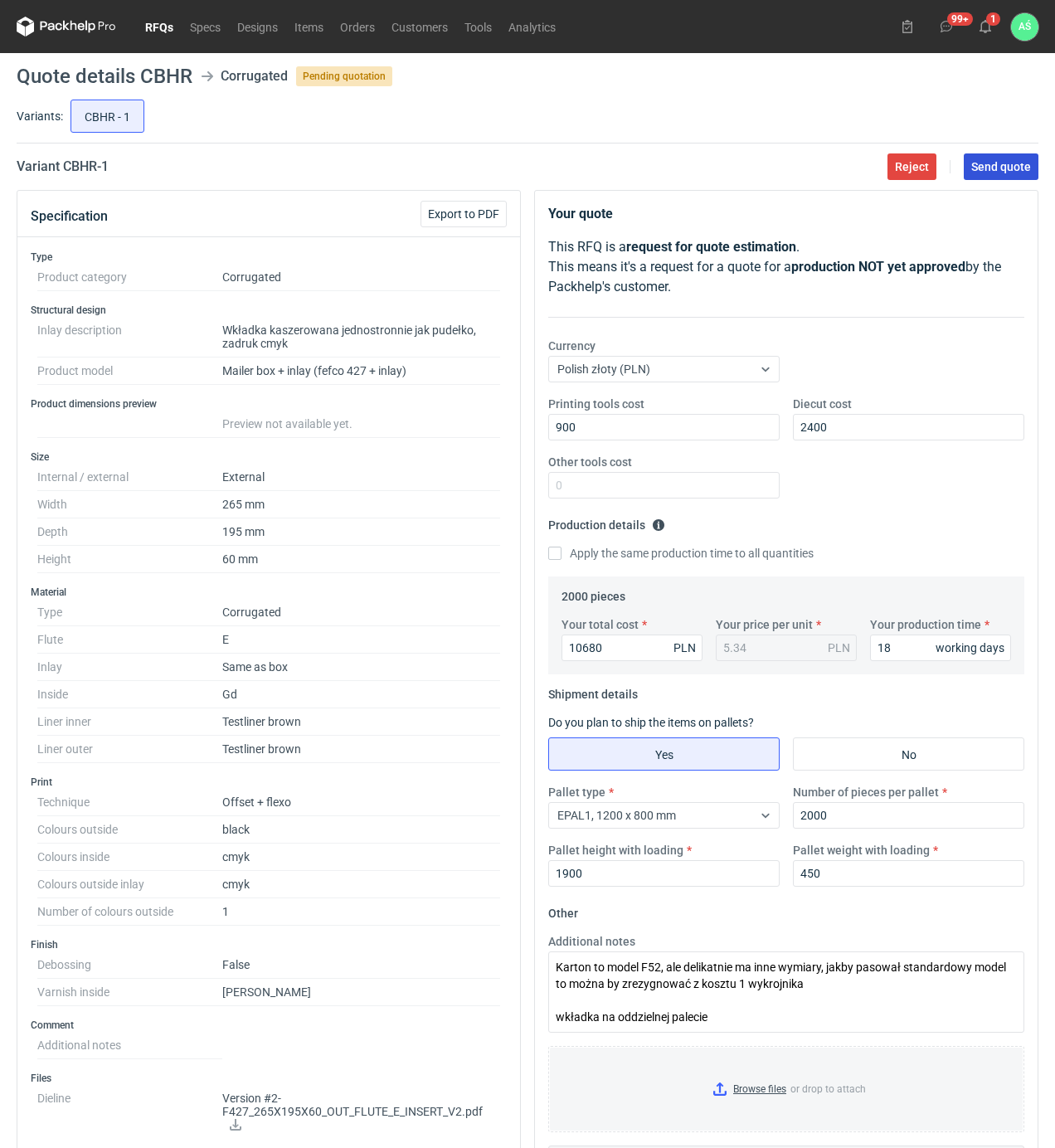
click at [1023, 167] on span "Send quote" at bounding box center [1001, 167] width 59 height 12
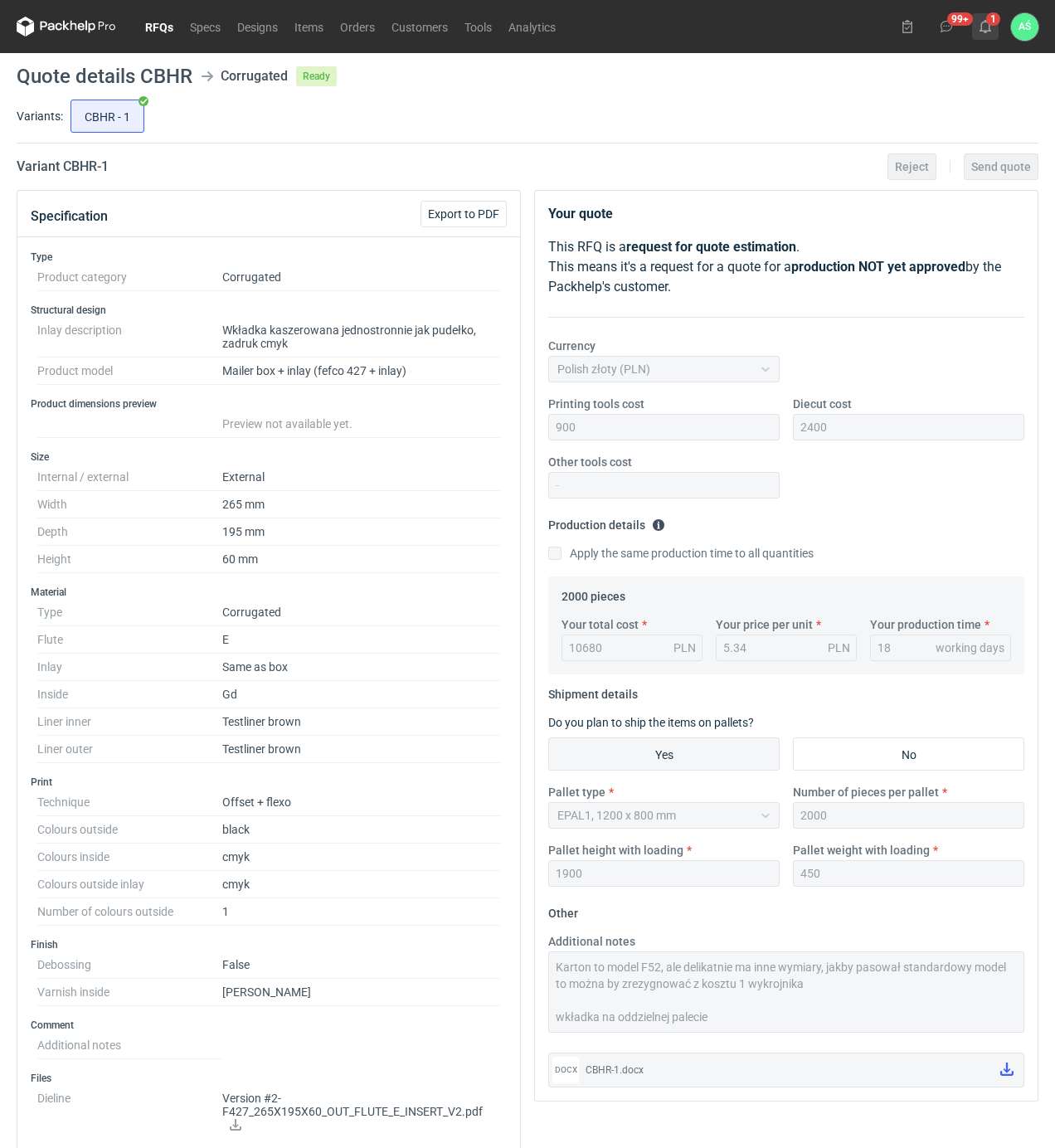
click at [987, 24] on icon at bounding box center [986, 27] width 13 height 13
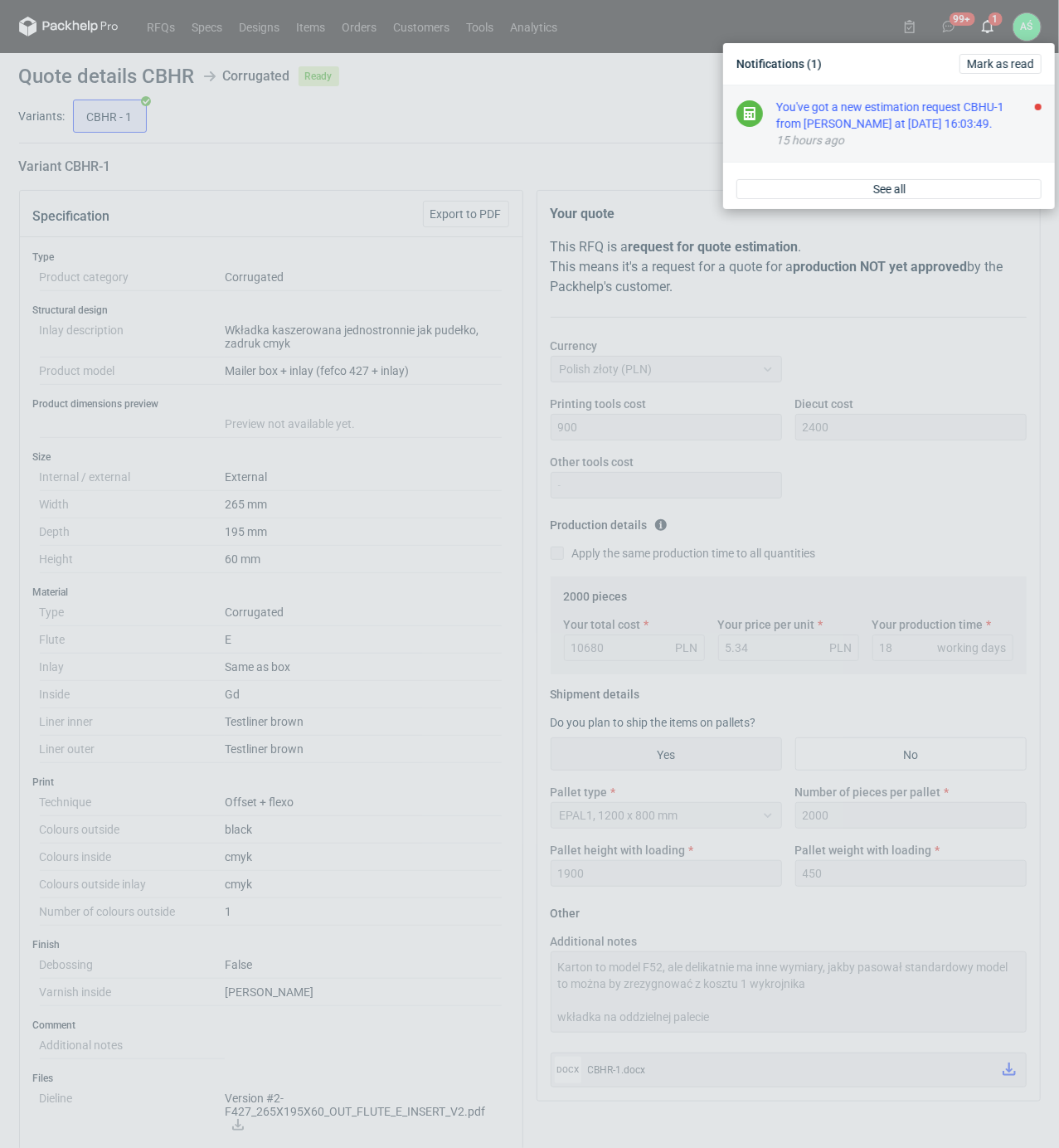
click at [982, 126] on div "You've got a new estimation request CBHU-1 from [PERSON_NAME] at [DATE] 16:03:4…" at bounding box center [908, 115] width 265 height 33
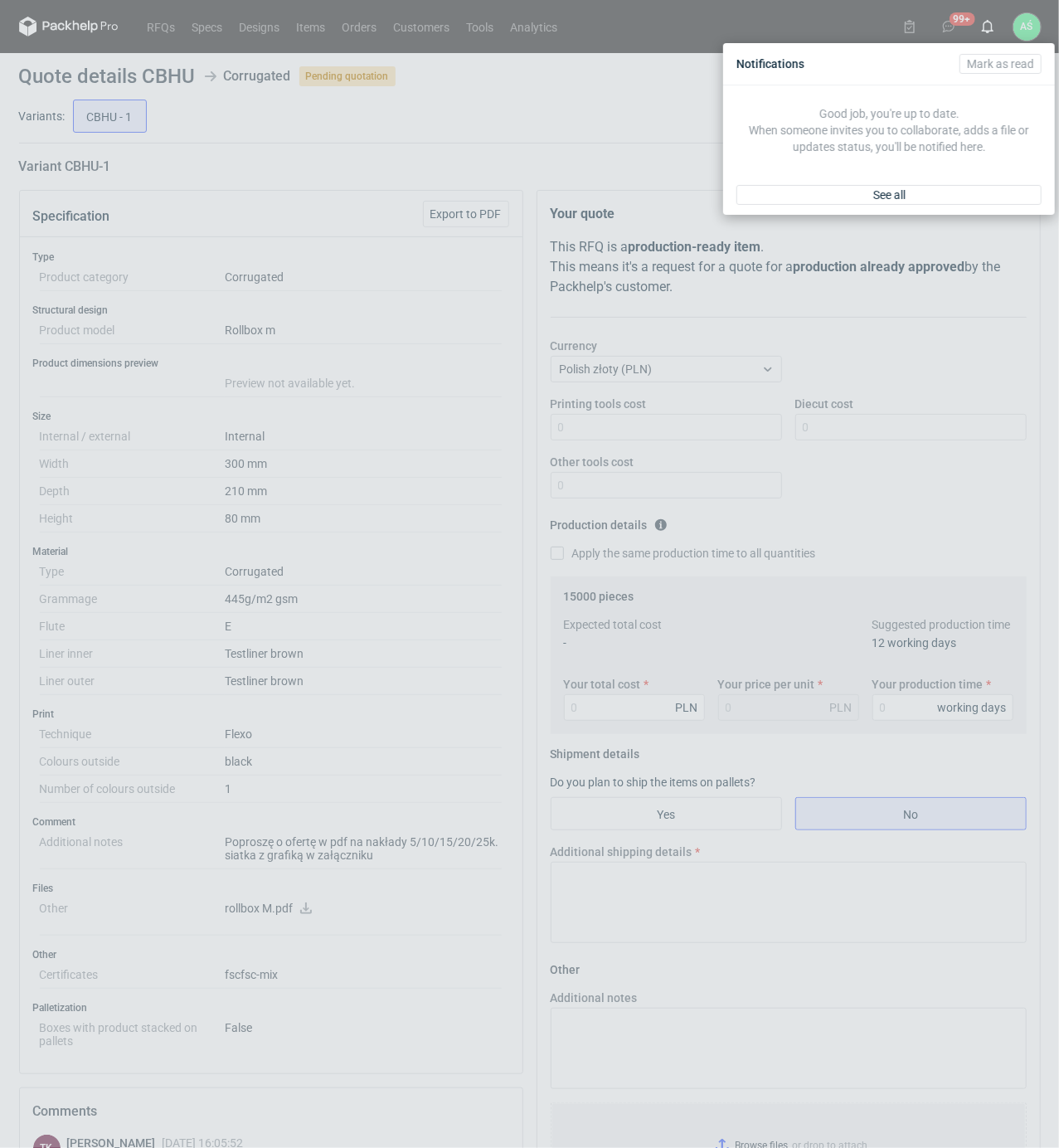
click at [462, 416] on div "Notifications [PERSON_NAME] as read Good job, you're up to date. When someone i…" at bounding box center [530, 574] width 1059 height 1148
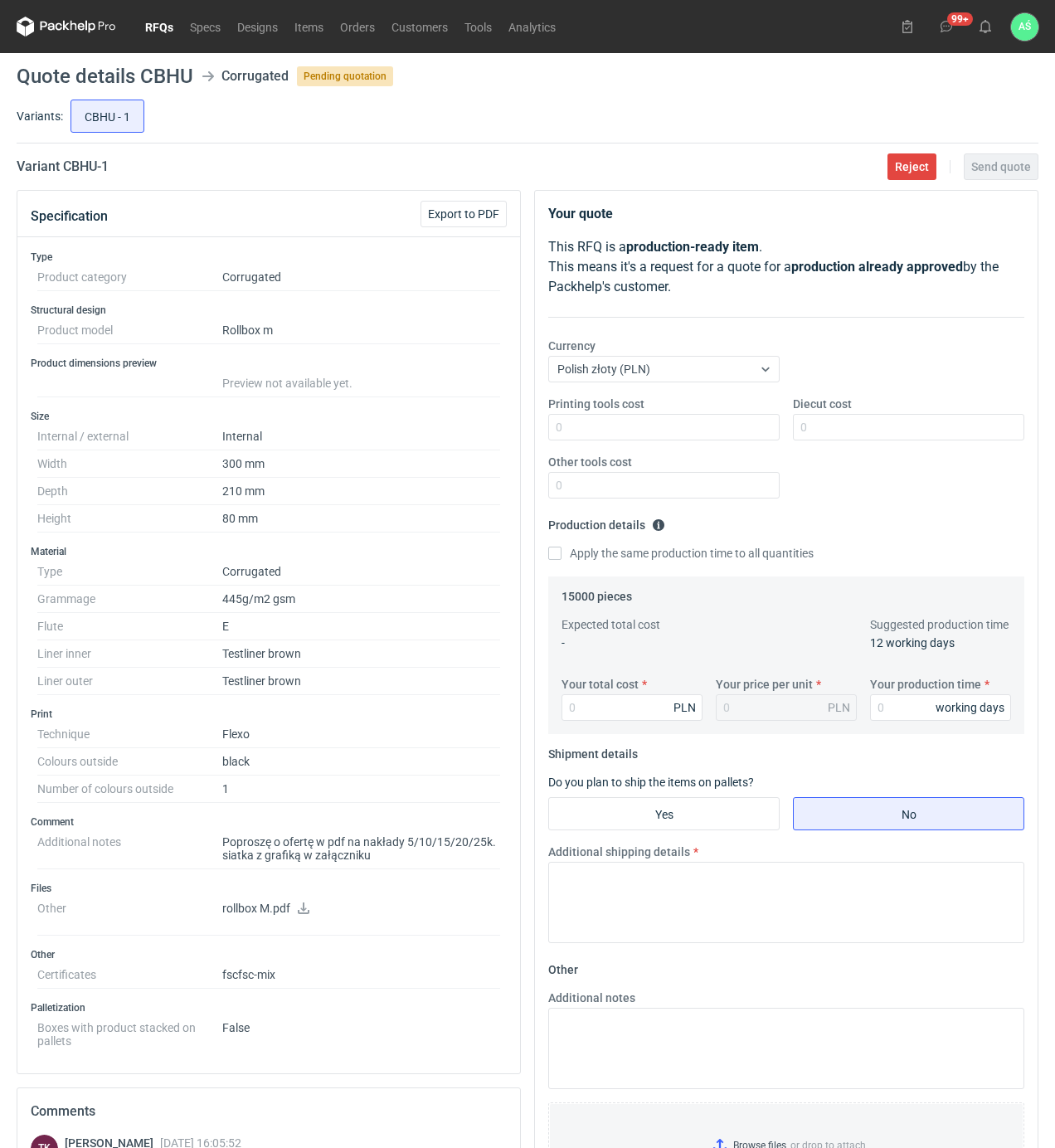
scroll to position [110, 0]
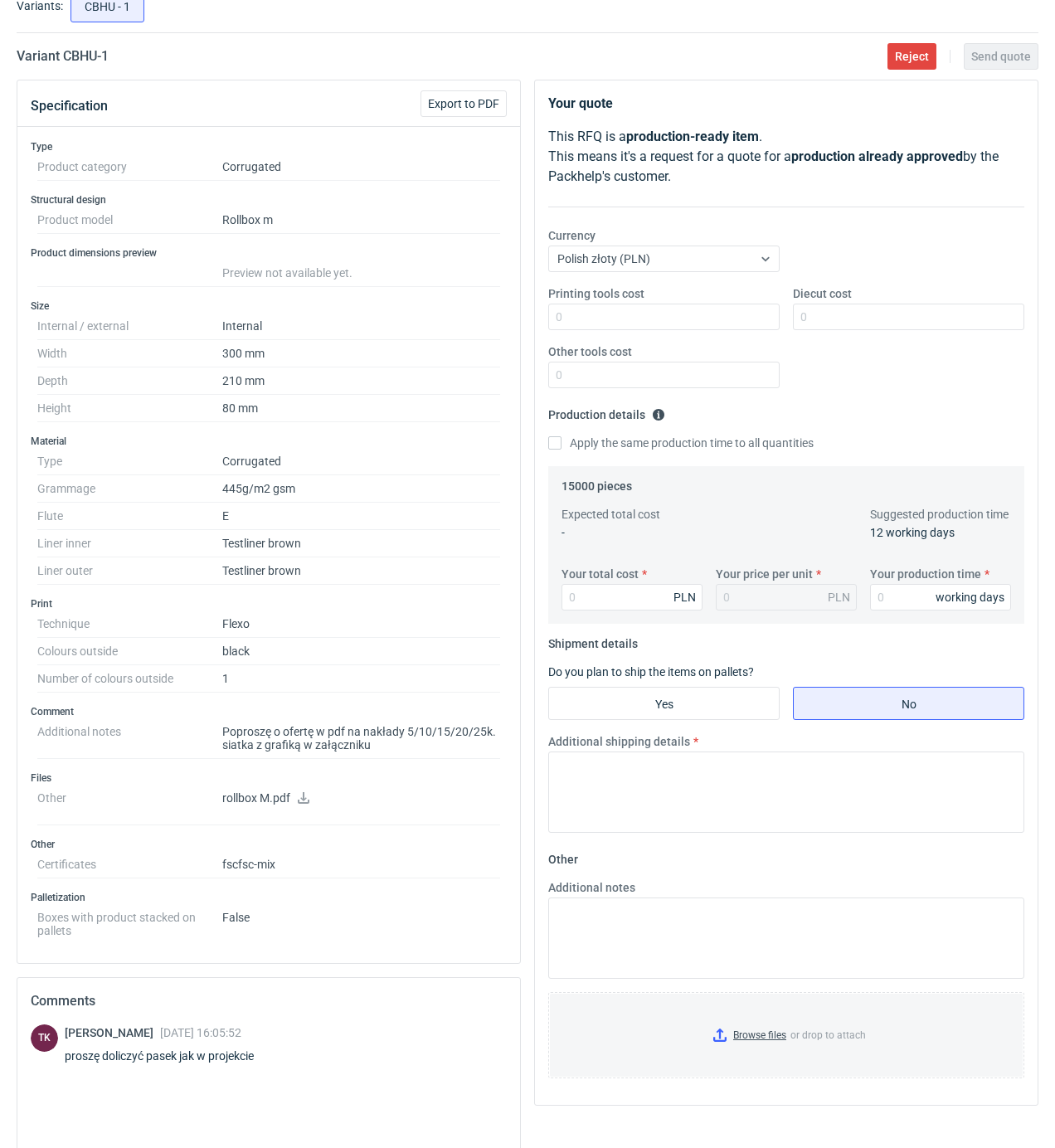
click at [305, 802] on icon at bounding box center [304, 798] width 13 height 12
click at [753, 320] on input "Printing tools cost" at bounding box center [663, 317] width 232 height 27
type input "250"
drag, startPoint x: 803, startPoint y: 325, endPoint x: 815, endPoint y: 331, distance: 13.4
click at [803, 324] on input "Diecut cost" at bounding box center [909, 317] width 232 height 27
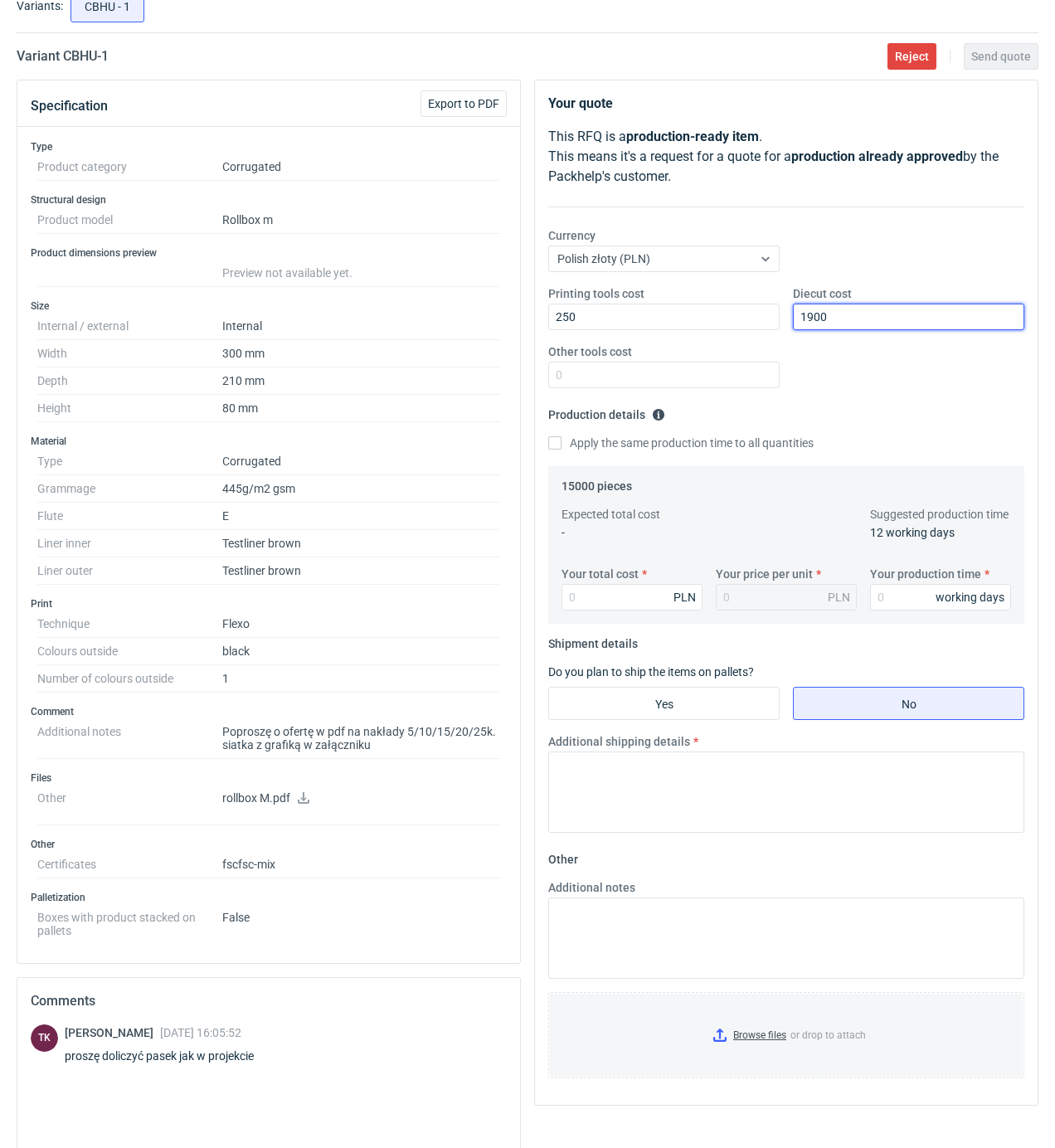
type input "1900"
type input "1200"
type input "0.08"
type input "12000"
type input "0.8"
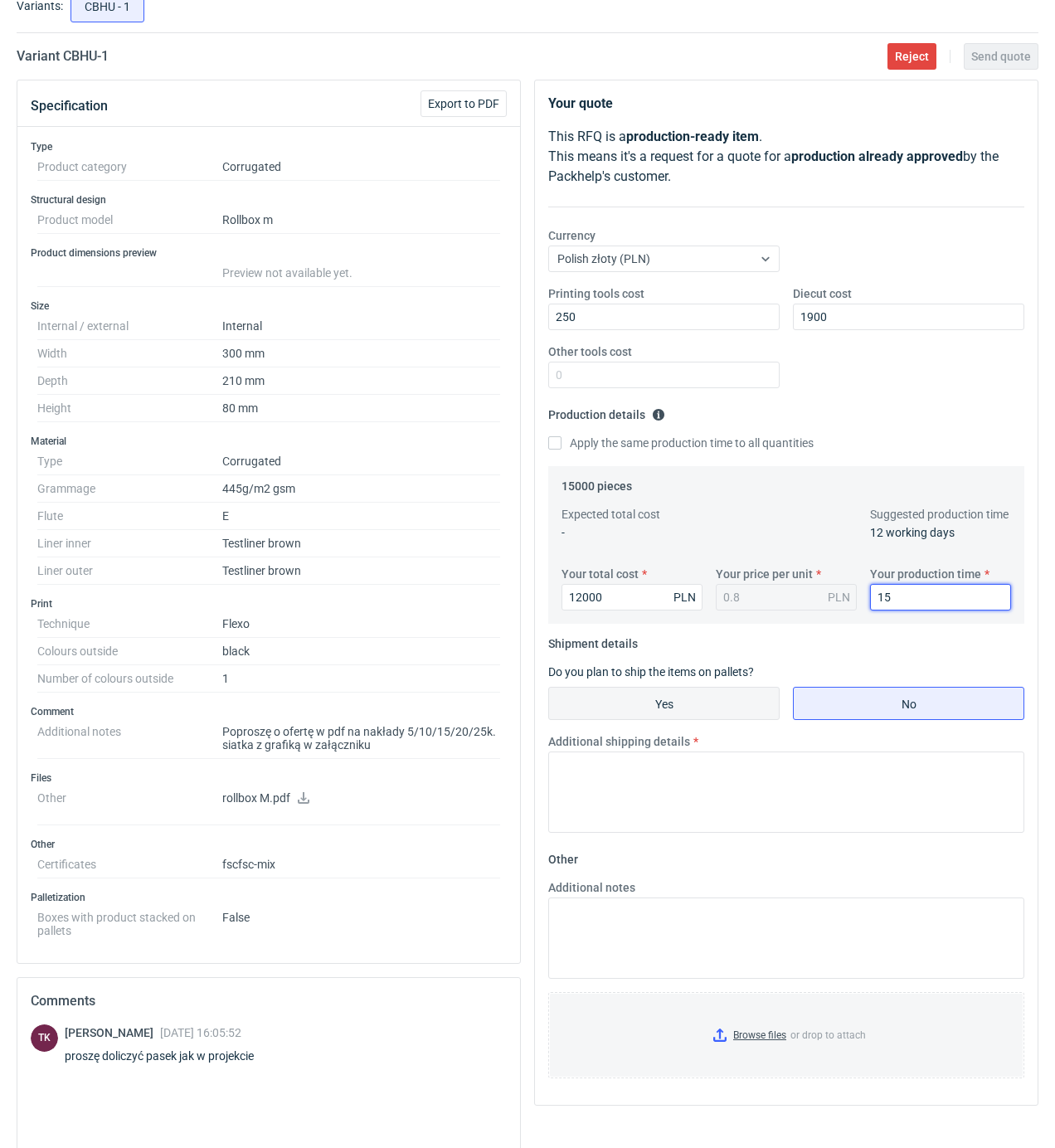
type input "15"
click at [615, 702] on input "Yes" at bounding box center [663, 704] width 230 height 32
radio input "true"
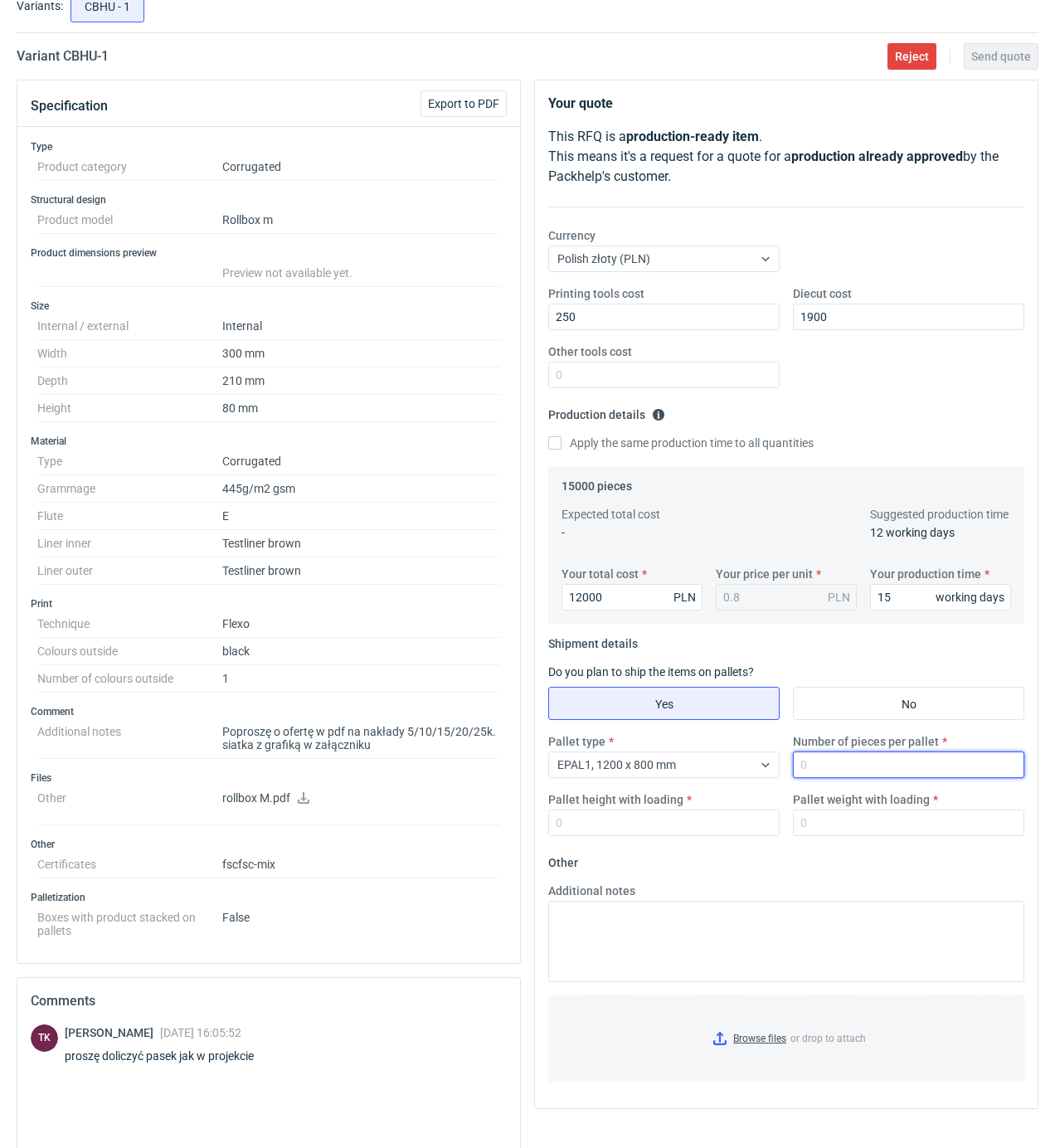
click at [828, 768] on input "Number of pieces per pallet" at bounding box center [909, 765] width 232 height 27
type input "3000"
type input "1900"
type input "300"
click at [755, 1045] on input "Browse files or drop to attach" at bounding box center [786, 1038] width 473 height 83
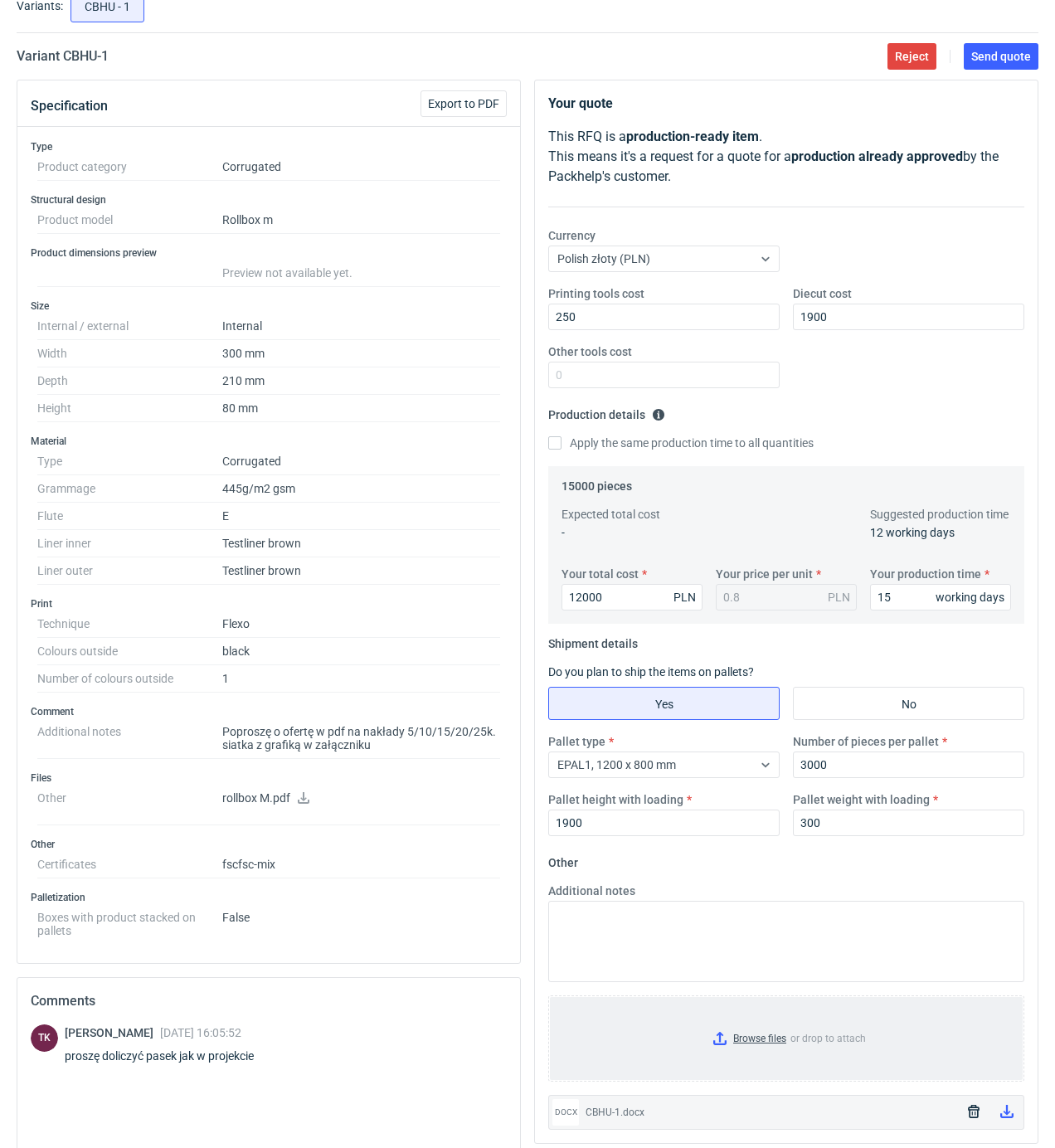
click at [810, 1029] on input "Browse files or drop to attach" at bounding box center [786, 1038] width 473 height 83
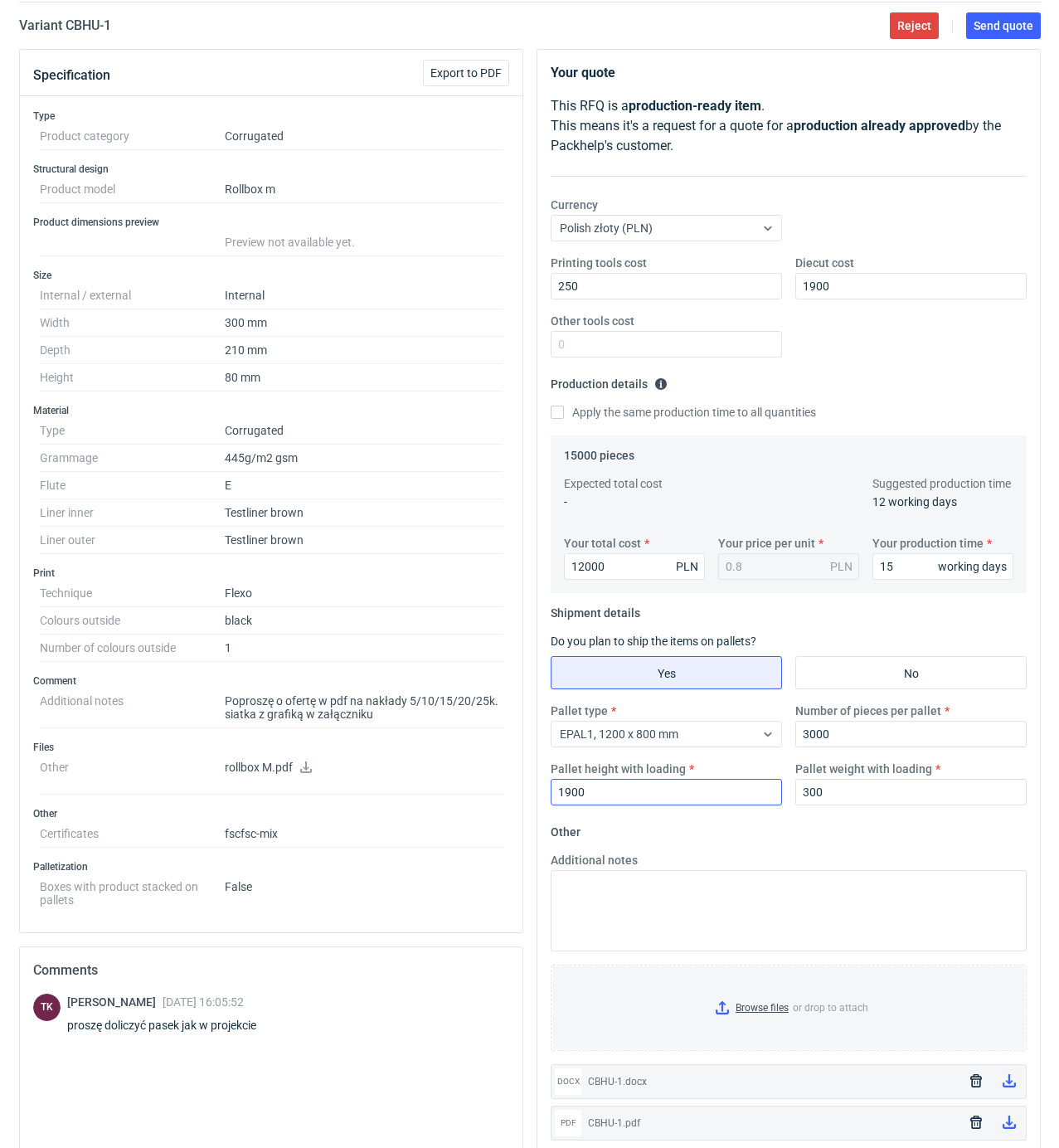
scroll to position [0, 0]
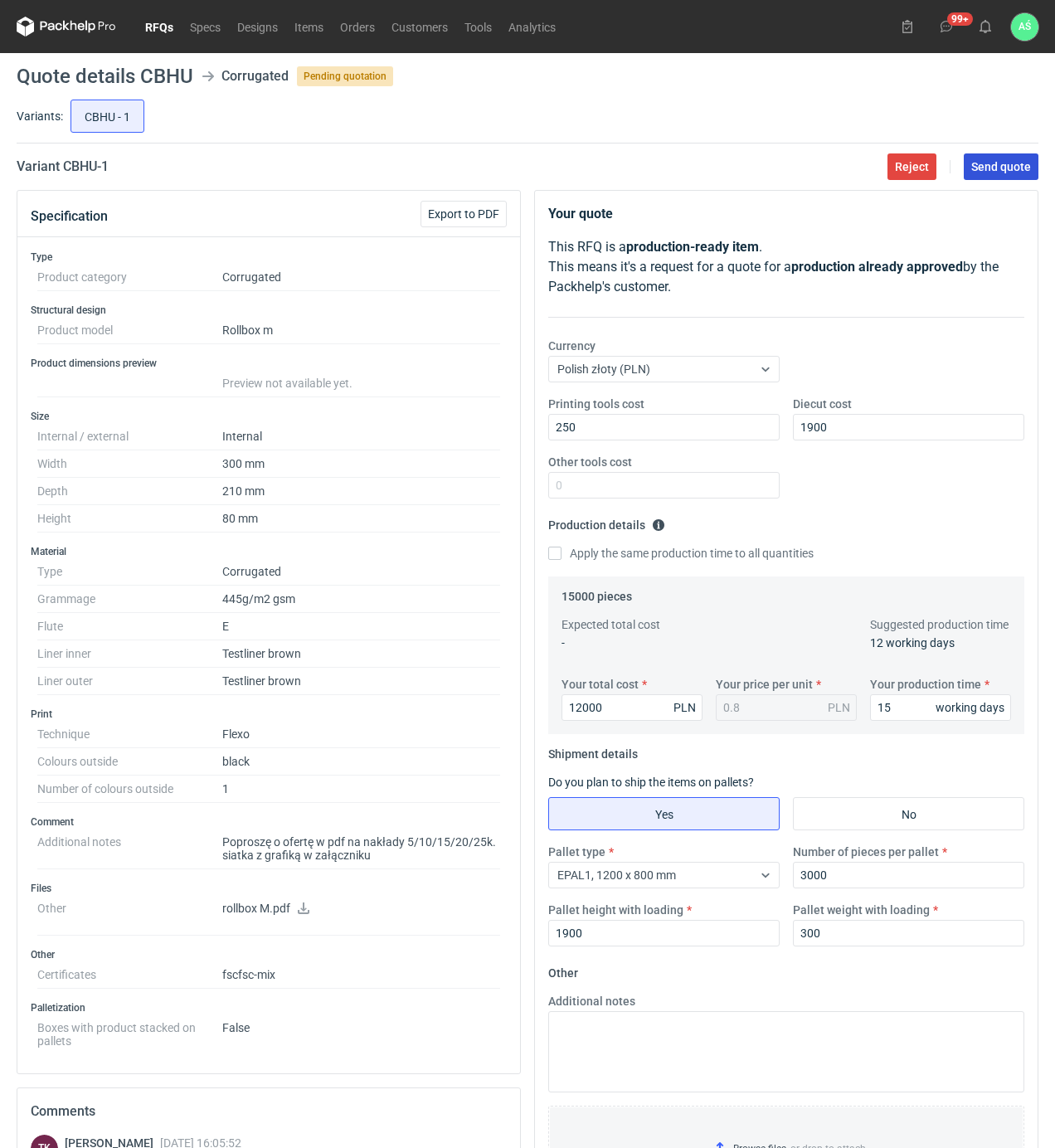
click at [1009, 180] on button "Send quote" at bounding box center [1001, 167] width 74 height 27
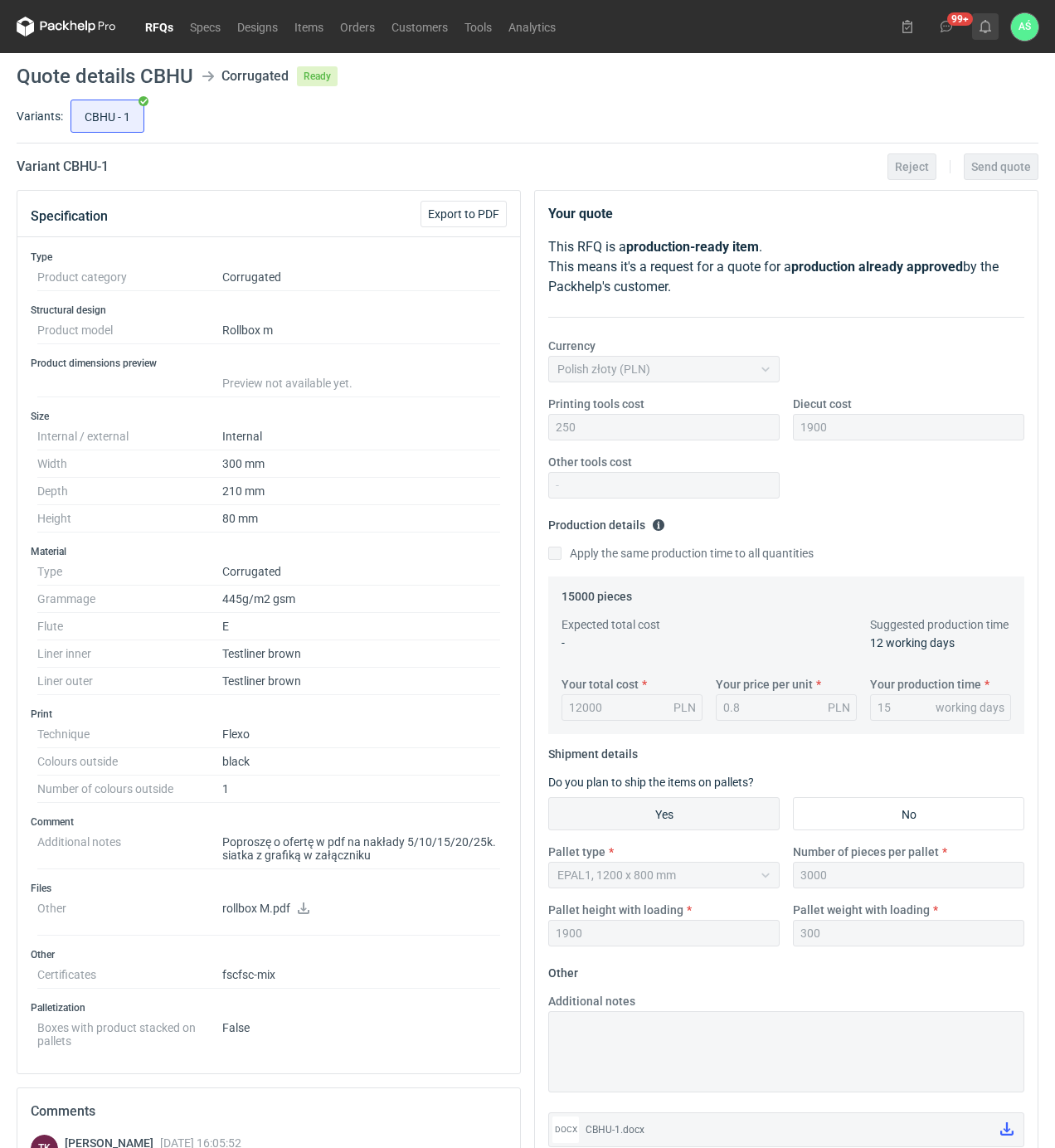
click at [990, 24] on use at bounding box center [986, 27] width 12 height 13
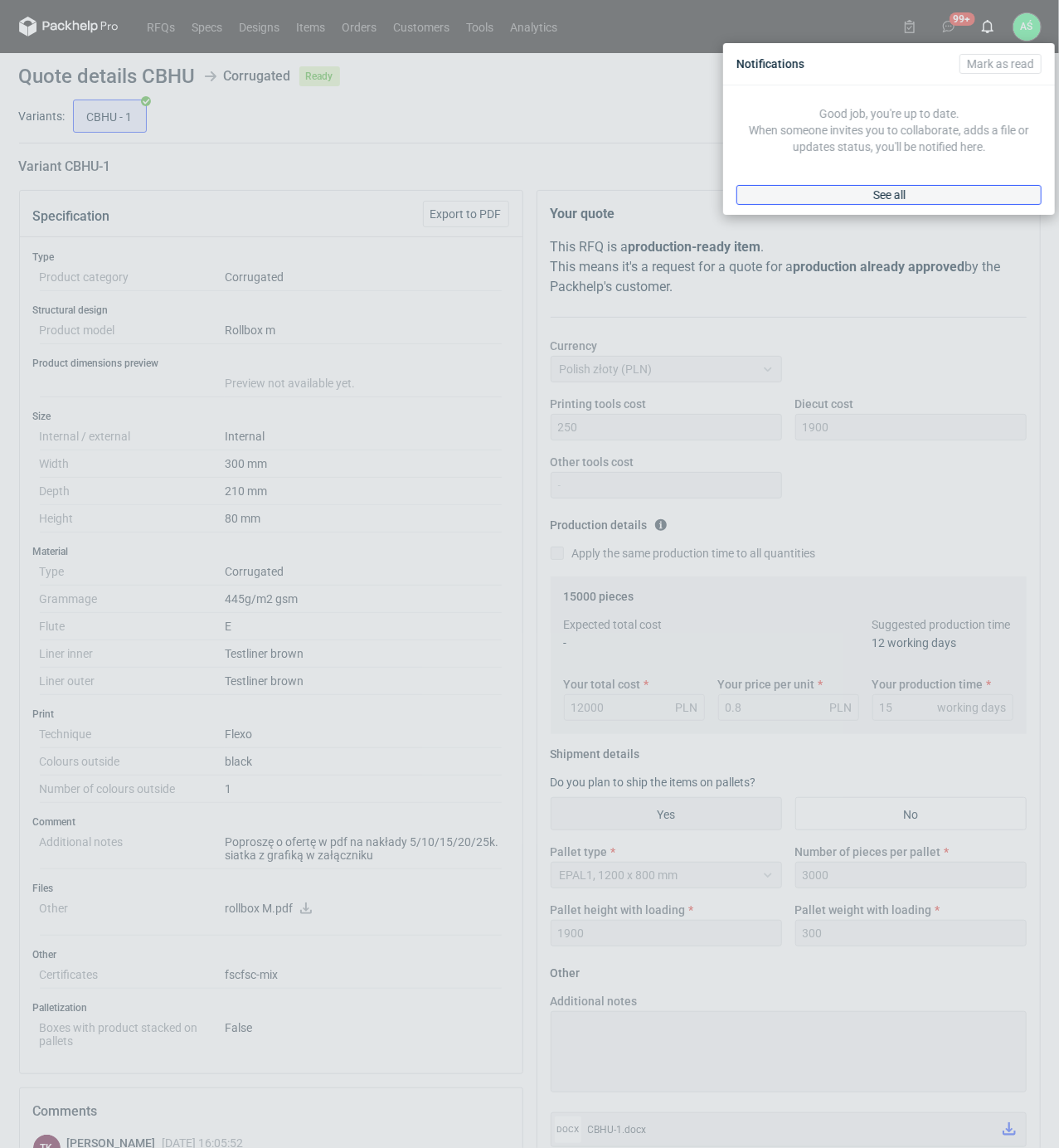
click at [911, 203] on link "See all" at bounding box center [889, 195] width 305 height 20
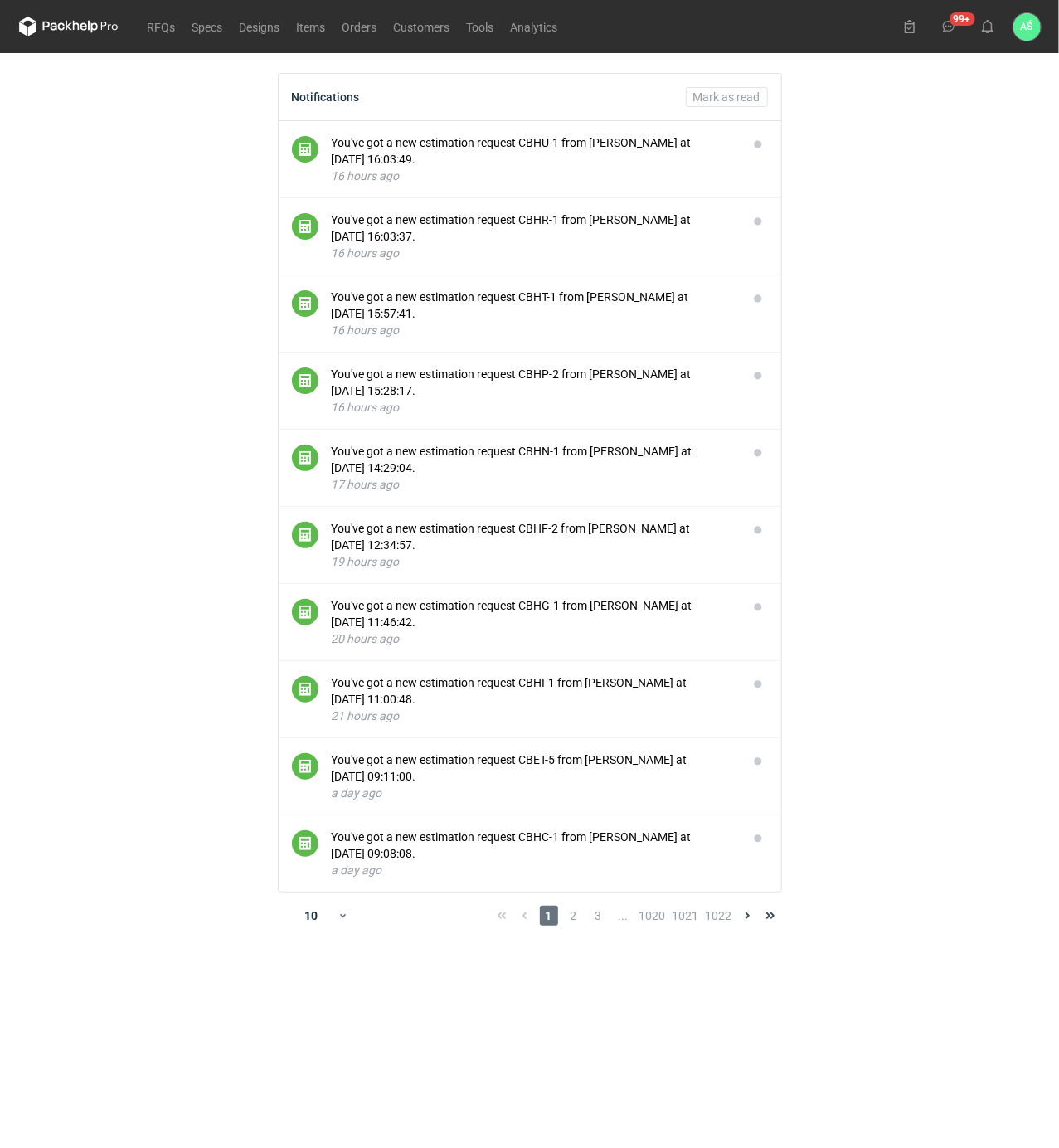
click at [893, 289] on main "Notifications [PERSON_NAME] as read You've got a new estimation request CBHU-1 …" at bounding box center [530, 600] width 1036 height 1095
